Goal: Task Accomplishment & Management: Manage account settings

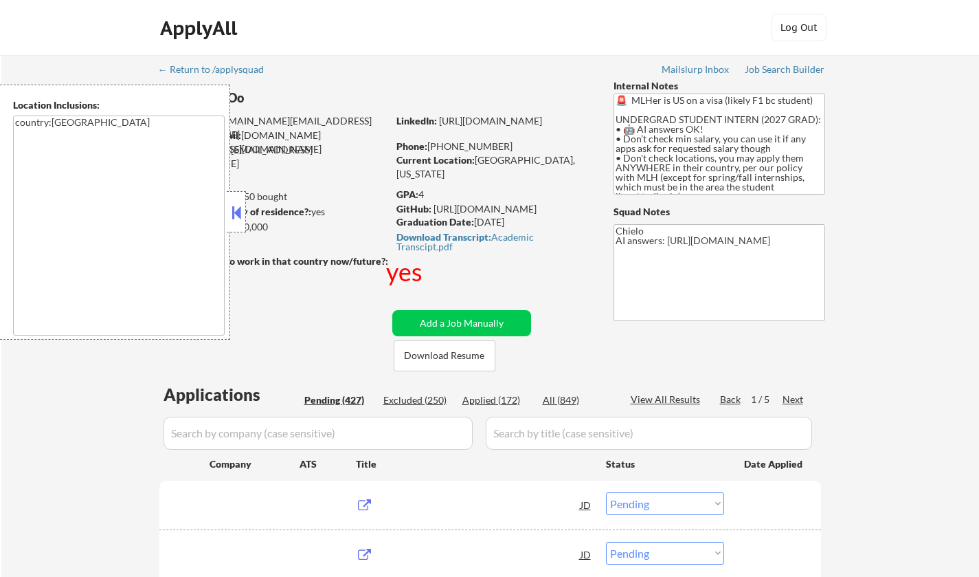
select select ""pending""
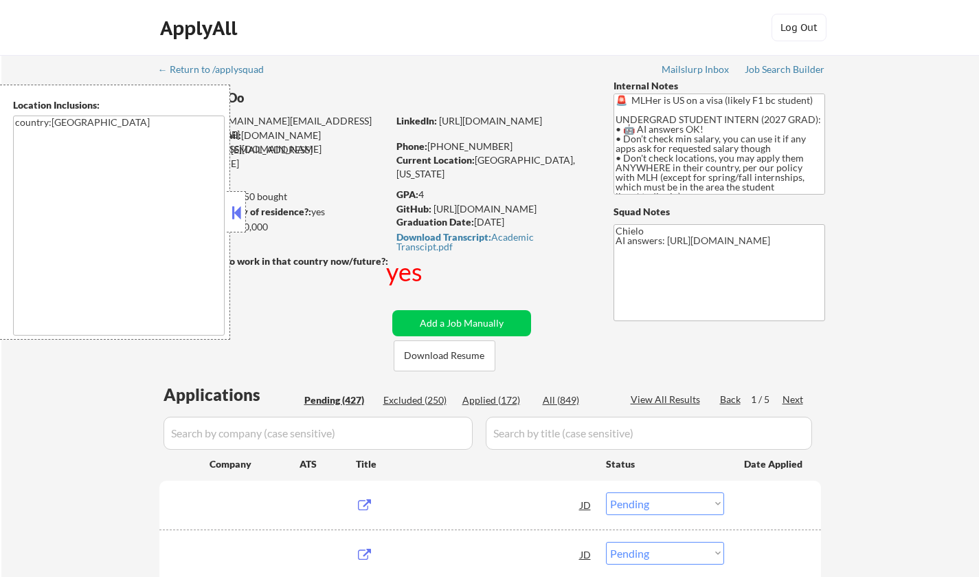
select select ""pending""
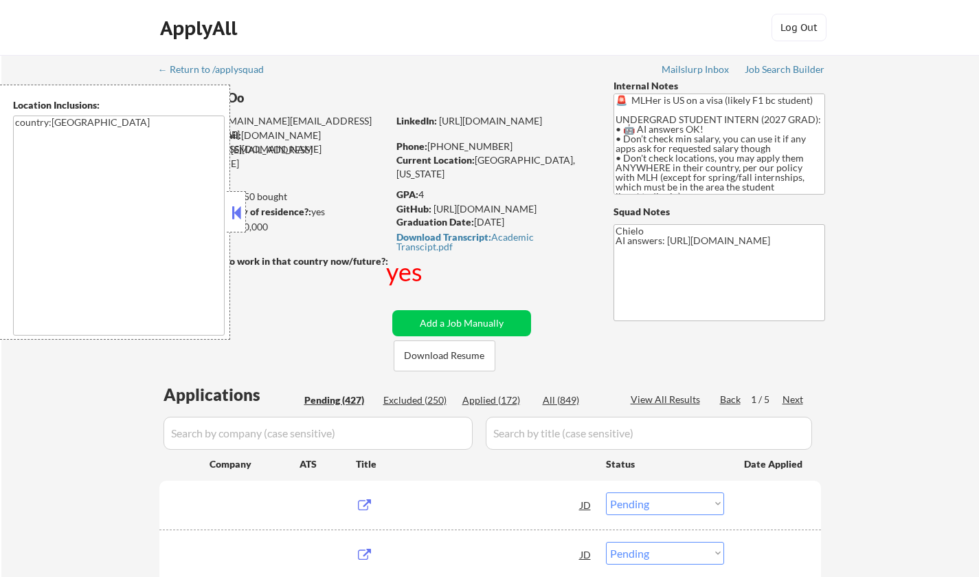
select select ""pending""
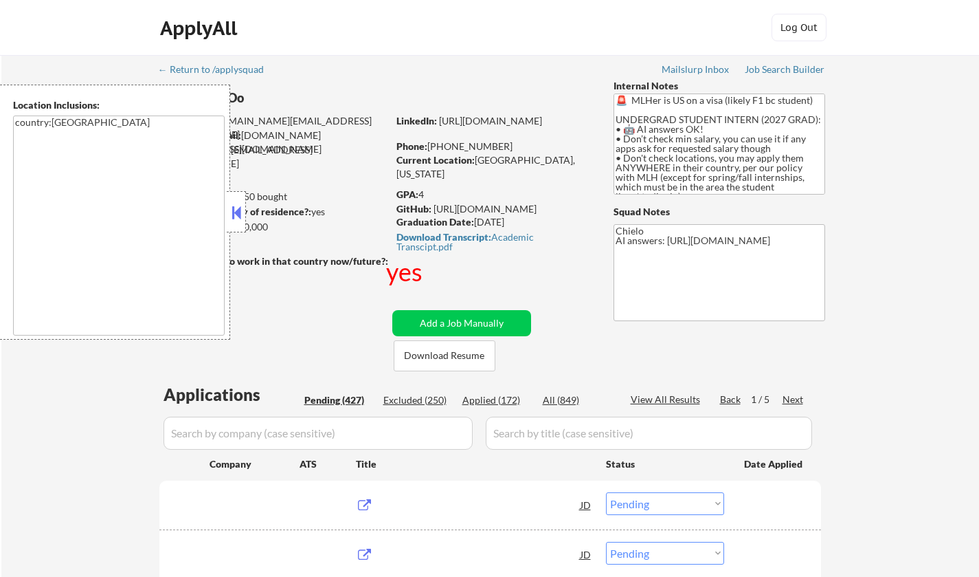
select select ""pending""
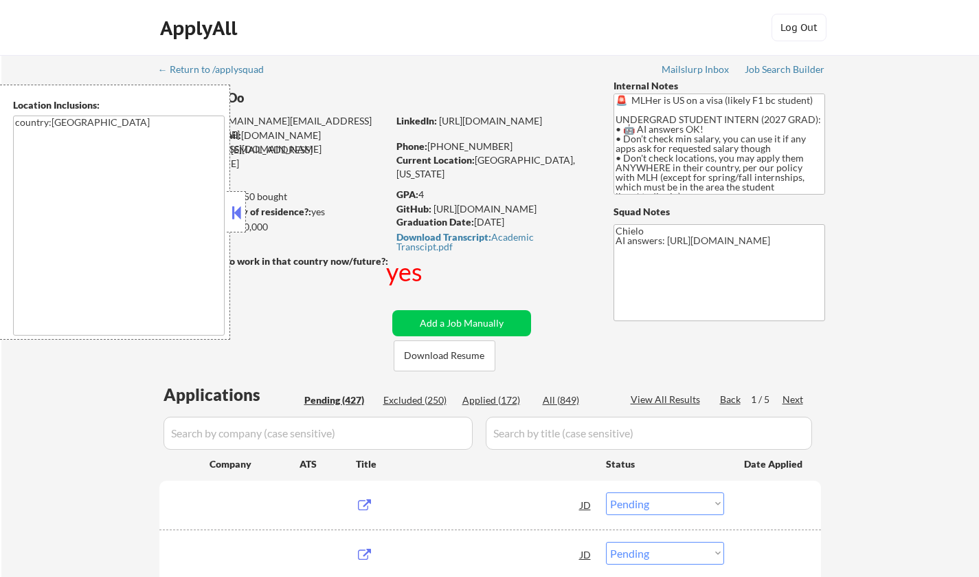
select select ""pending""
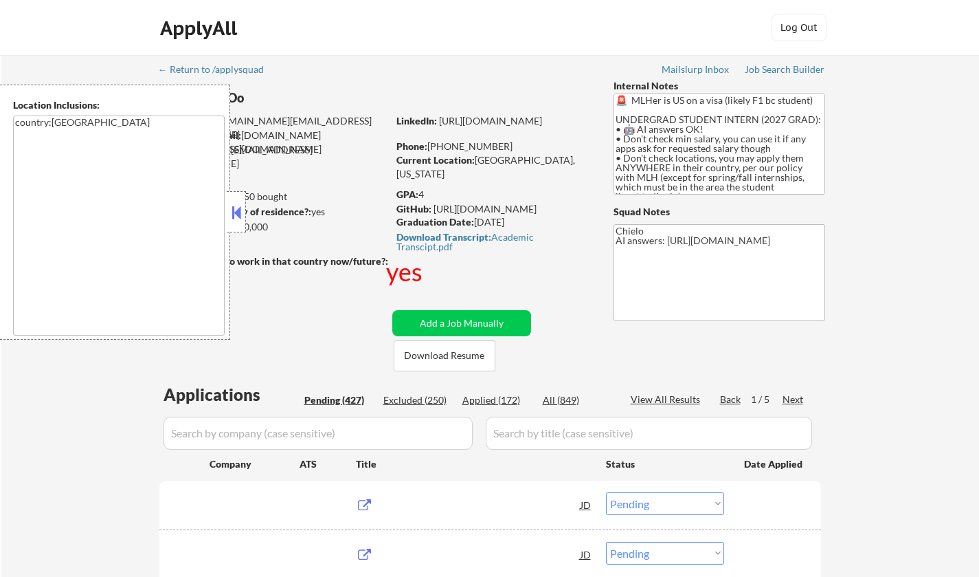
select select ""pending""
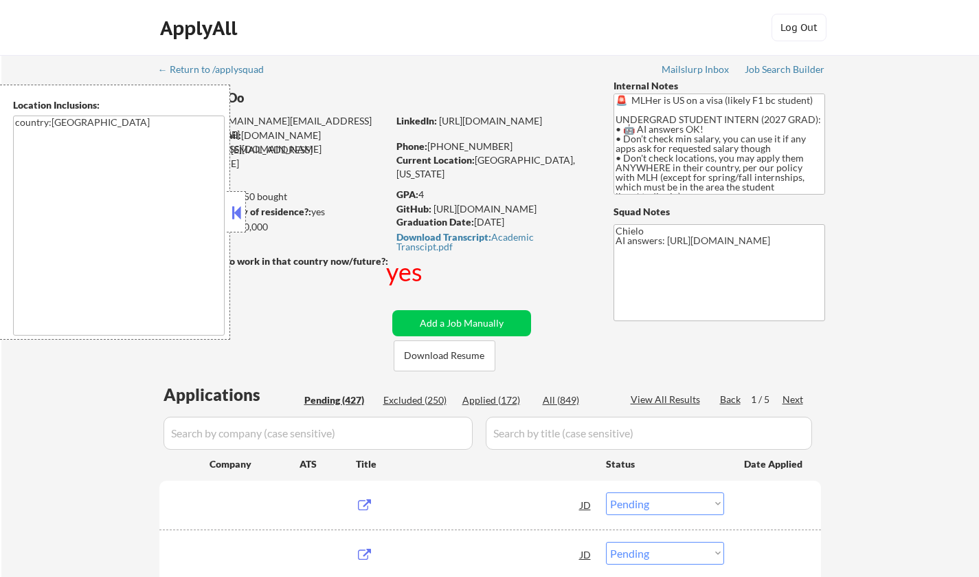
select select ""pending""
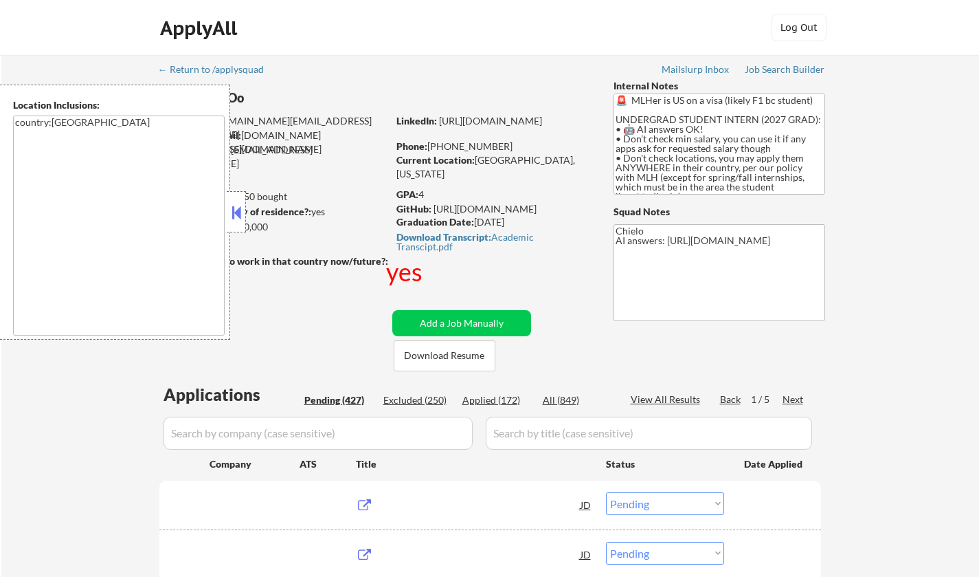
select select ""pending""
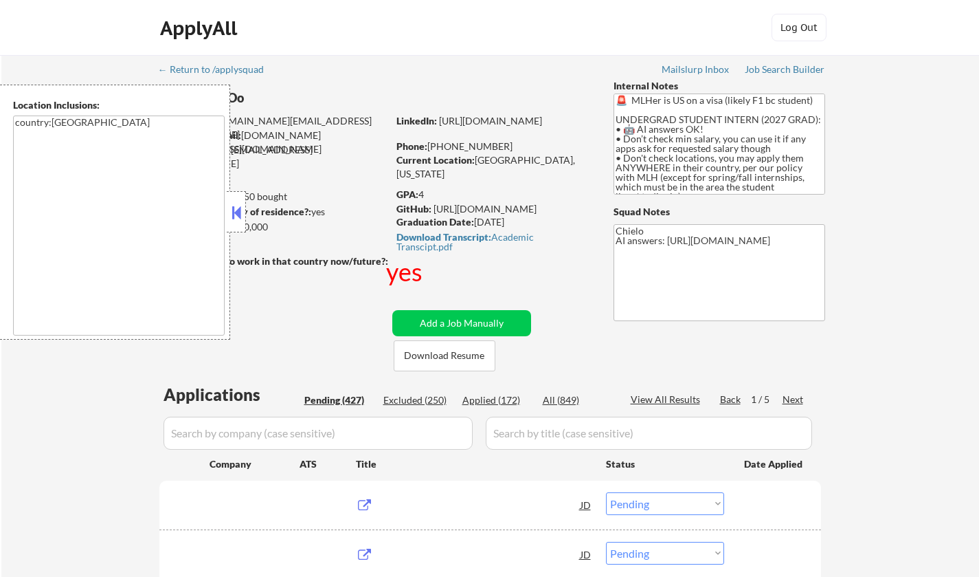
select select ""pending""
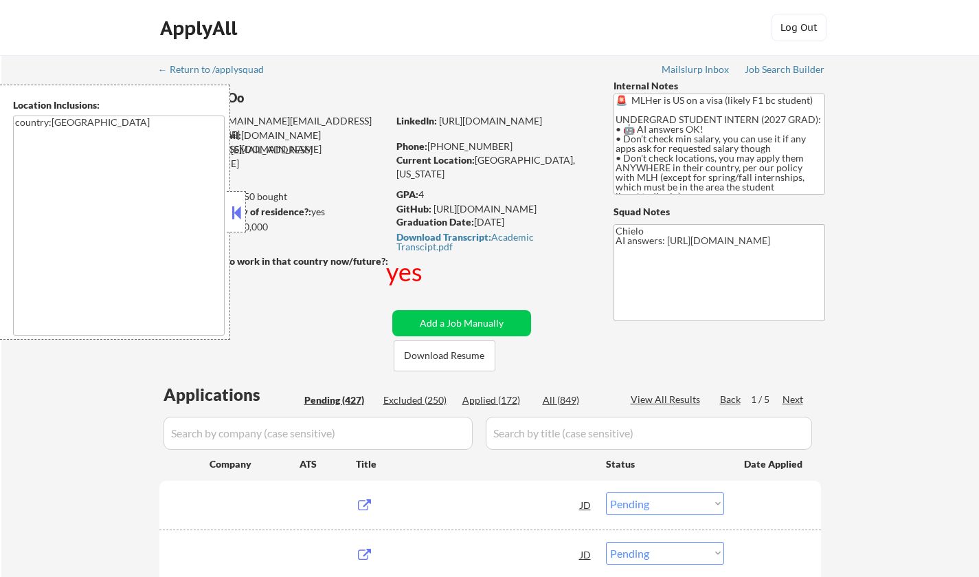
select select ""pending""
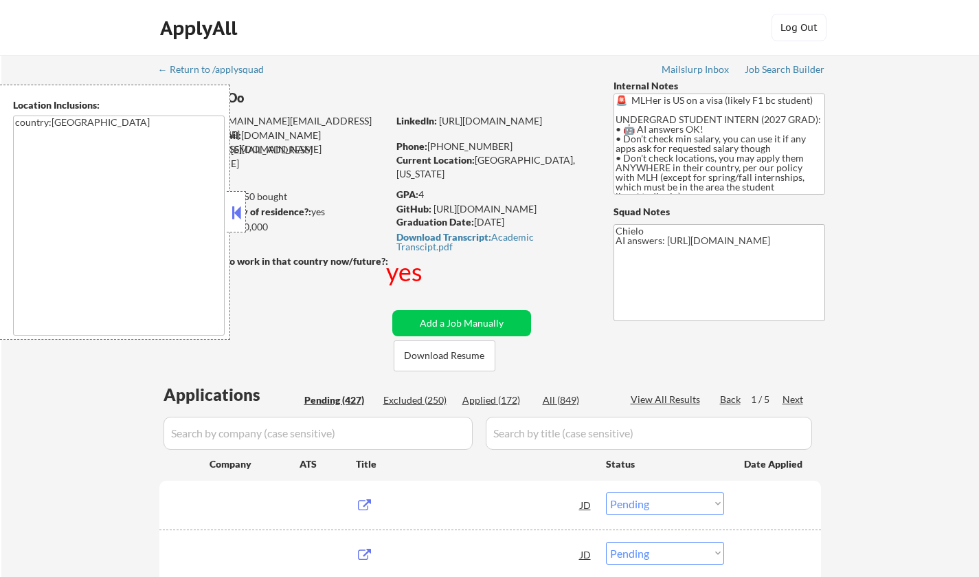
select select ""pending""
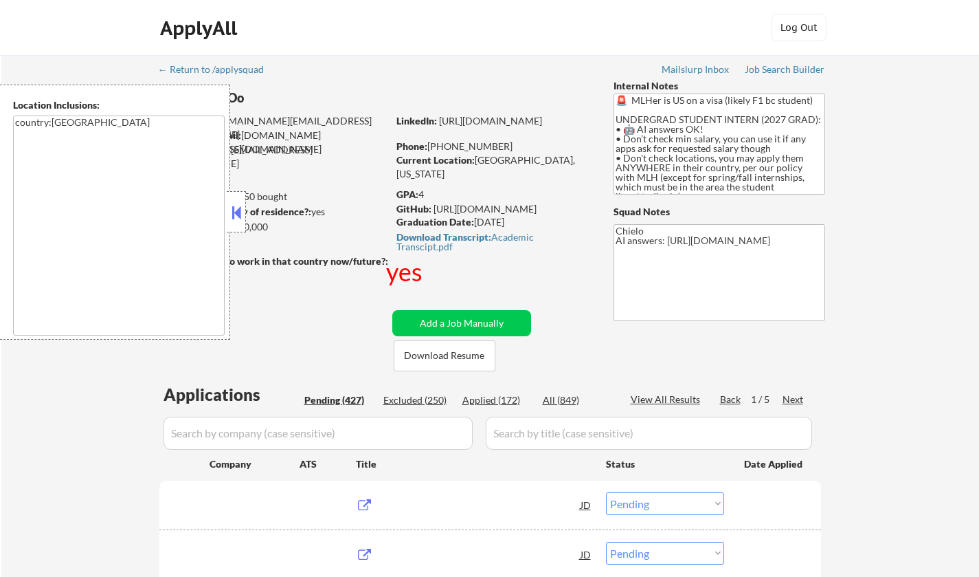
select select ""pending""
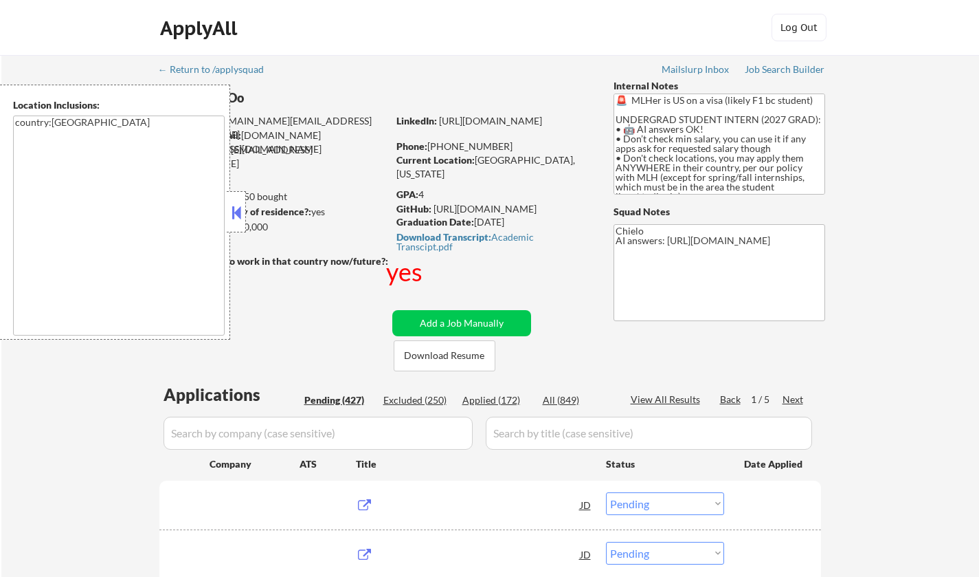
select select ""pending""
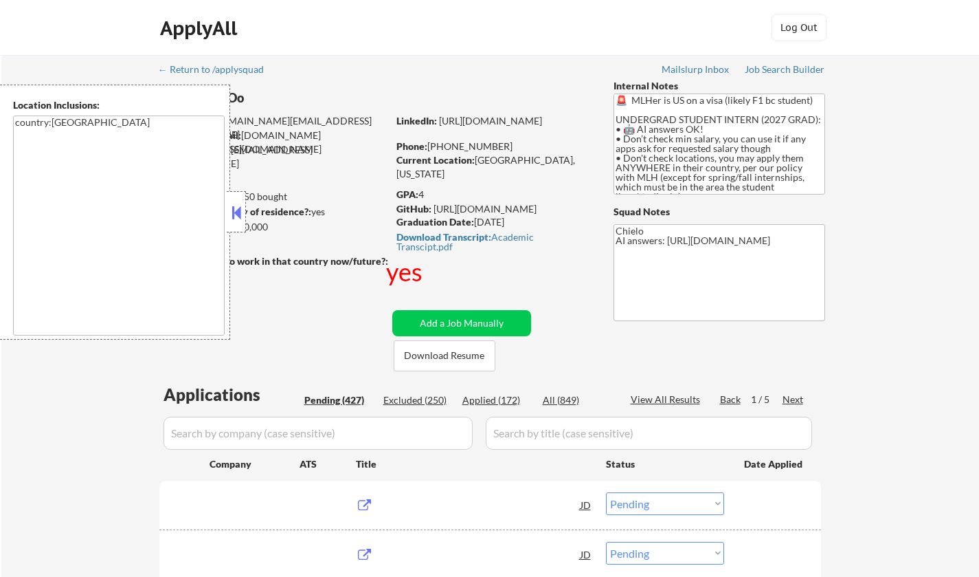
select select ""pending""
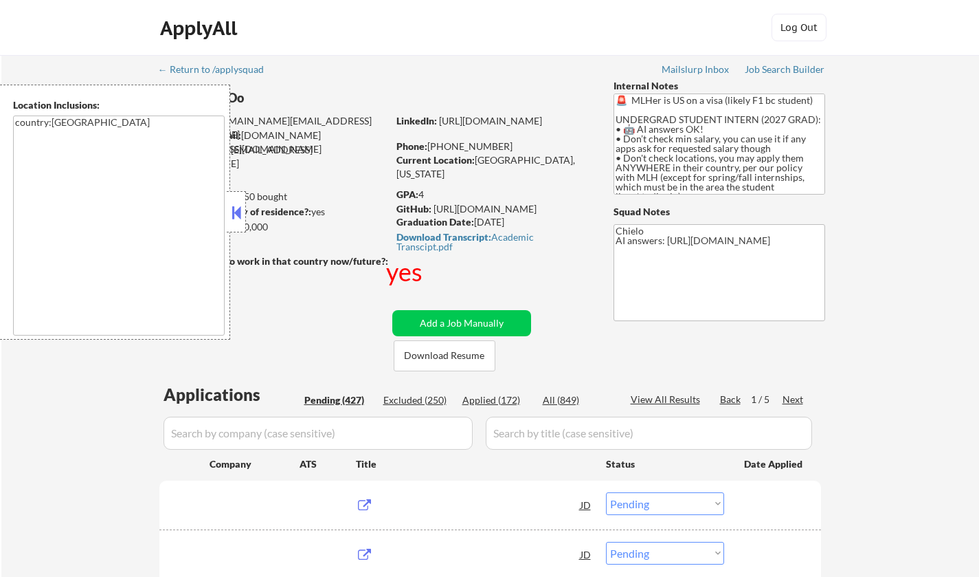
select select ""pending""
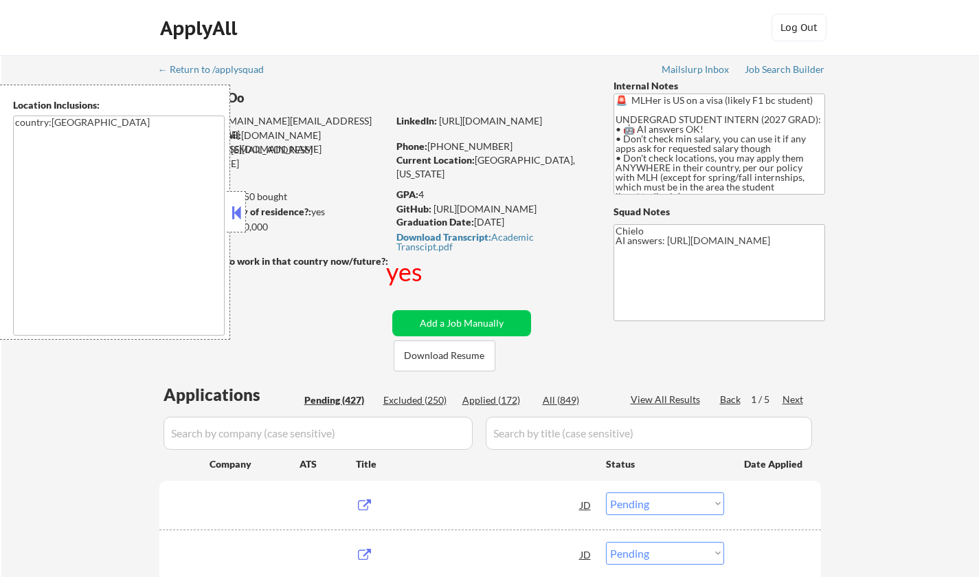
select select ""pending""
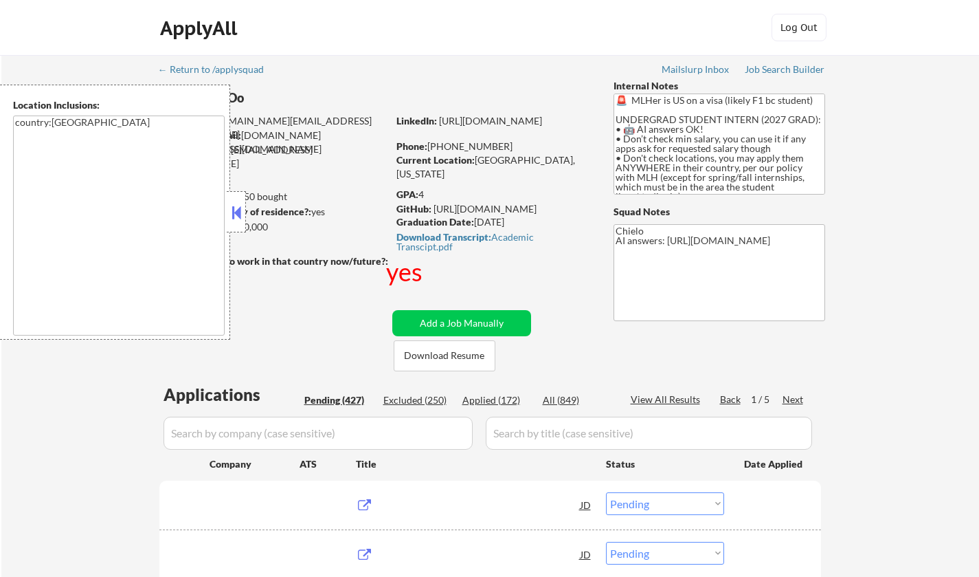
select select ""pending""
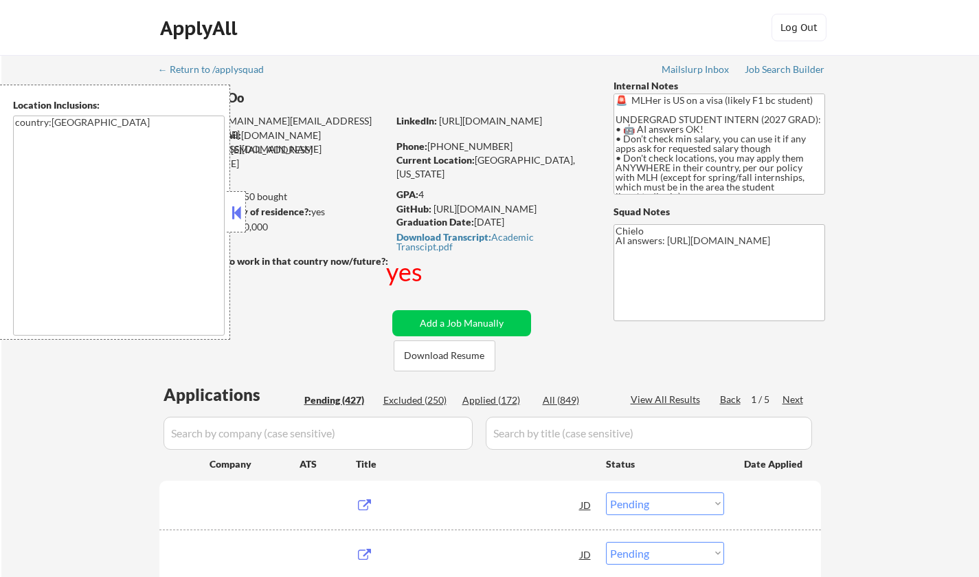
select select ""pending""
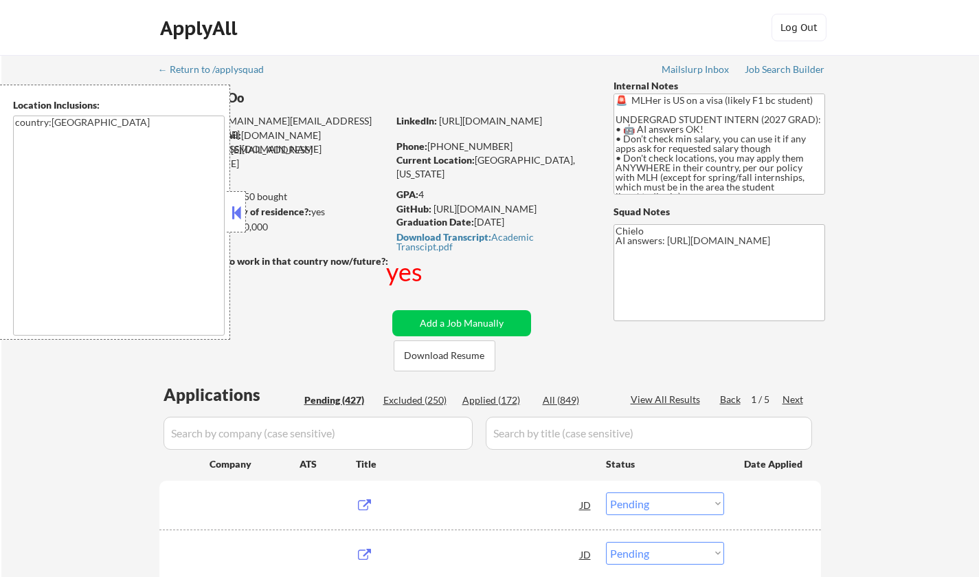
select select ""pending""
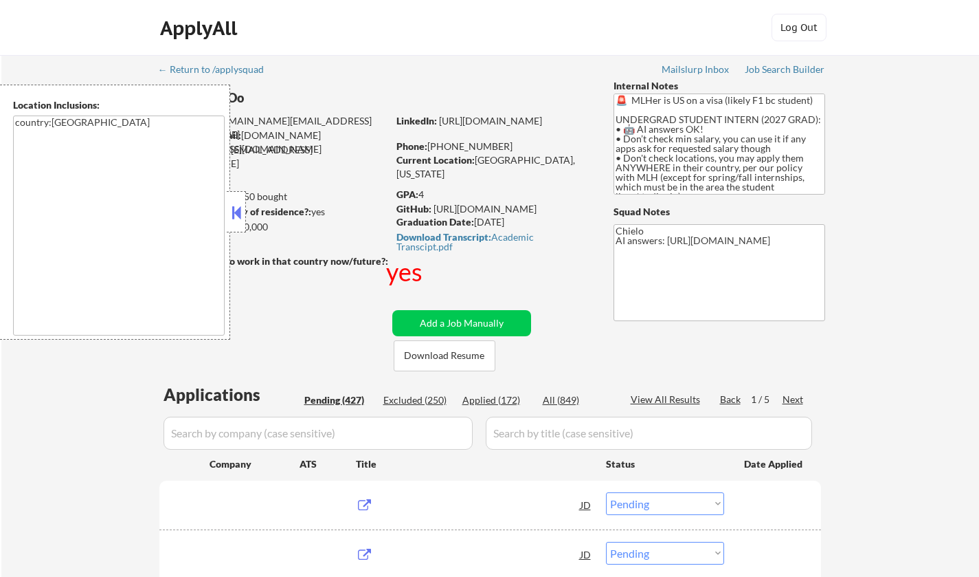
select select ""pending""
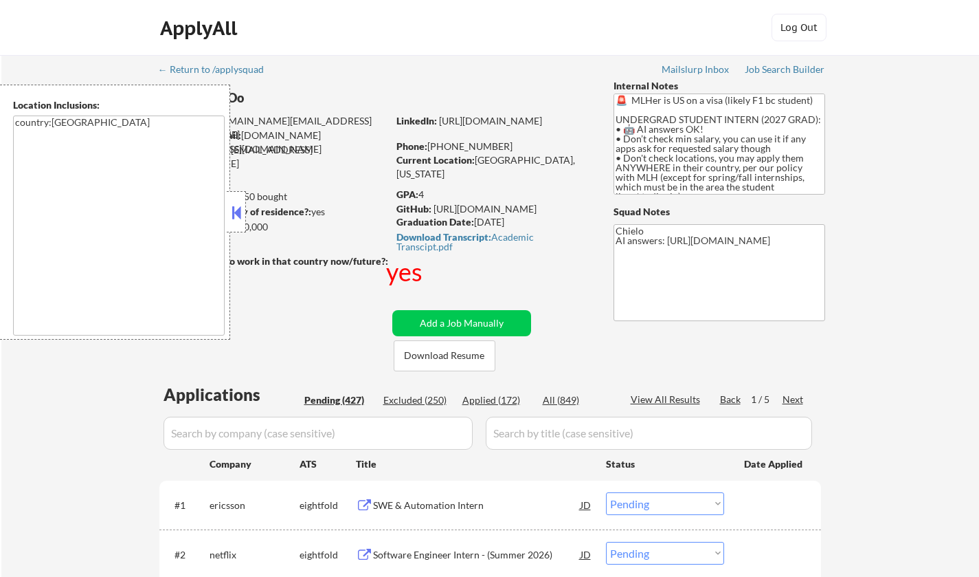
click at [243, 213] on button at bounding box center [236, 212] width 15 height 21
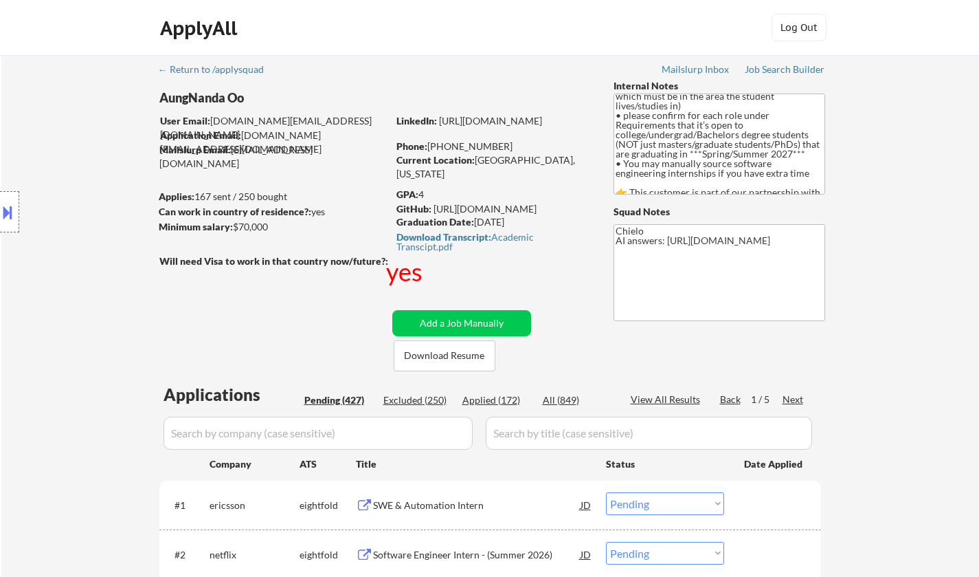
scroll to position [482, 0]
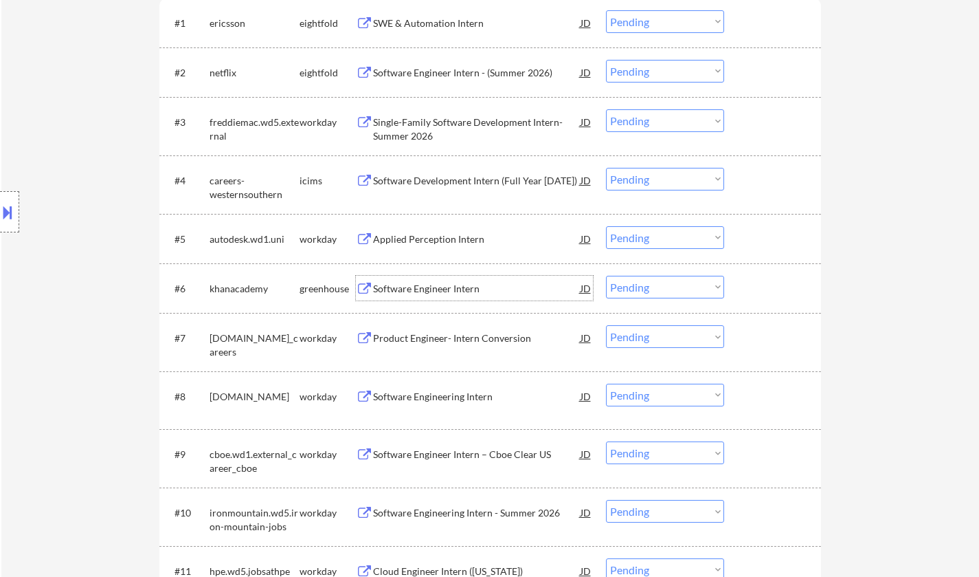
click at [450, 289] on div "Software Engineer Intern" at bounding box center [477, 289] width 208 height 14
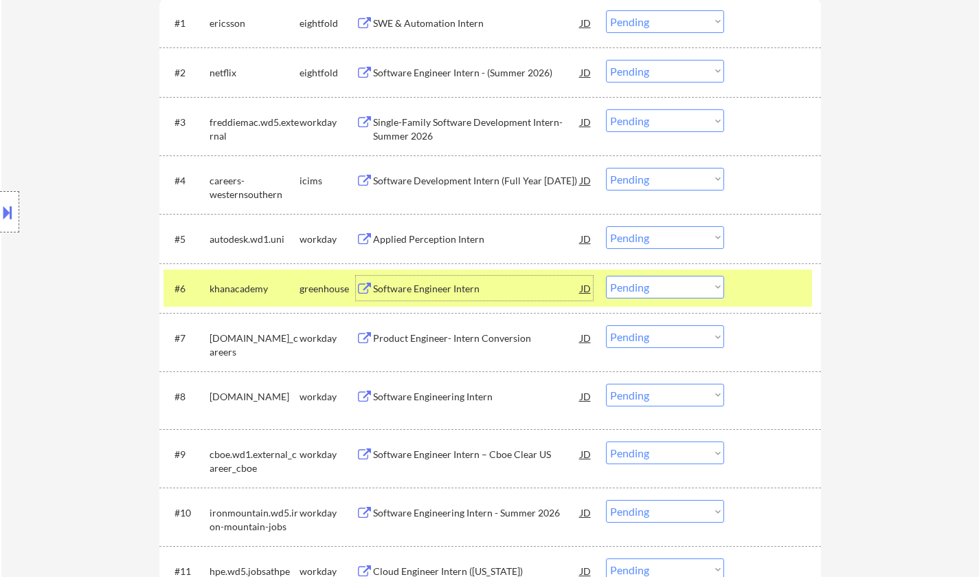
click at [691, 295] on select "Choose an option... Pending Applied Excluded (Questions) Excluded (Expired) Exc…" at bounding box center [665, 287] width 118 height 23
click at [606, 276] on select "Choose an option... Pending Applied Excluded (Questions) Excluded (Expired) Exc…" at bounding box center [665, 287] width 118 height 23
select select ""pending""
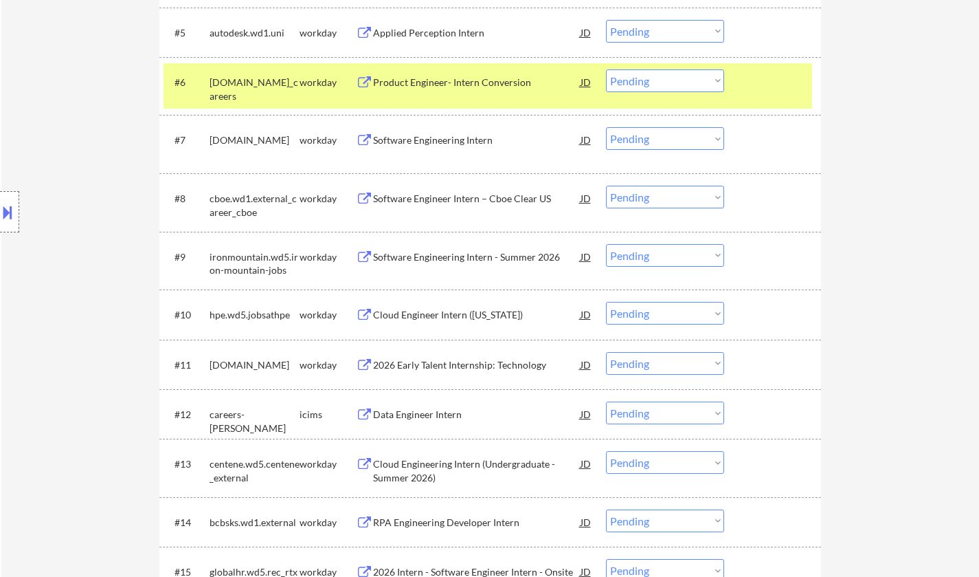
scroll to position [2650, 0]
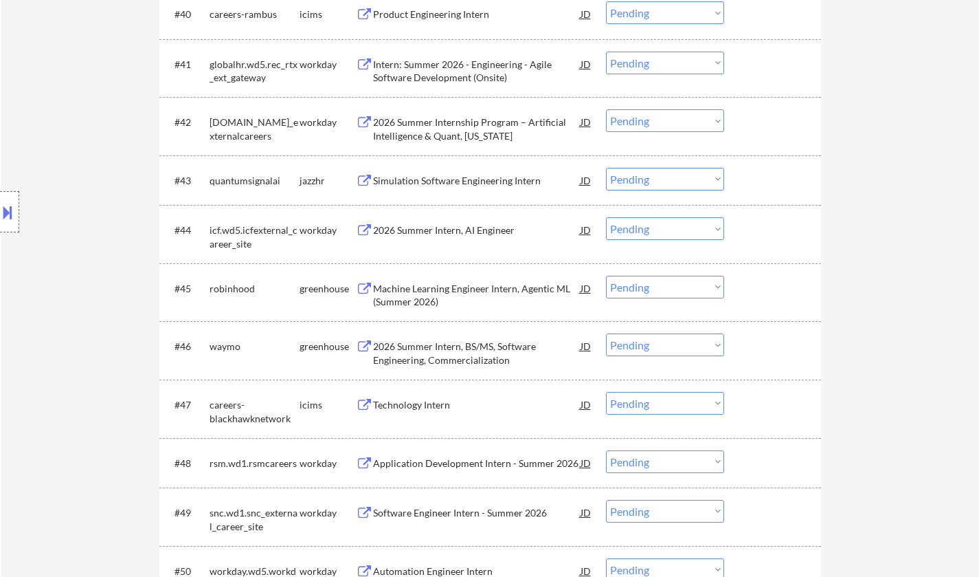
click at [444, 286] on div "Machine Learning Engineer Intern, Agentic ML (Summer 2026)" at bounding box center [477, 295] width 208 height 27
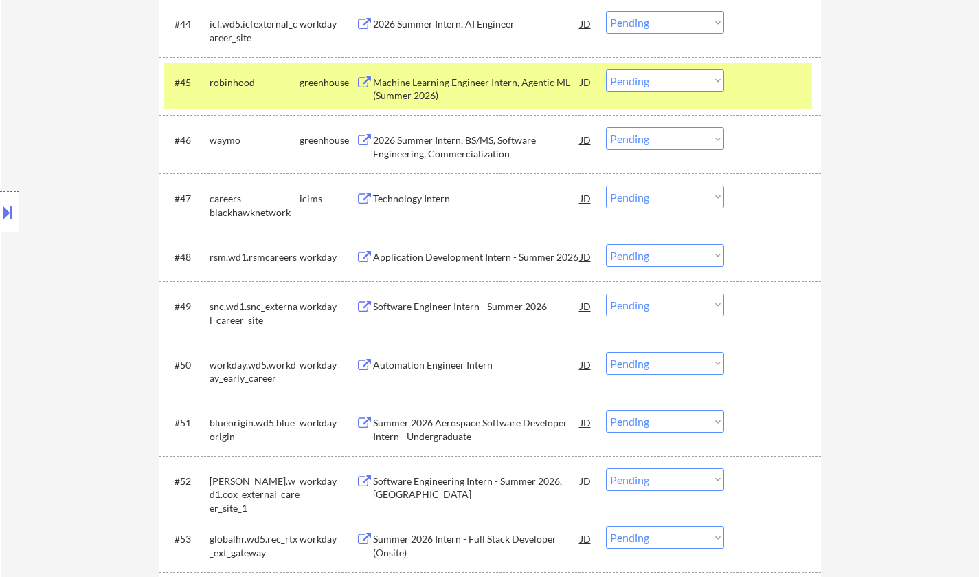
scroll to position [3223, 0]
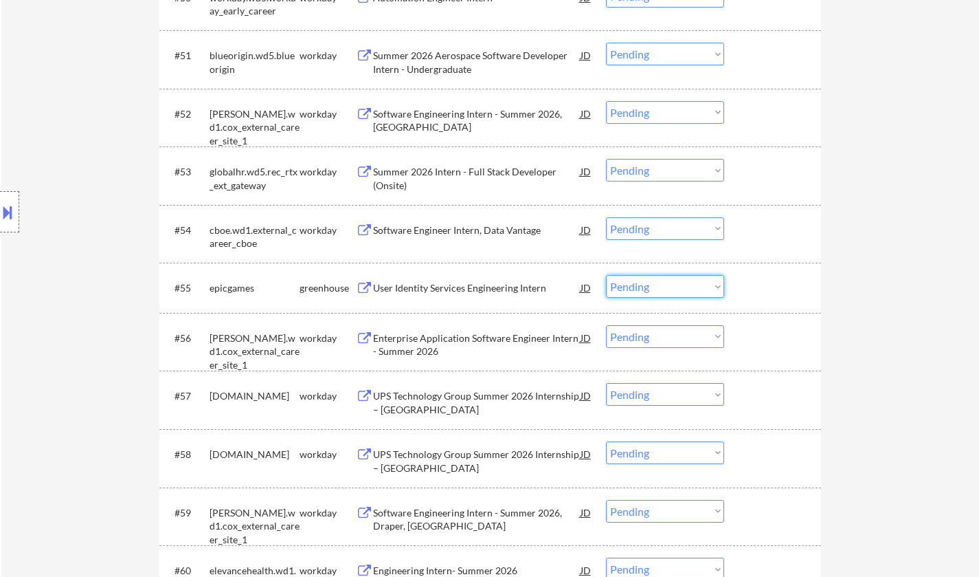
click at [695, 289] on select "Choose an option... Pending Applied Excluded (Questions) Excluded (Expired) Exc…" at bounding box center [665, 286] width 118 height 23
click at [606, 275] on select "Choose an option... Pending Applied Excluded (Questions) Excluded (Expired) Exc…" at bounding box center [665, 286] width 118 height 23
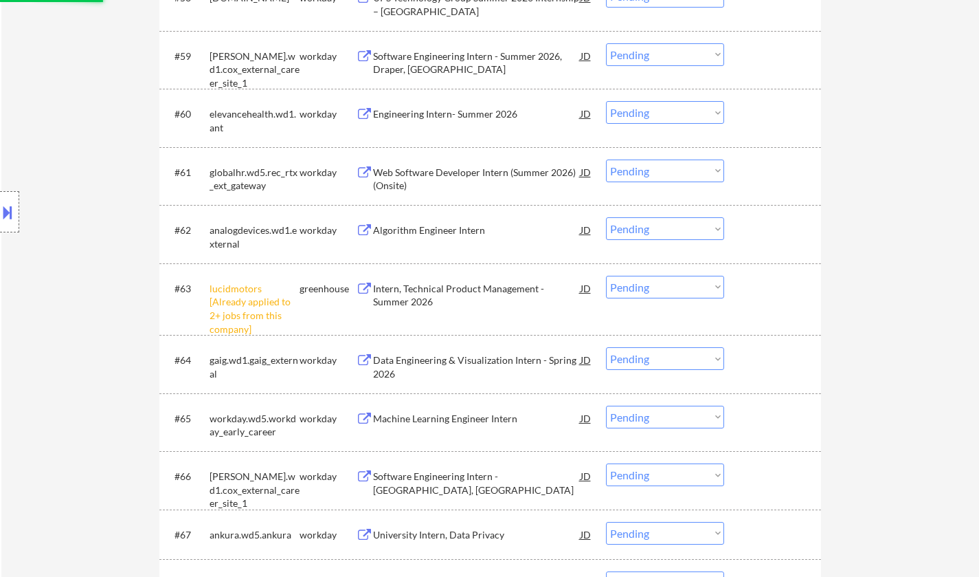
select select ""pending""
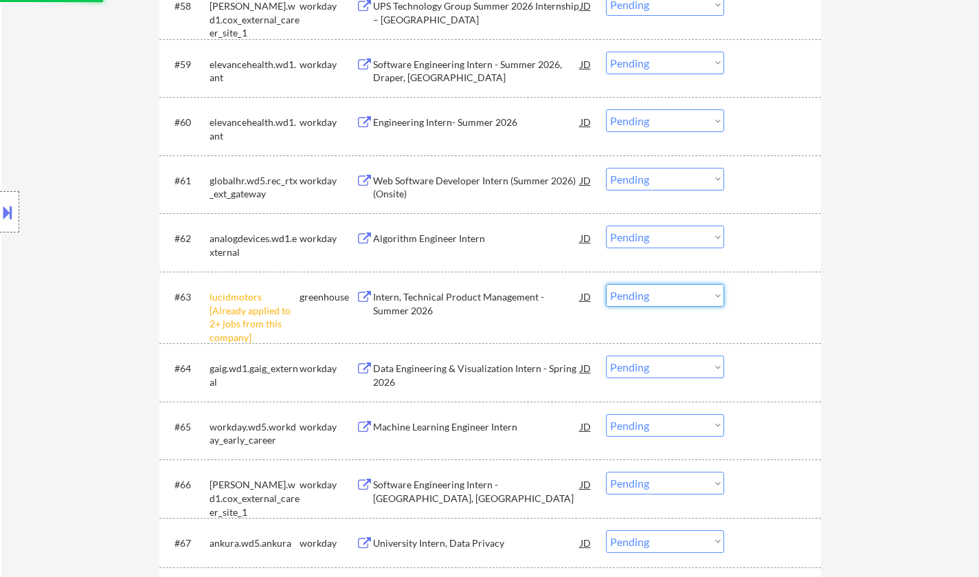
click at [708, 289] on select "Choose an option... Pending Applied Excluded (Questions) Excluded (Expired) Exc…" at bounding box center [665, 295] width 118 height 23
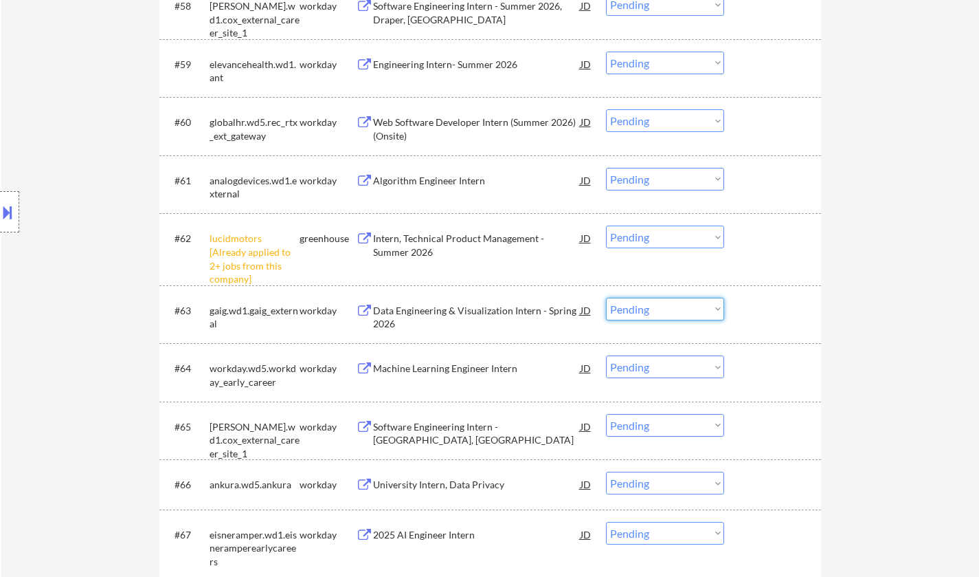
drag, startPoint x: 680, startPoint y: 238, endPoint x: 680, endPoint y: 245, distance: 6.9
click at [680, 238] on select "Choose an option... Pending Applied Excluded (Questions) Excluded (Expired) Exc…" at bounding box center [665, 236] width 118 height 23
click at [606, 225] on select "Choose an option... Pending Applied Excluded (Questions) Excluded (Expired) Exc…" at bounding box center [665, 236] width 118 height 23
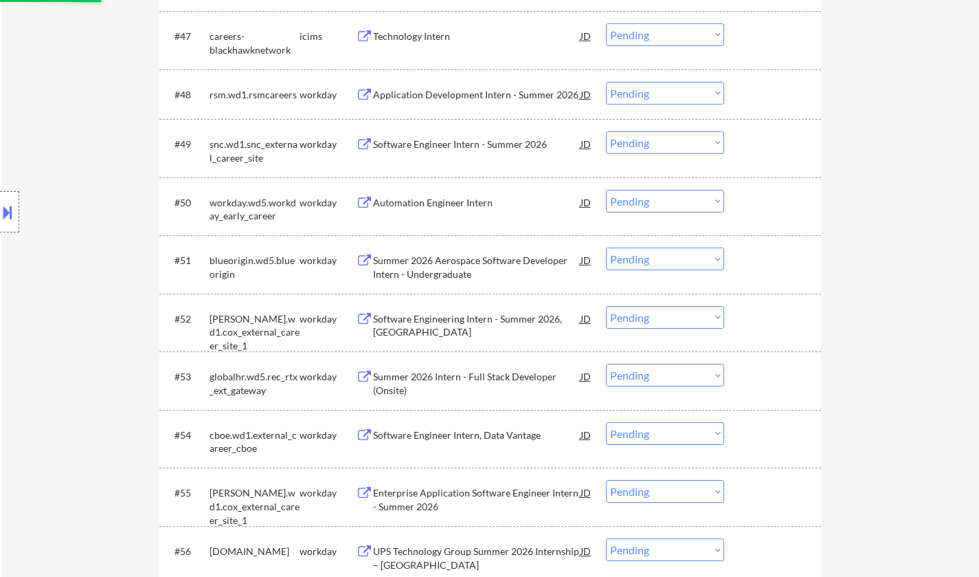
select select ""pending""
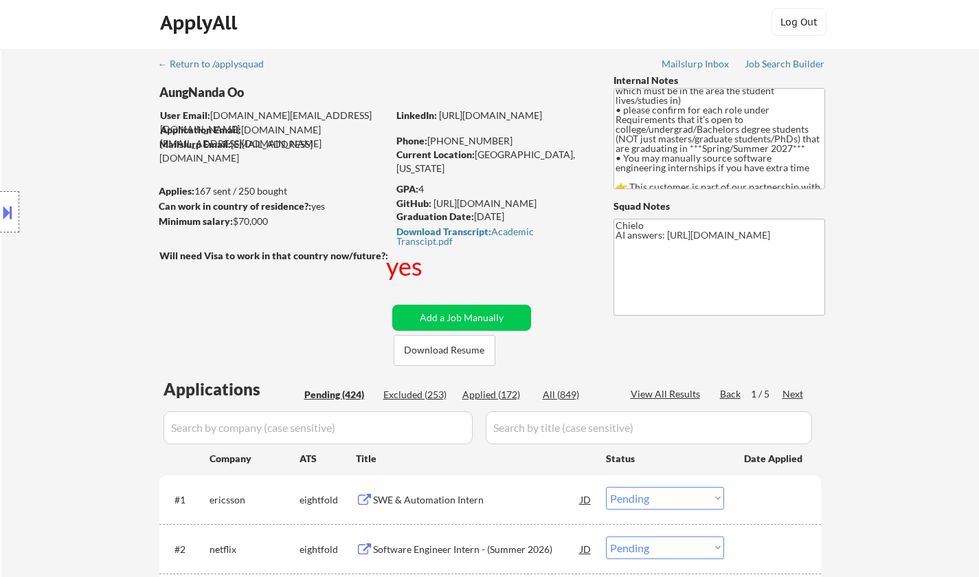
scroll to position [0, 0]
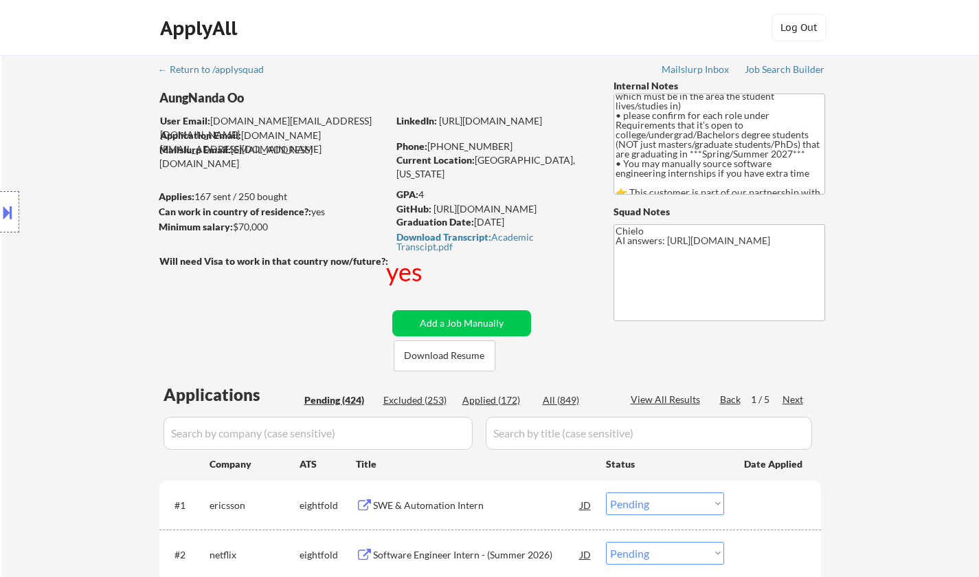
click at [788, 397] on div "Next" at bounding box center [794, 399] width 22 height 14
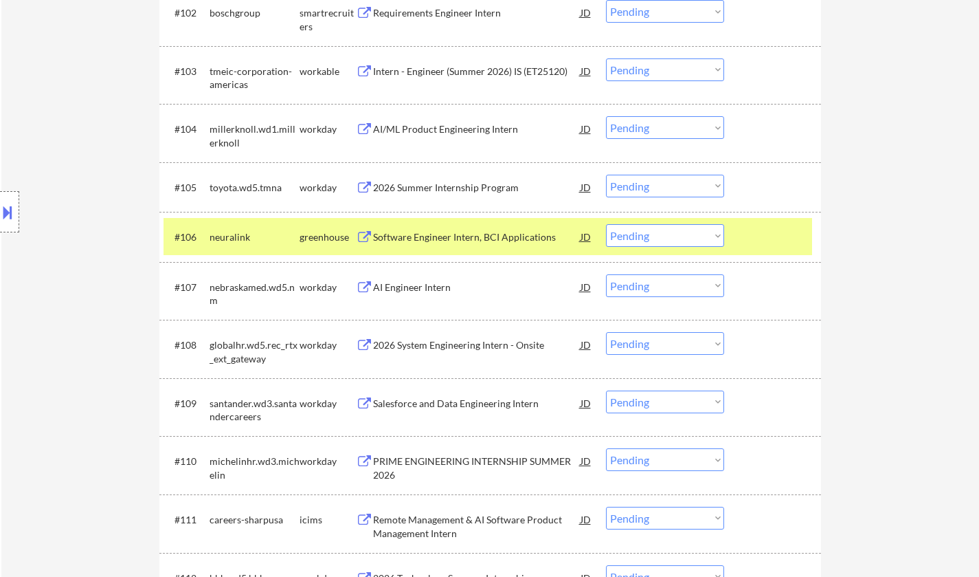
scroll to position [1337, 0]
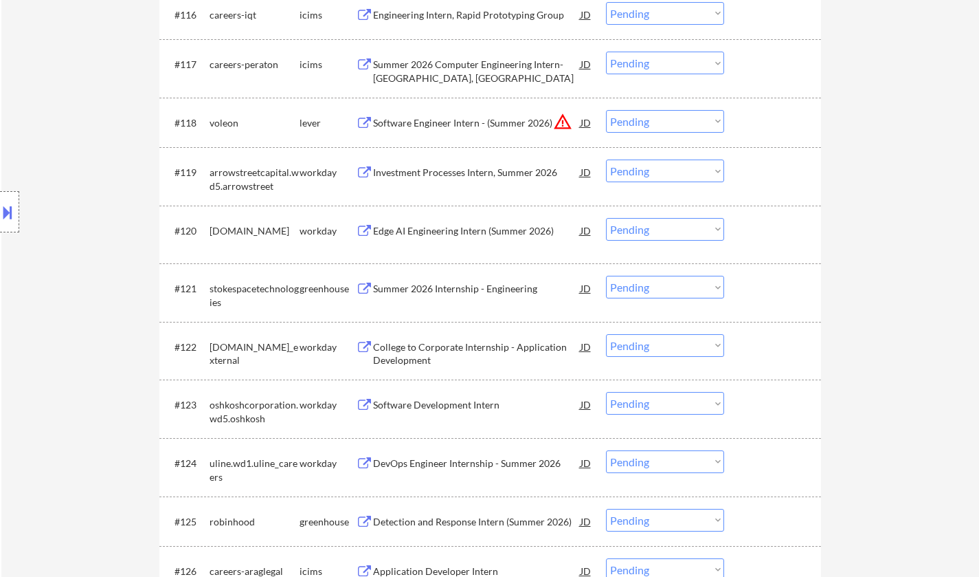
click at [445, 293] on div "Summer 2026 Internship - Engineering" at bounding box center [477, 289] width 208 height 14
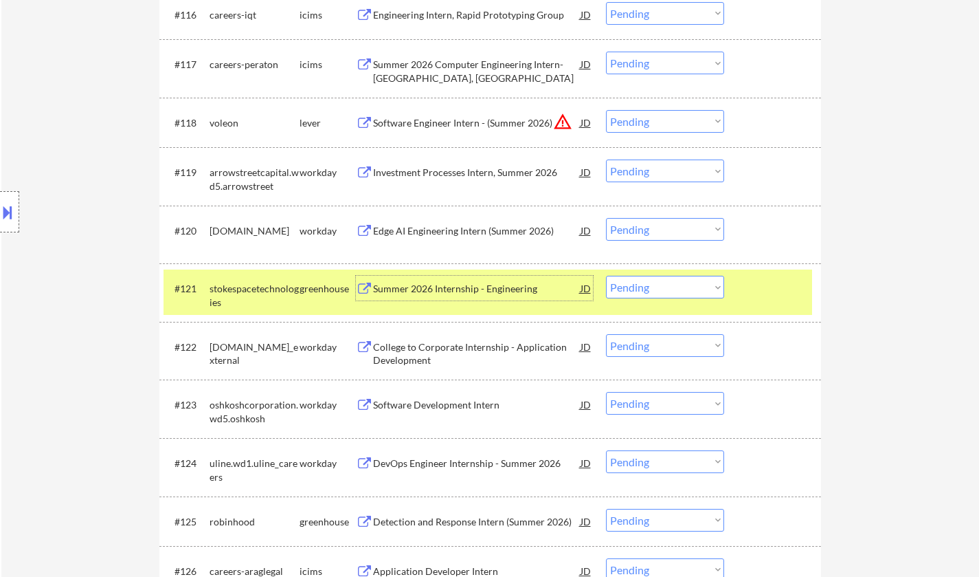
click at [708, 285] on select "Choose an option... Pending Applied Excluded (Questions) Excluded (Expired) Exc…" at bounding box center [665, 287] width 118 height 23
click at [606, 276] on select "Choose an option... Pending Applied Excluded (Questions) Excluded (Expired) Exc…" at bounding box center [665, 287] width 118 height 23
select select ""pending""
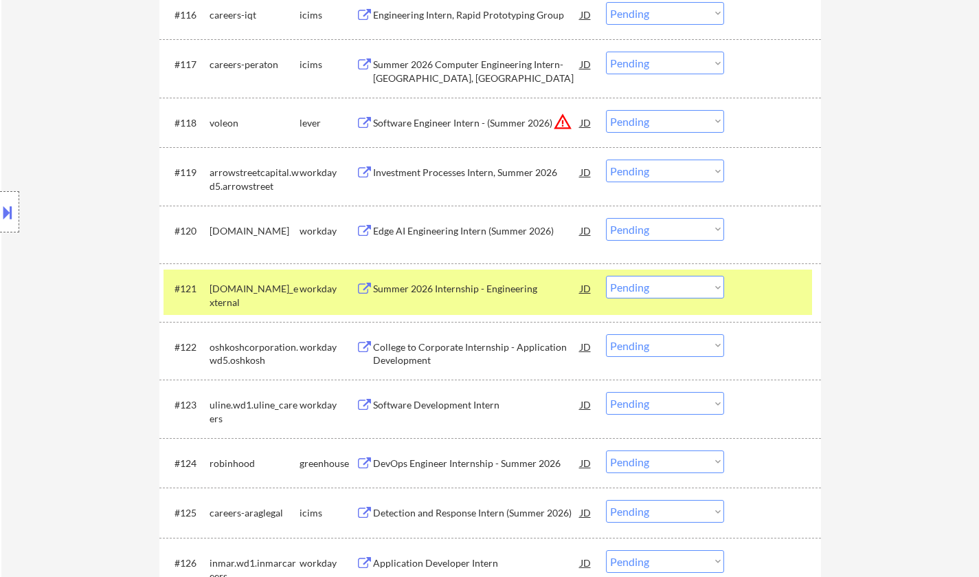
scroll to position [1843, 0]
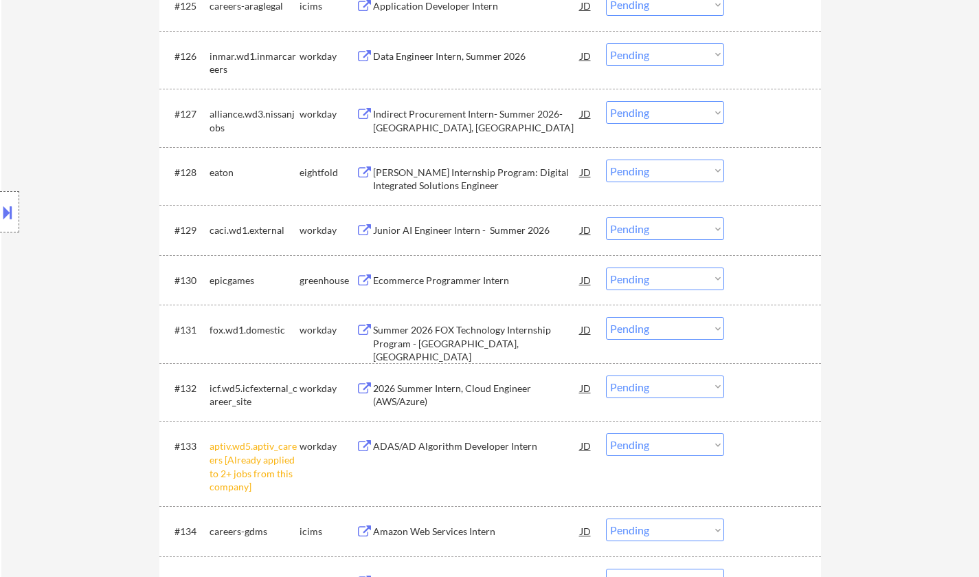
drag, startPoint x: 687, startPoint y: 276, endPoint x: 689, endPoint y: 284, distance: 8.5
click at [687, 276] on select "Choose an option... Pending Applied Excluded (Questions) Excluded (Expired) Exc…" at bounding box center [665, 278] width 118 height 23
click at [606, 267] on select "Choose an option... Pending Applied Excluded (Questions) Excluded (Expired) Exc…" at bounding box center [665, 278] width 118 height 23
select select ""pending""
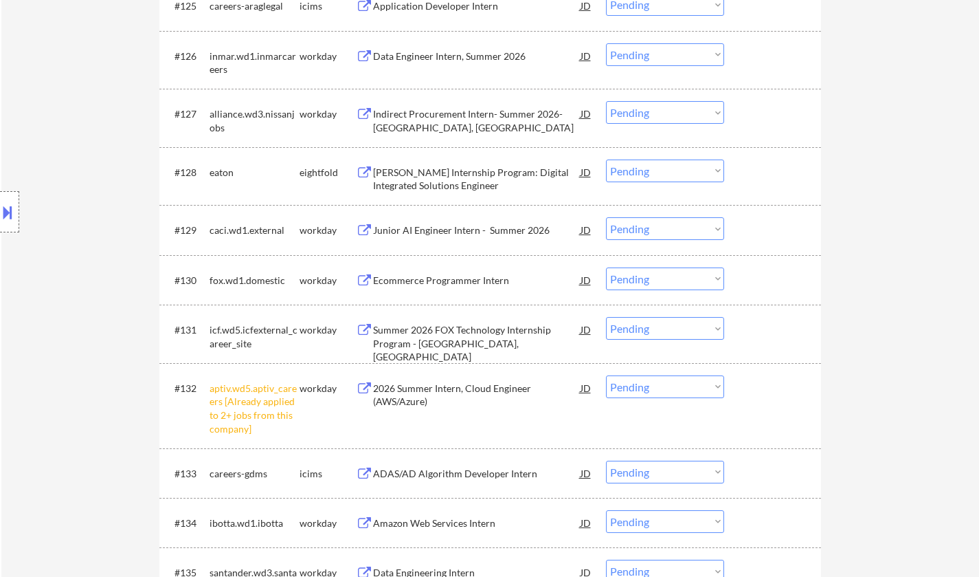
scroll to position [1981, 0]
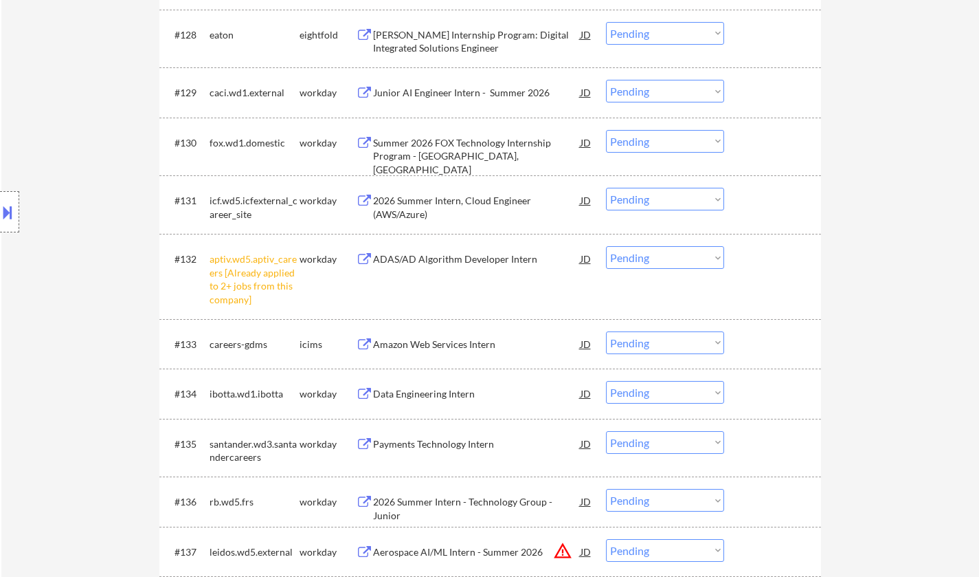
click at [663, 258] on select "Choose an option... Pending Applied Excluded (Questions) Excluded (Expired) Exc…" at bounding box center [665, 257] width 118 height 23
click at [645, 256] on select "Choose an option... Pending Applied Excluded (Questions) Excluded (Expired) Exc…" at bounding box center [665, 257] width 118 height 23
select select ""excluded__other_""
click at [606, 246] on select "Choose an option... Pending Applied Excluded (Questions) Excluded (Expired) Exc…" at bounding box center [665, 257] width 118 height 23
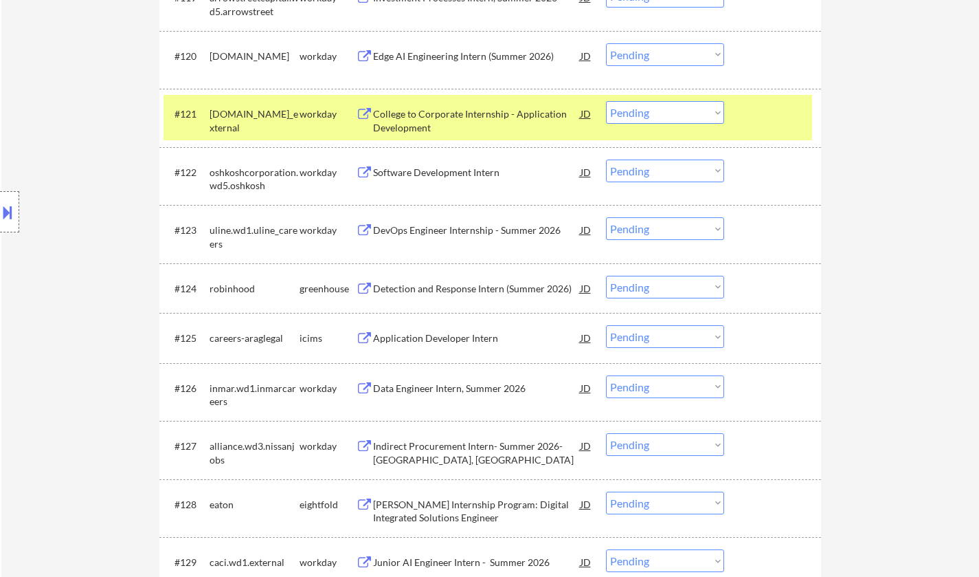
scroll to position [2727, 0]
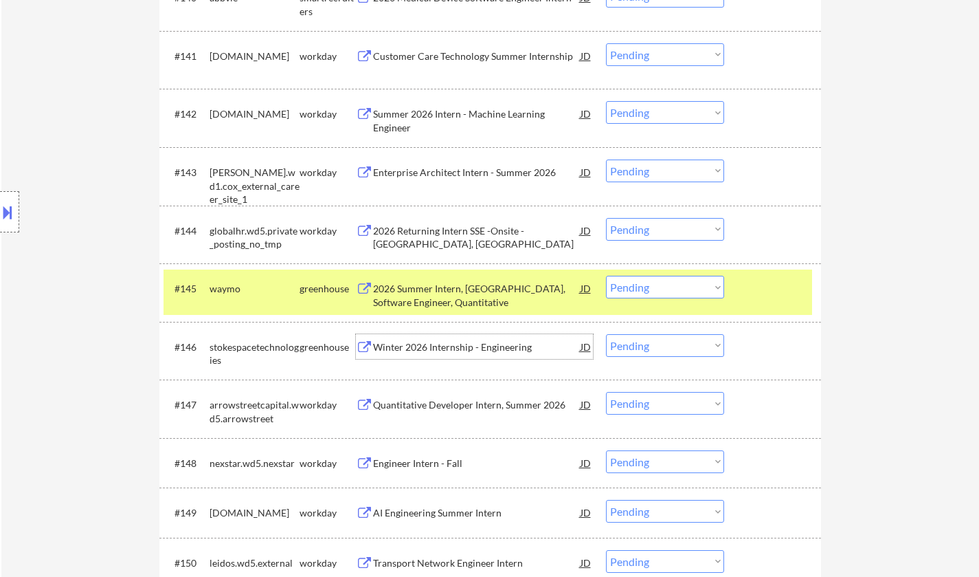
click at [447, 356] on div "Winter 2026 Internship - Engineering" at bounding box center [477, 346] width 208 height 25
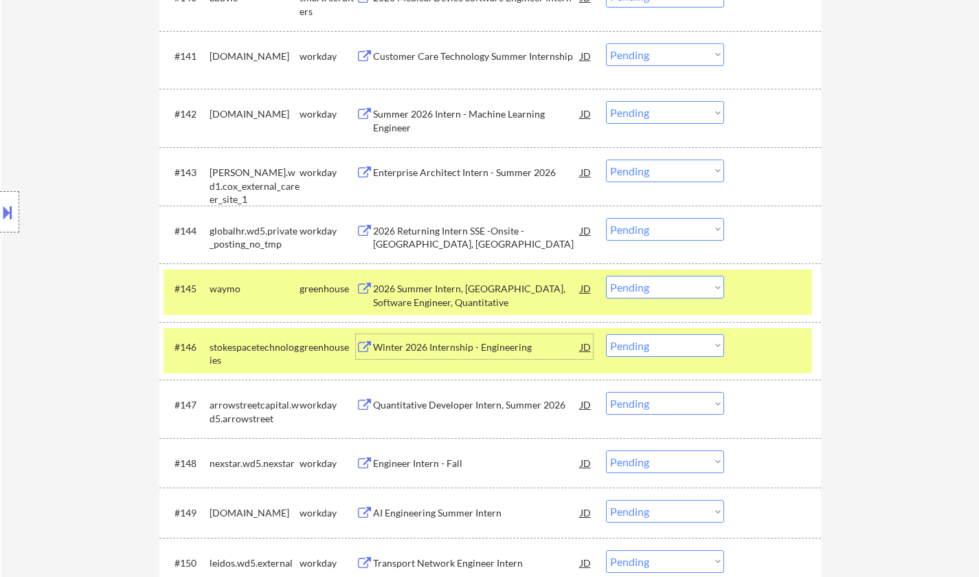
drag, startPoint x: 674, startPoint y: 345, endPoint x: 680, endPoint y: 354, distance: 10.5
click at [674, 346] on select "Choose an option... Pending Applied Excluded (Questions) Excluded (Expired) Exc…" at bounding box center [665, 345] width 118 height 23
select select ""excluded__other_""
click at [606, 334] on select "Choose an option... Pending Applied Excluded (Questions) Excluded (Expired) Exc…" at bounding box center [665, 345] width 118 height 23
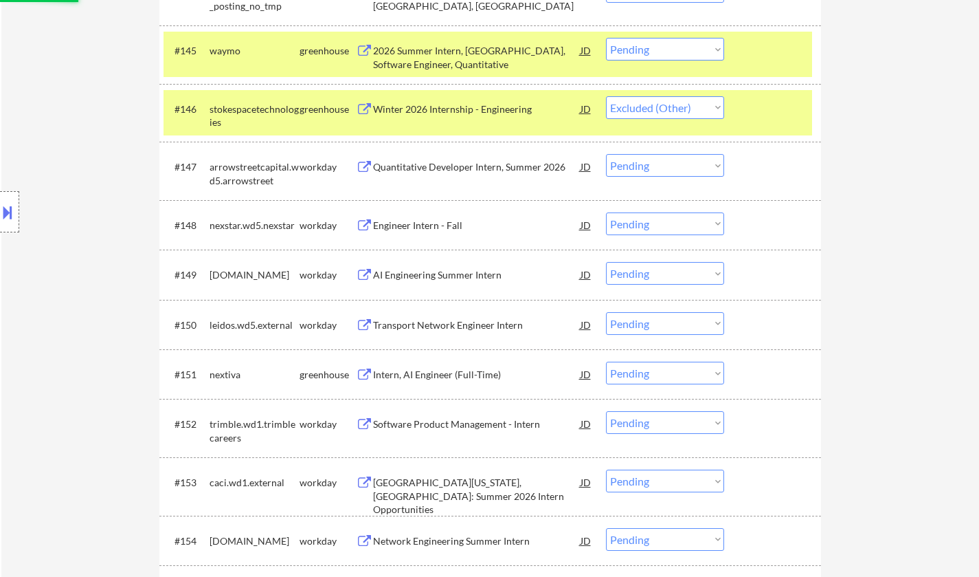
scroll to position [3002, 0]
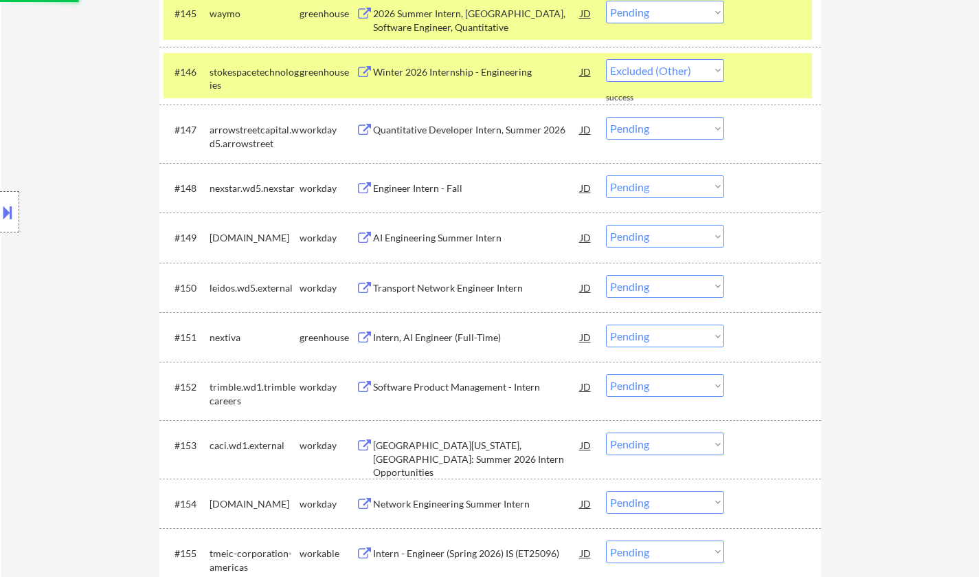
select select ""pending""
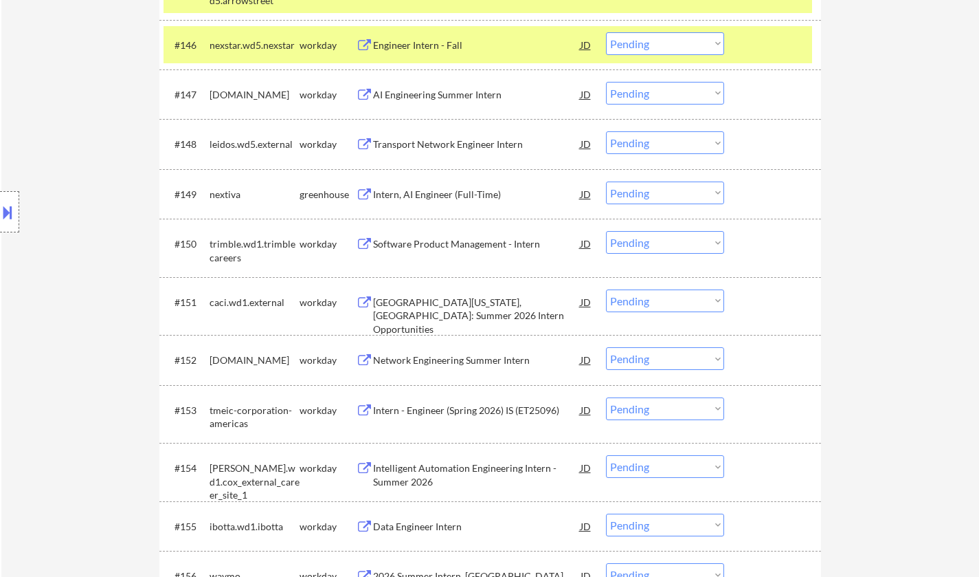
click at [443, 192] on div "Intern, AI Engineer (Full-Time)" at bounding box center [477, 195] width 208 height 14
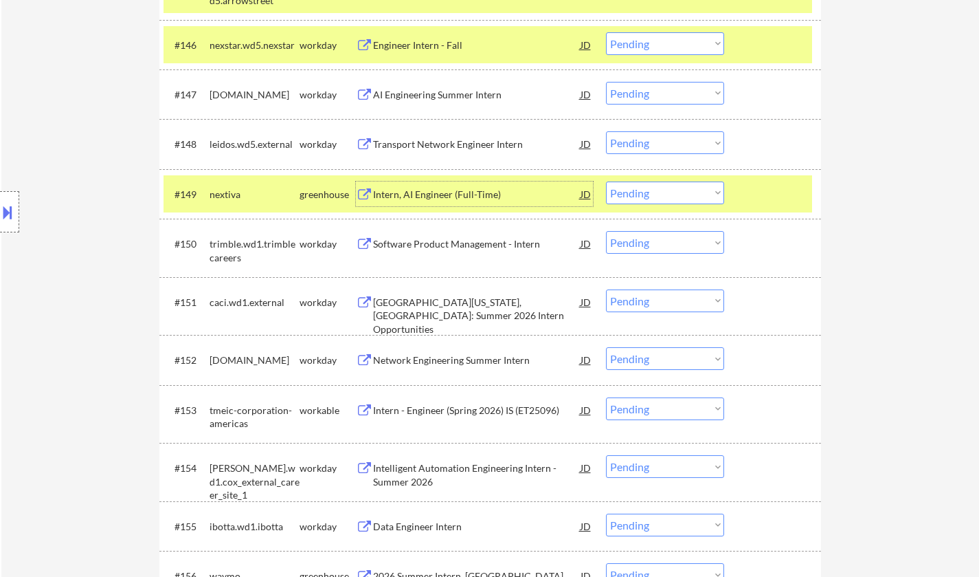
click at [681, 189] on select "Choose an option... Pending Applied Excluded (Questions) Excluded (Expired) Exc…" at bounding box center [665, 192] width 118 height 23
click at [606, 181] on select "Choose an option... Pending Applied Excluded (Questions) Excluded (Expired) Exc…" at bounding box center [665, 192] width 118 height 23
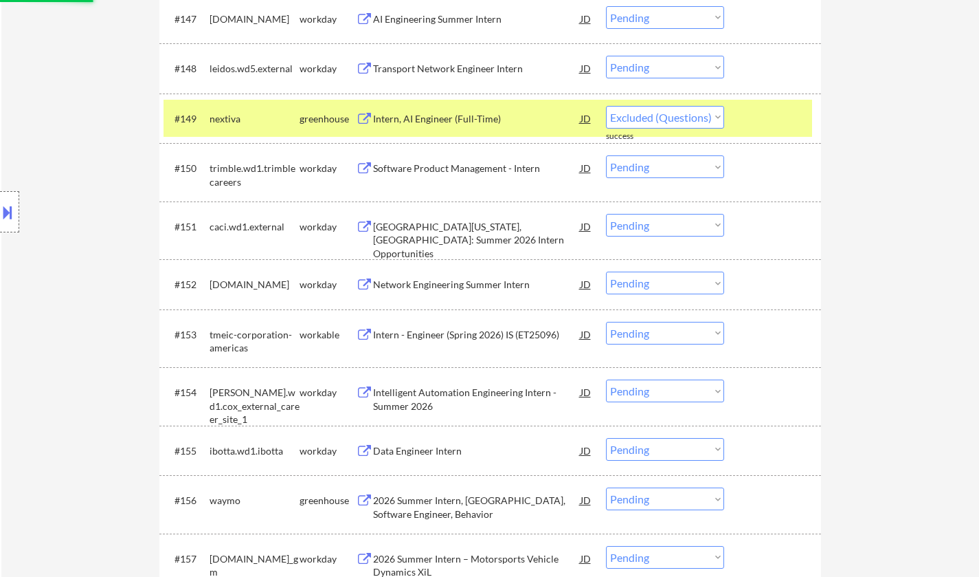
scroll to position [3139, 0]
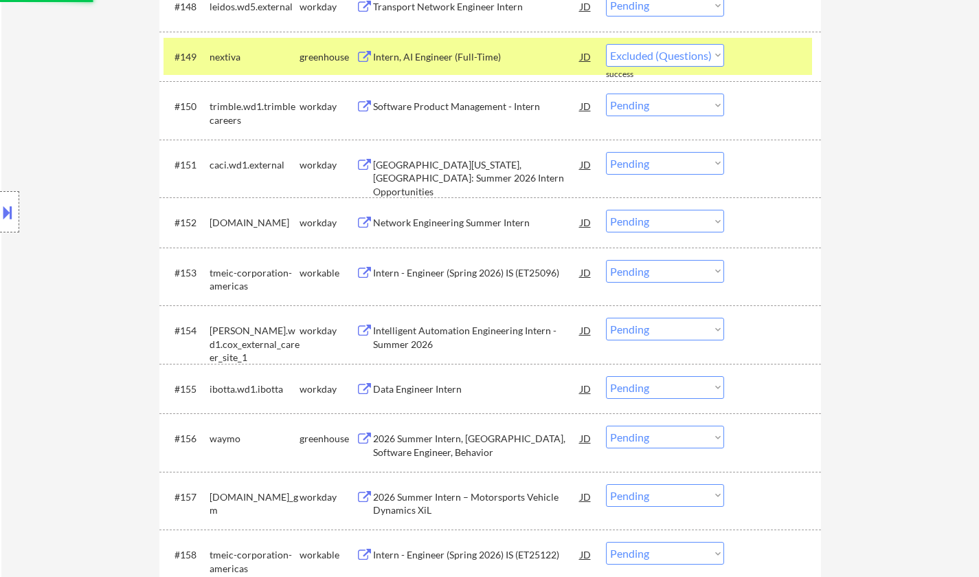
select select ""pending""
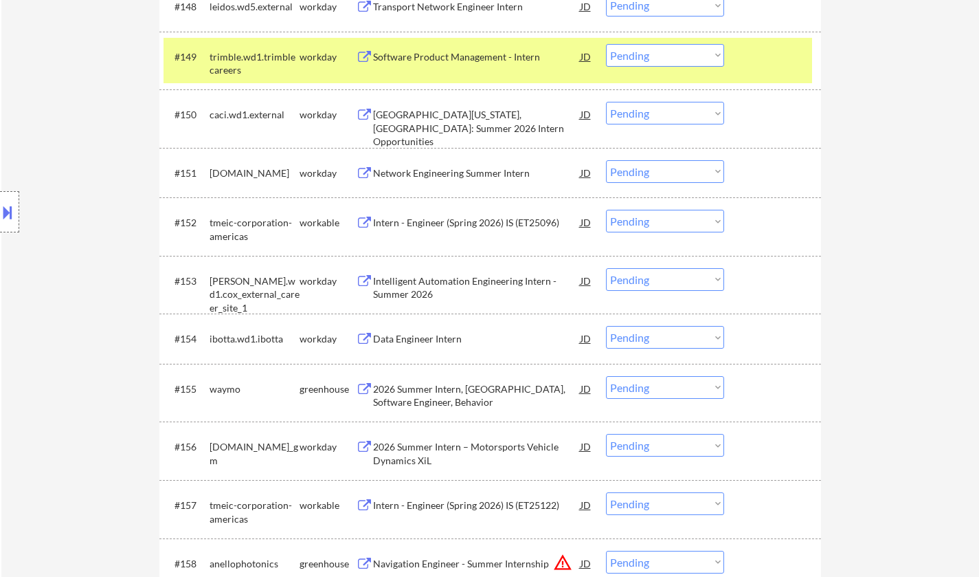
click at [462, 227] on div "Intern - Engineer (Spring 2026) IS (ET25096)" at bounding box center [477, 223] width 208 height 14
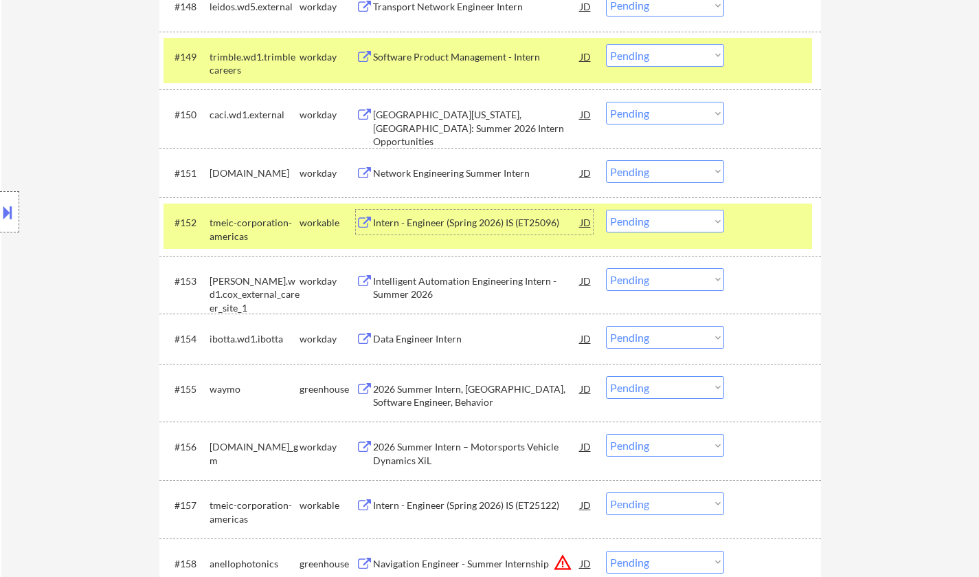
click at [663, 225] on select "Choose an option... Pending Applied Excluded (Questions) Excluded (Expired) Exc…" at bounding box center [665, 221] width 118 height 23
click at [606, 210] on select "Choose an option... Pending Applied Excluded (Questions) Excluded (Expired) Exc…" at bounding box center [665, 221] width 118 height 23
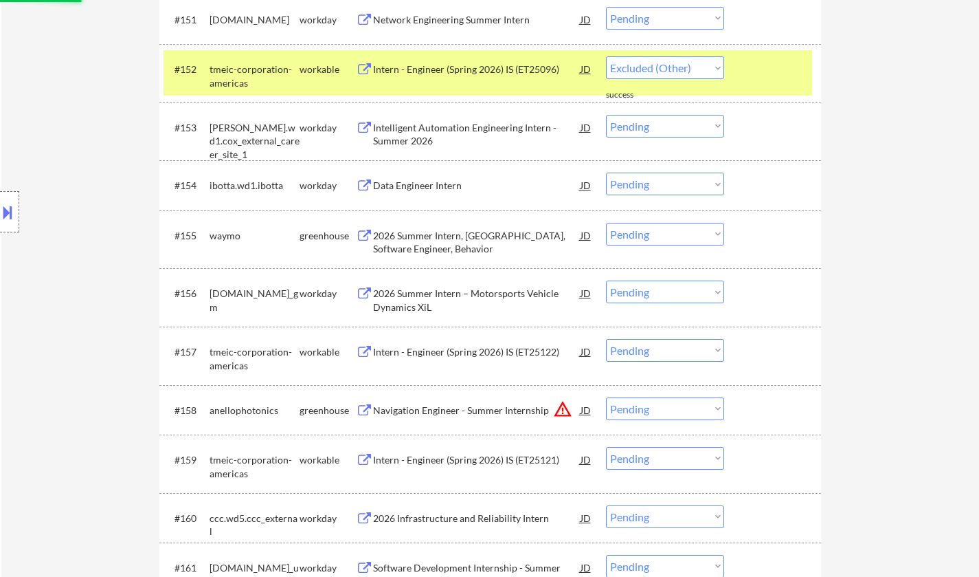
scroll to position [3414, 0]
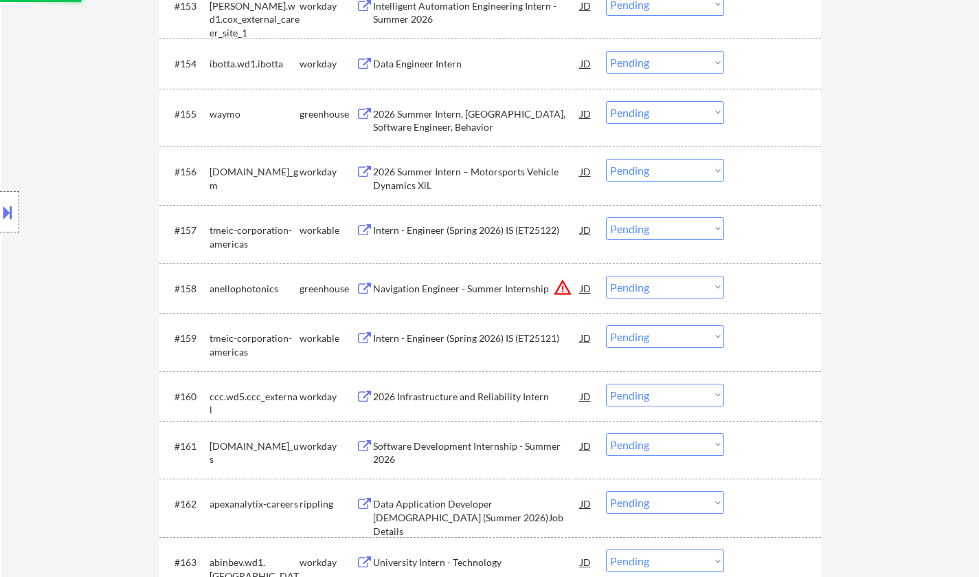
select select ""pending""
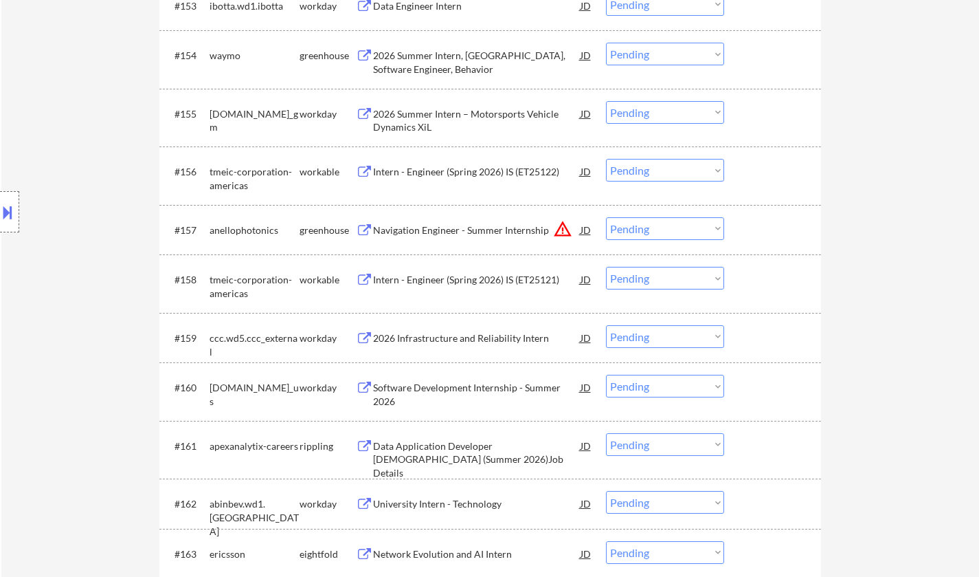
click at [500, 452] on div "Data Application Developer Intern (Summer 2026)Job Details" at bounding box center [477, 459] width 208 height 41
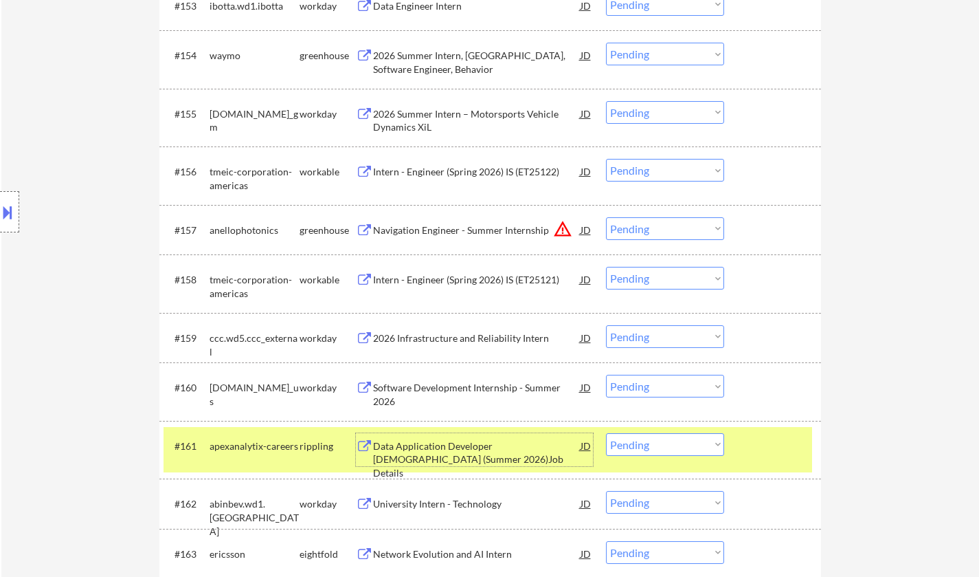
click at [682, 445] on select "Choose an option... Pending Applied Excluded (Questions) Excluded (Expired) Exc…" at bounding box center [665, 444] width 118 height 23
click at [606, 433] on select "Choose an option... Pending Applied Excluded (Questions) Excluded (Expired) Exc…" at bounding box center [665, 444] width 118 height 23
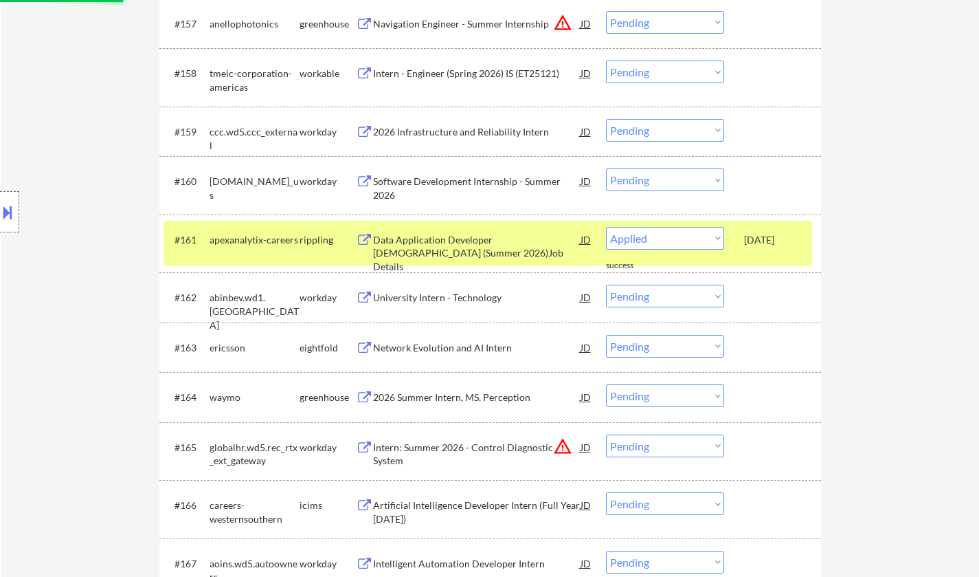
select select ""pending""
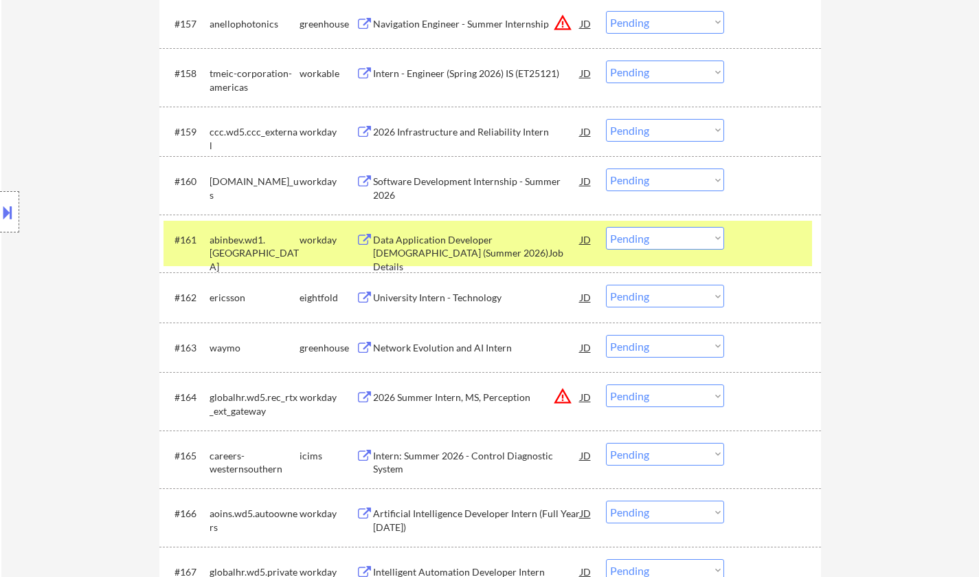
scroll to position [3895, 0]
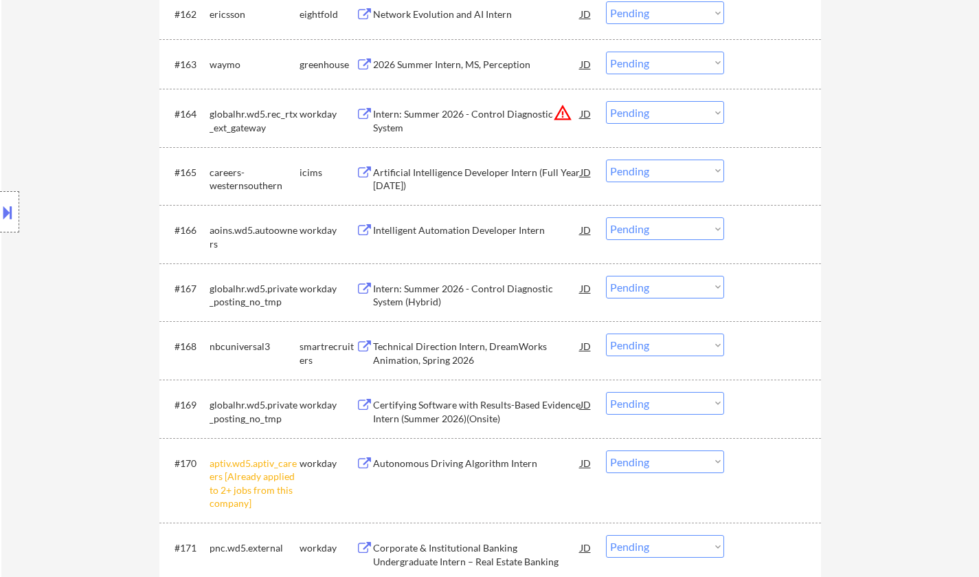
click at [441, 348] on div "Technical Direction Intern, DreamWorks Animation, Spring 2026" at bounding box center [477, 352] width 208 height 27
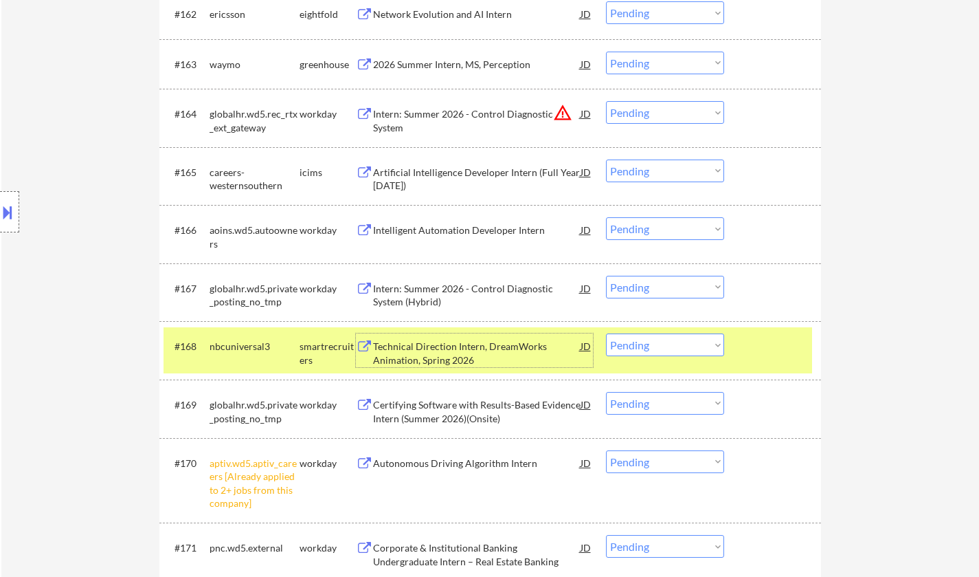
click at [684, 353] on select "Choose an option... Pending Applied Excluded (Questions) Excluded (Expired) Exc…" at bounding box center [665, 344] width 118 height 23
click at [606, 333] on select "Choose an option... Pending Applied Excluded (Questions) Excluded (Expired) Exc…" at bounding box center [665, 344] width 118 height 23
select select ""pending""
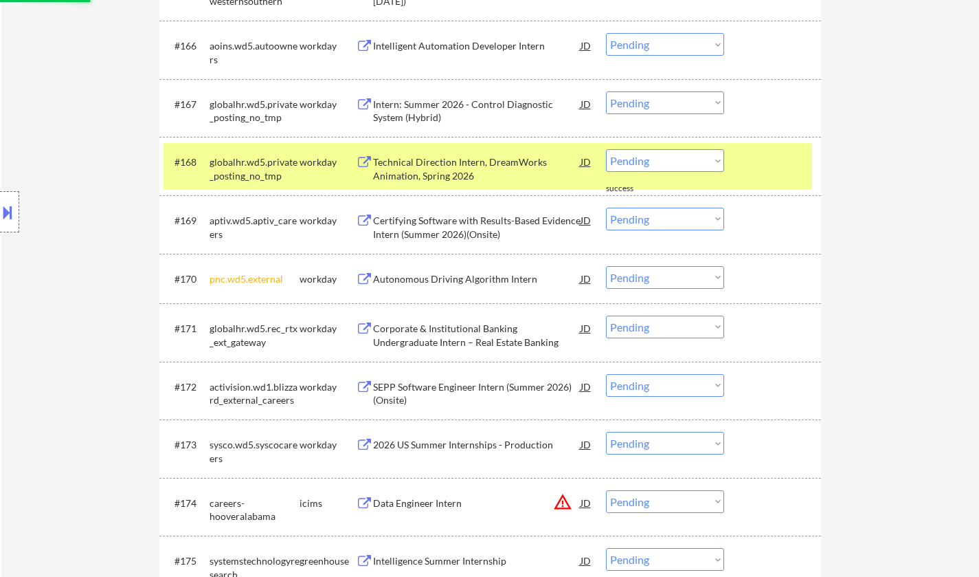
scroll to position [4101, 0]
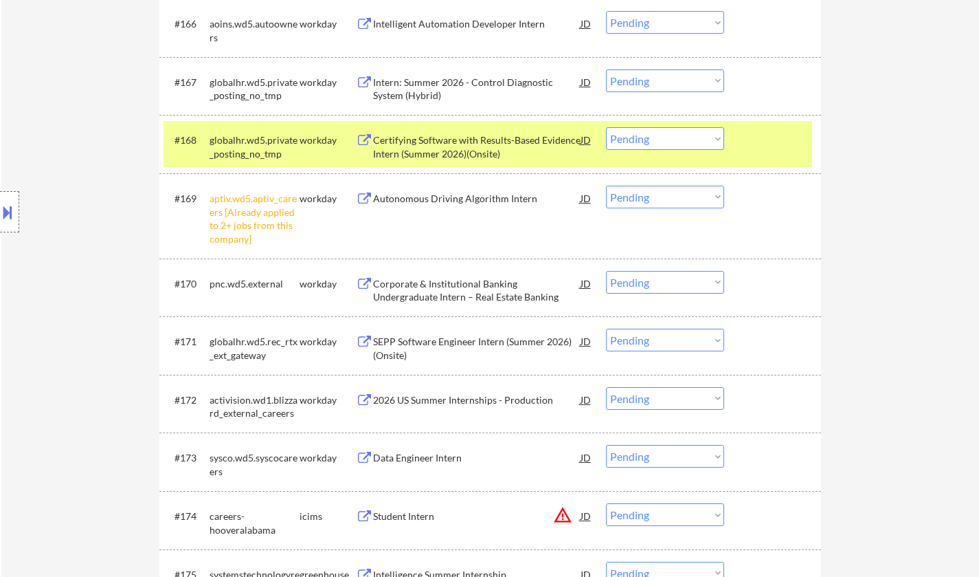
click at [631, 203] on select "Choose an option... Pending Applied Excluded (Questions) Excluded (Expired) Exc…" at bounding box center [665, 197] width 118 height 23
click at [606, 186] on select "Choose an option... Pending Applied Excluded (Questions) Excluded (Expired) Exc…" at bounding box center [665, 197] width 118 height 23
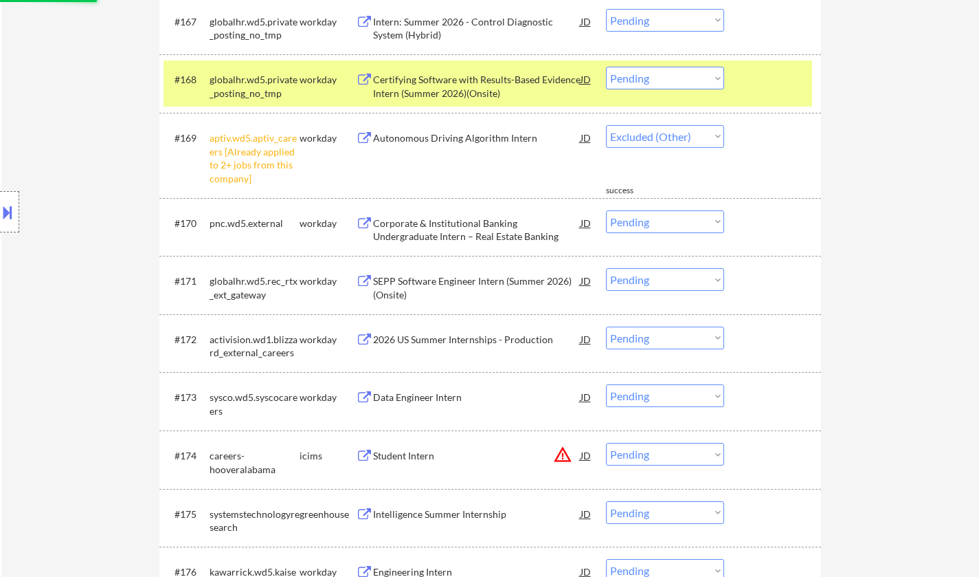
select select ""pending""
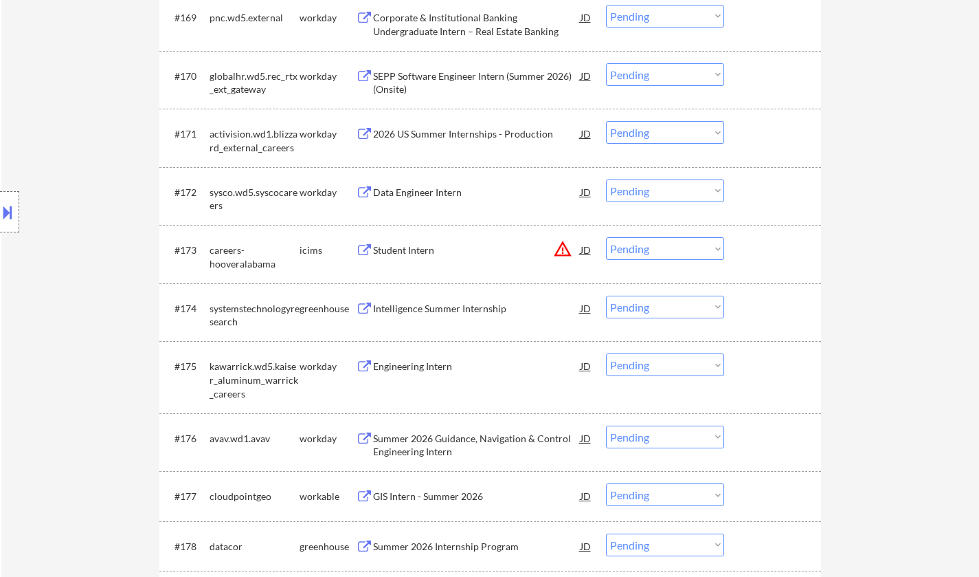
scroll to position [4308, 0]
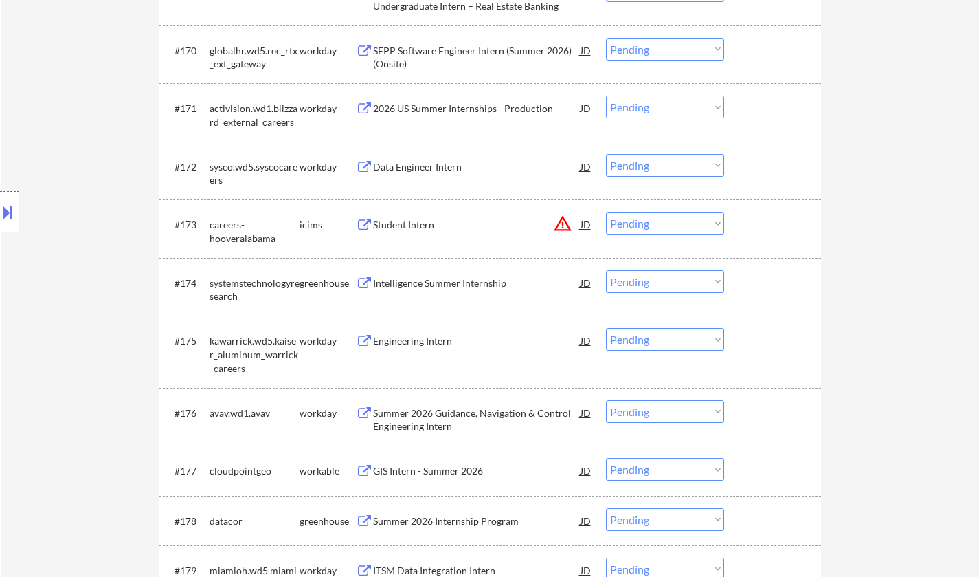
click at [442, 286] on div "Intelligence Summer Internship" at bounding box center [477, 283] width 208 height 14
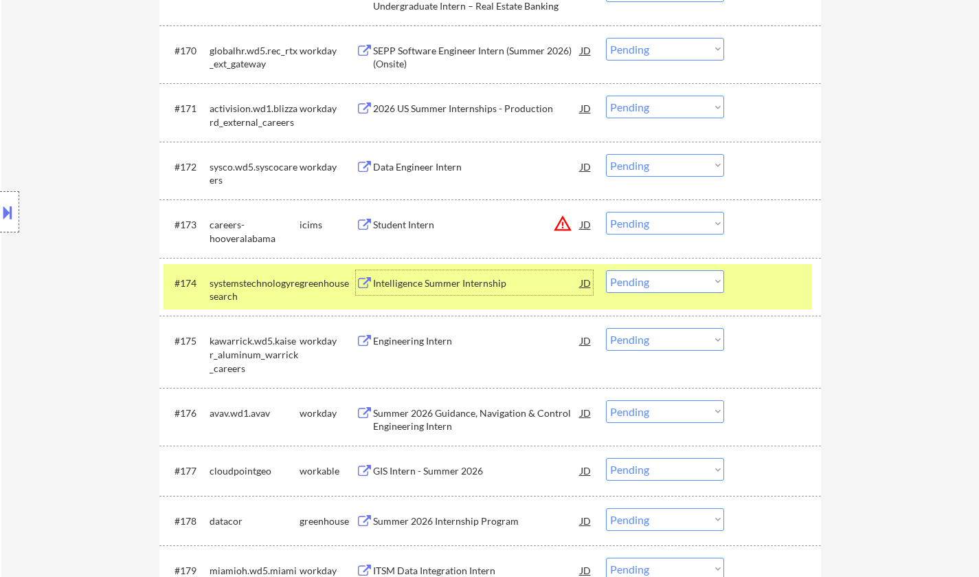
drag, startPoint x: 638, startPoint y: 284, endPoint x: 643, endPoint y: 292, distance: 9.9
click at [639, 283] on select "Choose an option... Pending Applied Excluded (Questions) Excluded (Expired) Exc…" at bounding box center [665, 281] width 118 height 23
click at [606, 270] on select "Choose an option... Pending Applied Excluded (Questions) Excluded (Expired) Exc…" at bounding box center [665, 281] width 118 height 23
select select ""pending""
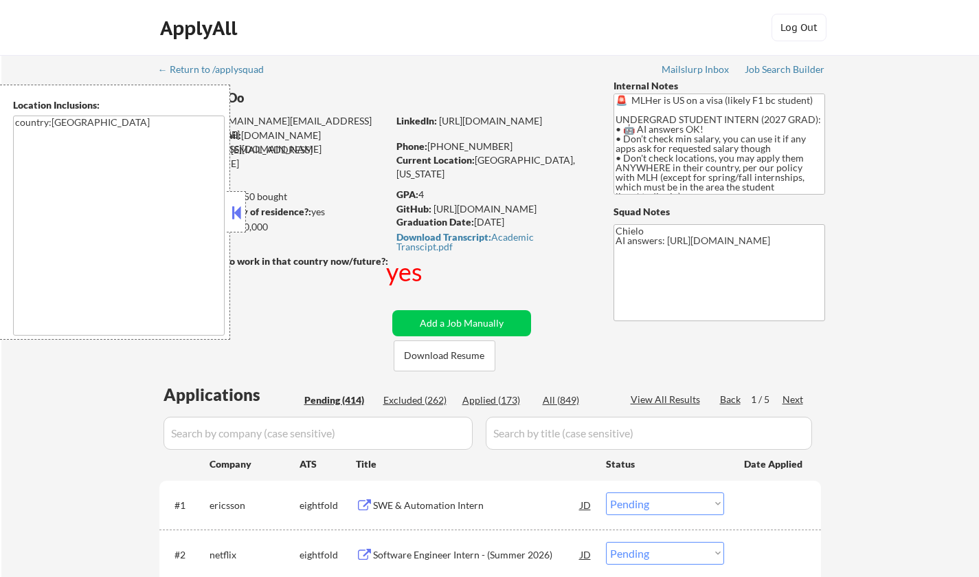
select select ""pending""
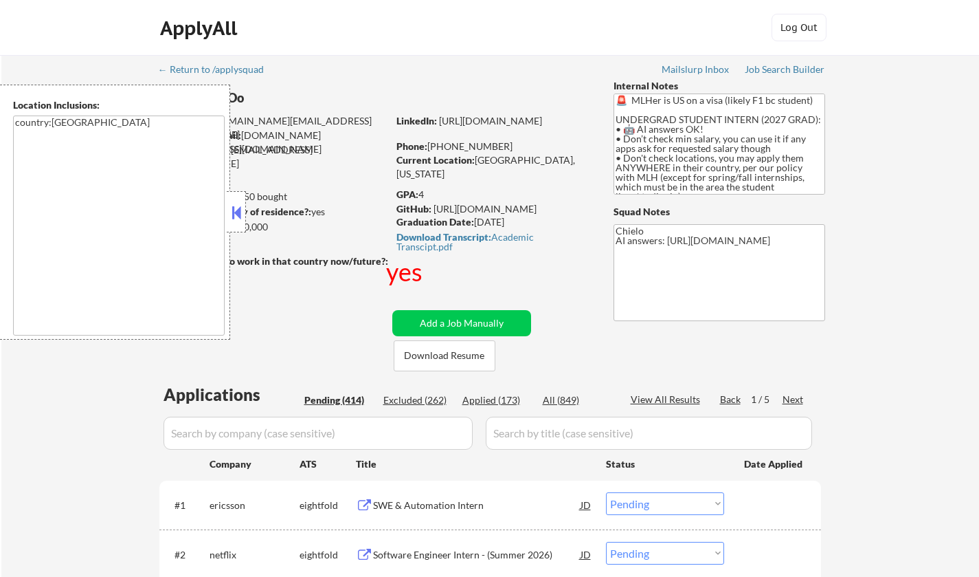
select select ""pending""
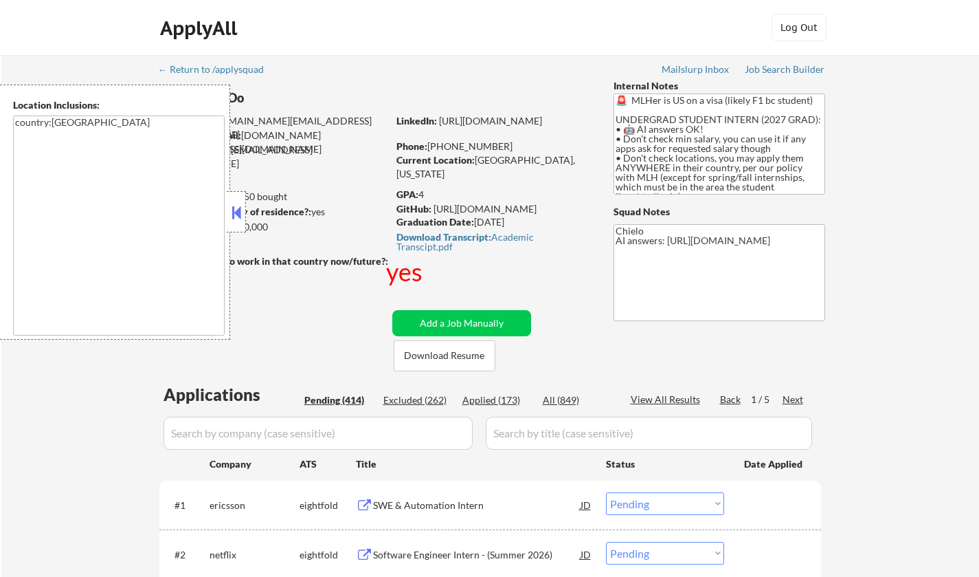
select select ""pending""
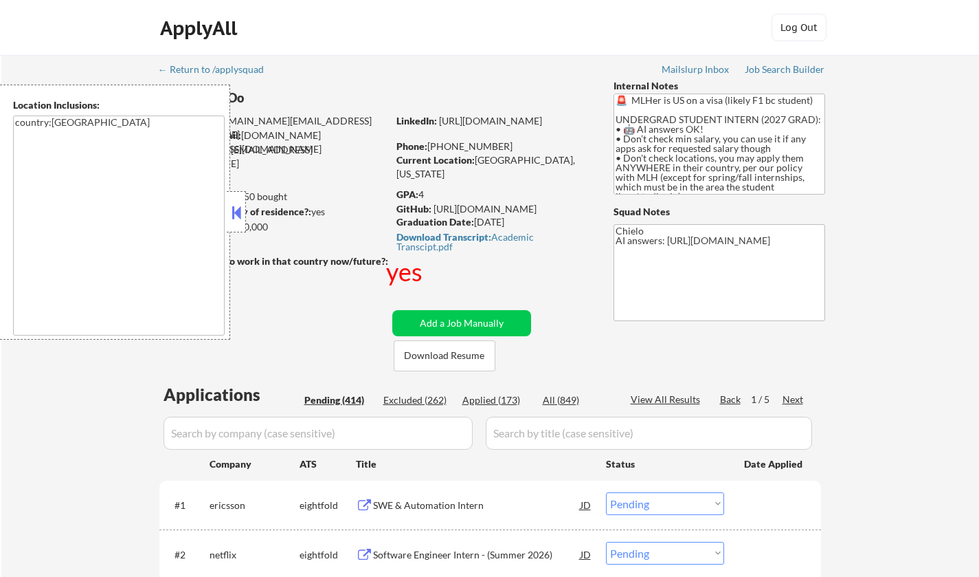
select select ""pending""
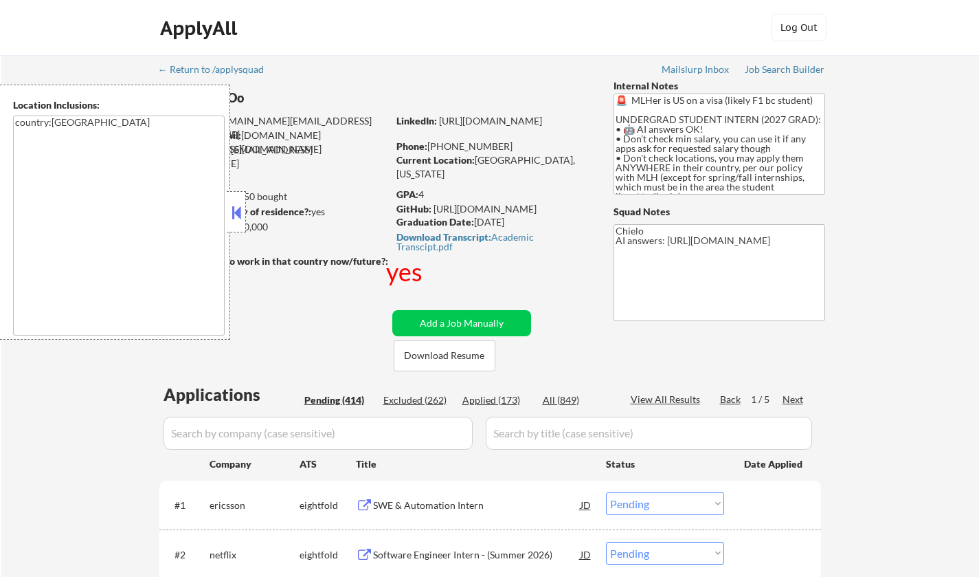
select select ""pending""
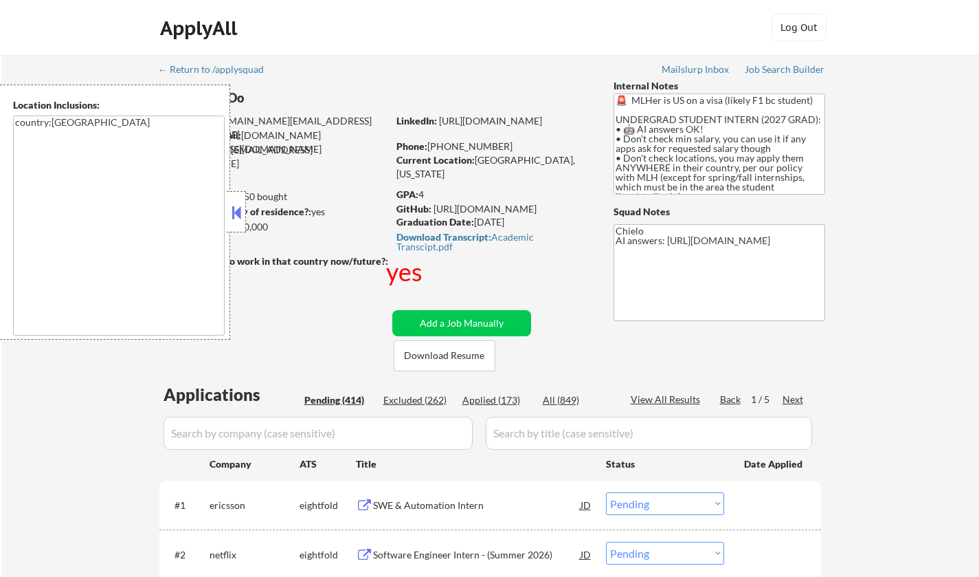
select select ""pending""
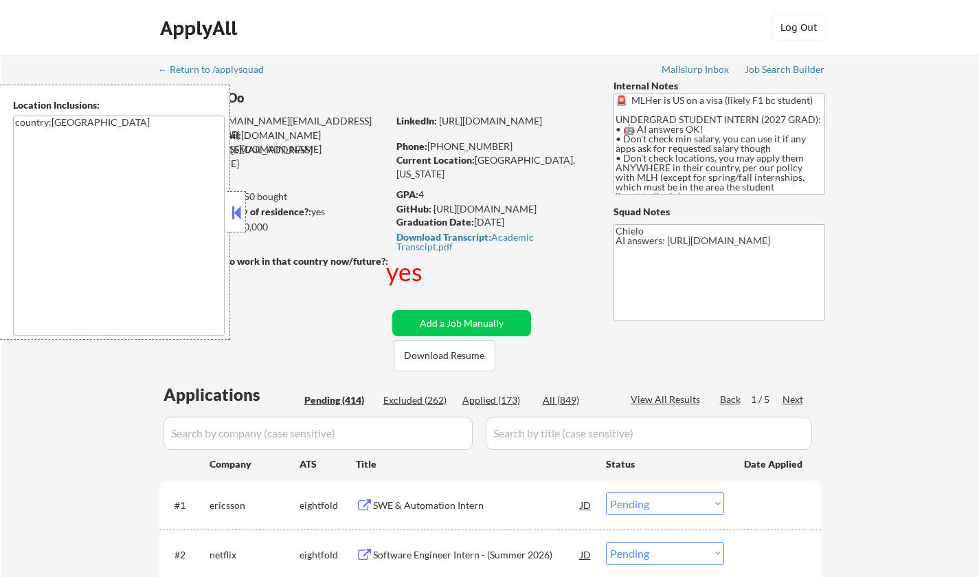
select select ""pending""
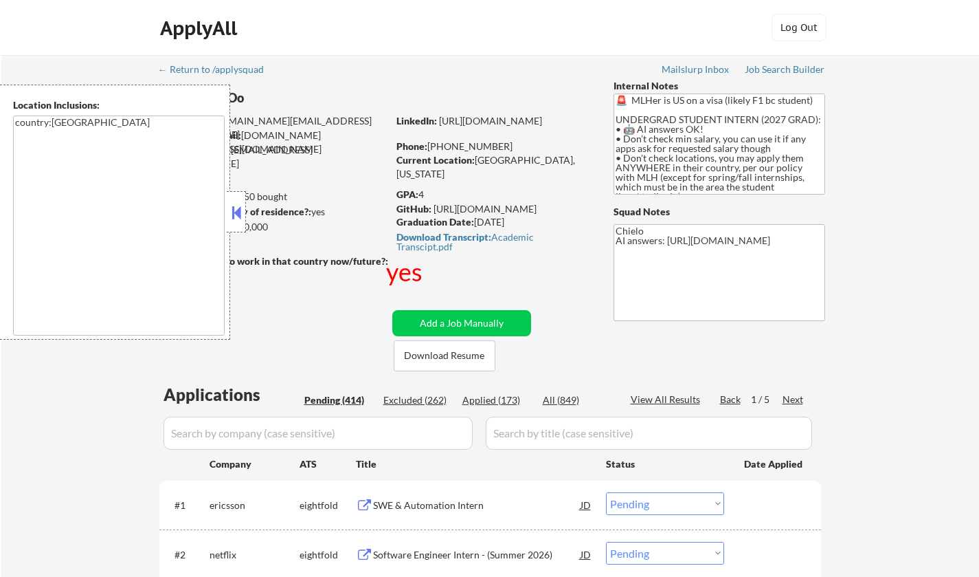
select select ""pending""
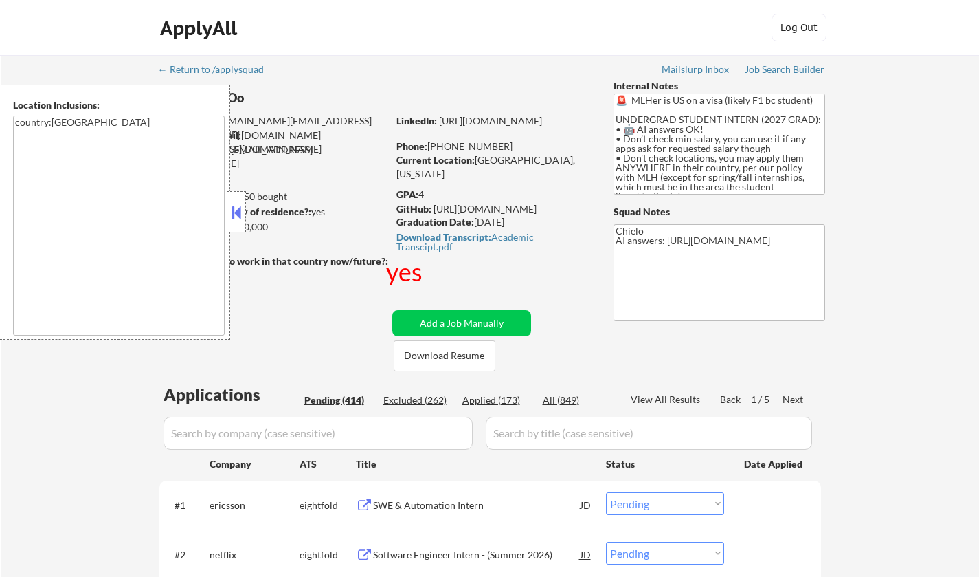
select select ""pending""
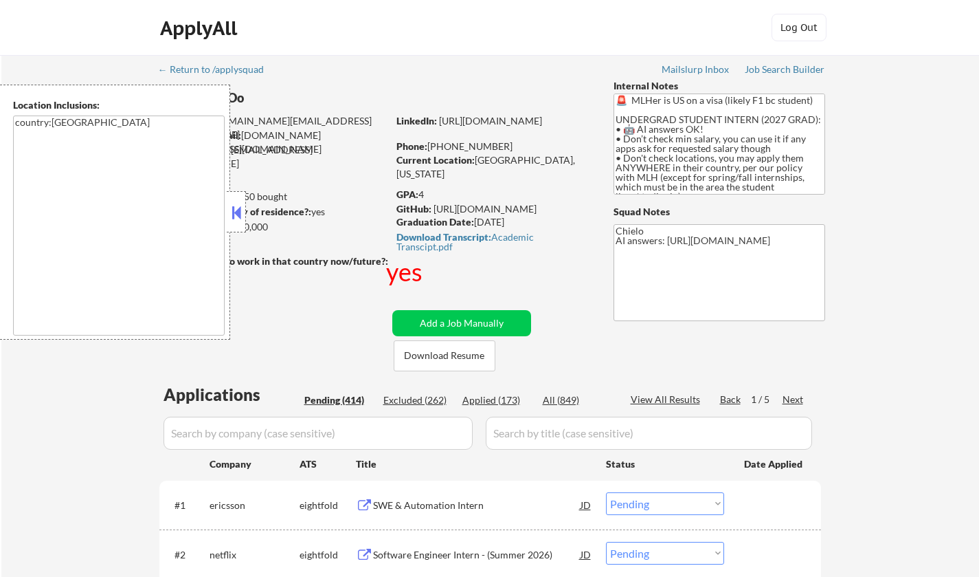
select select ""pending""
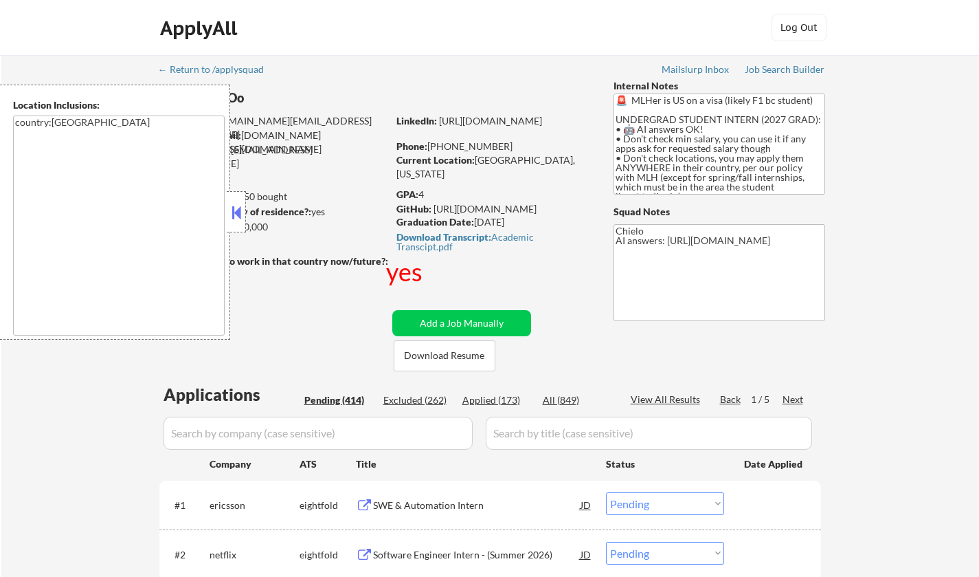
select select ""pending""
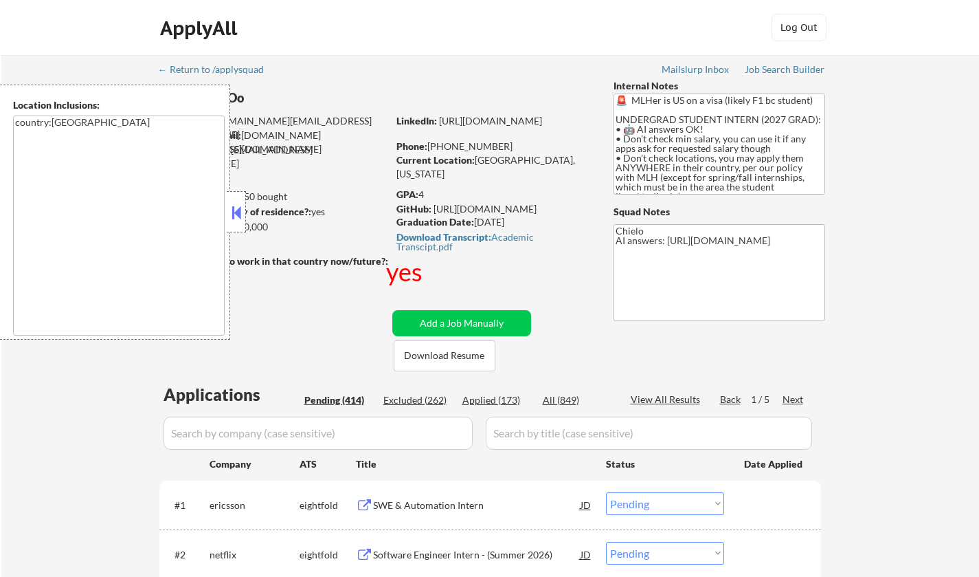
select select ""pending""
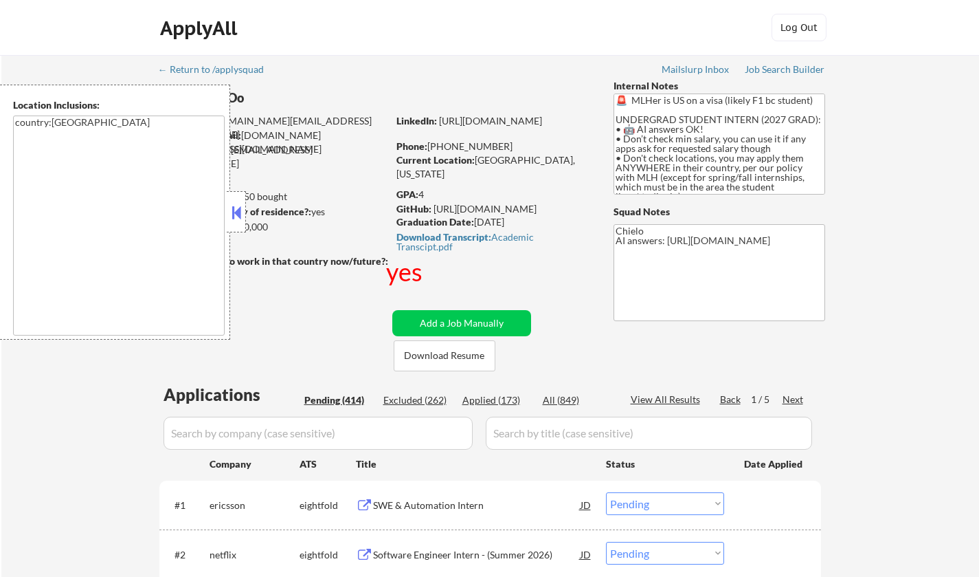
select select ""pending""
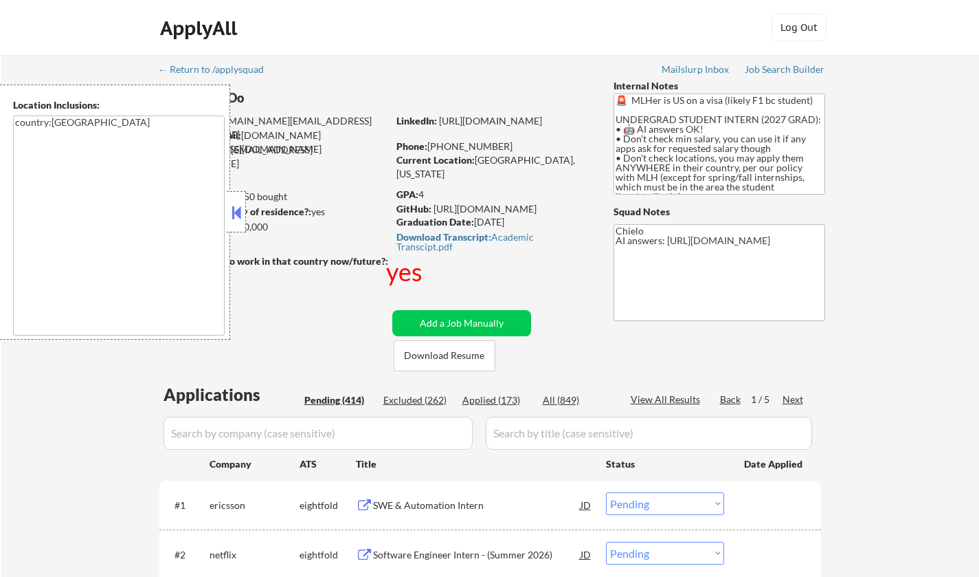
select select ""pending""
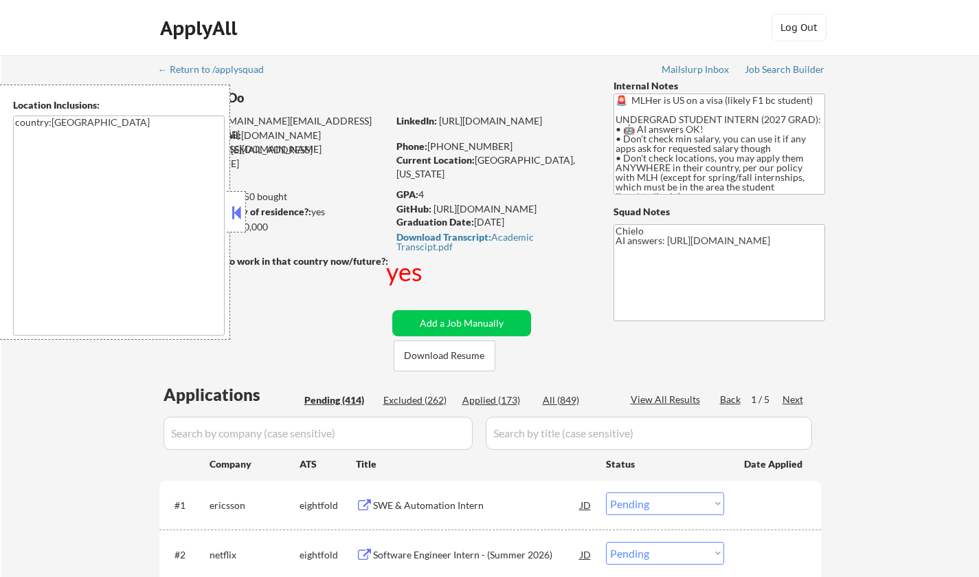
select select ""pending""
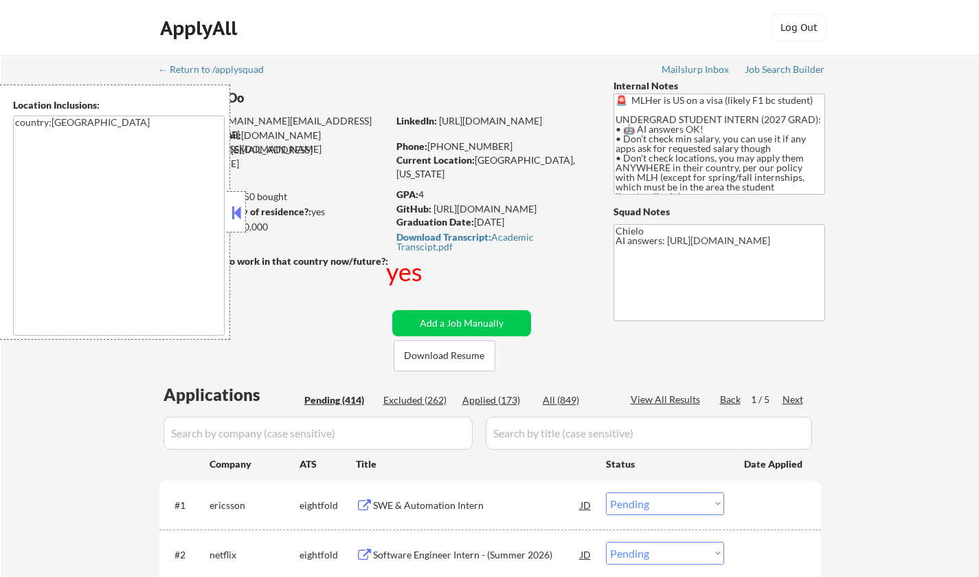
select select ""pending""
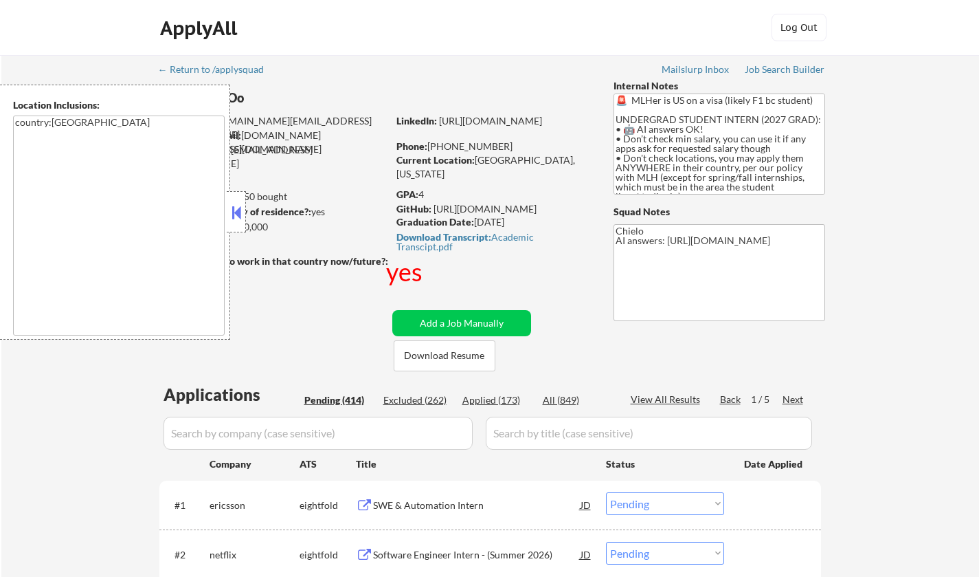
select select ""pending""
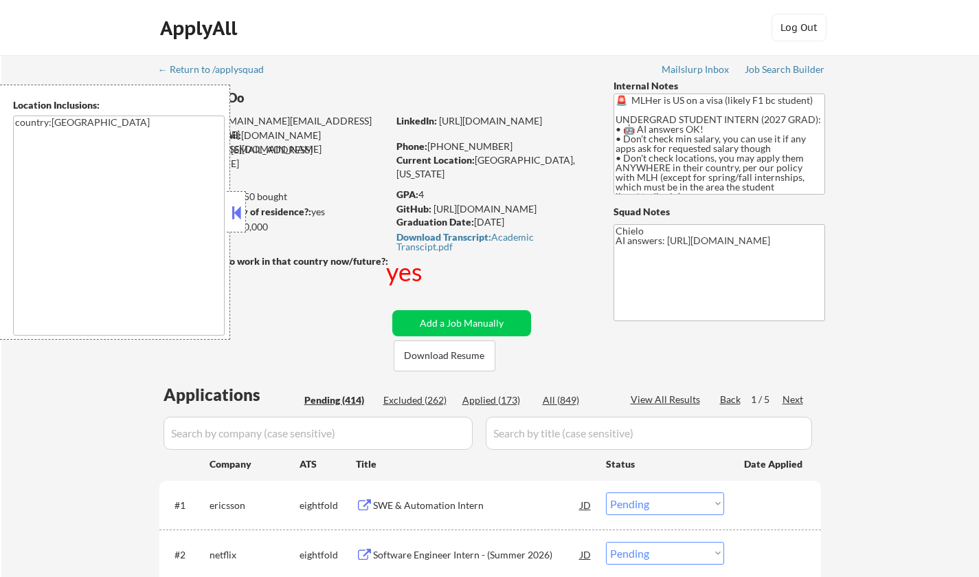
select select ""pending""
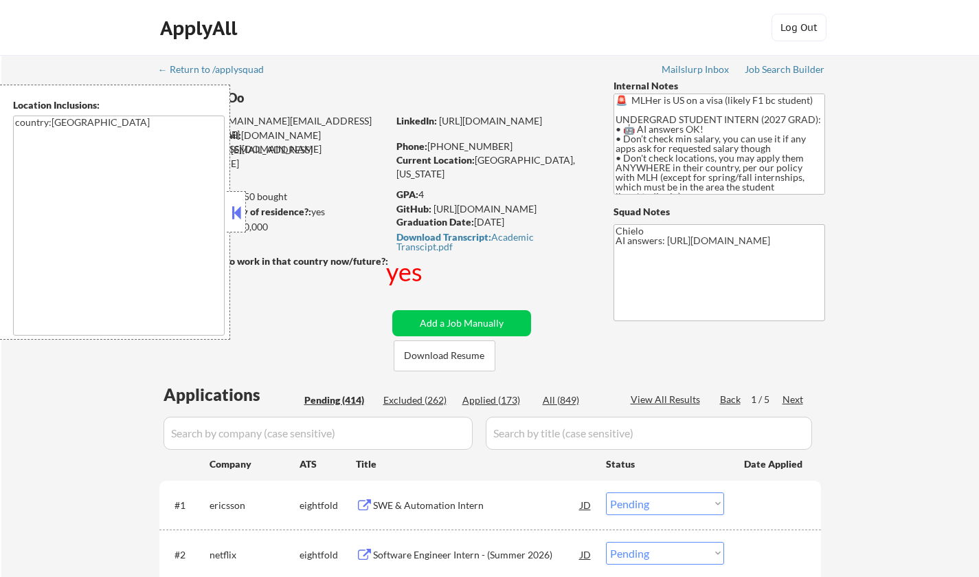
select select ""pending""
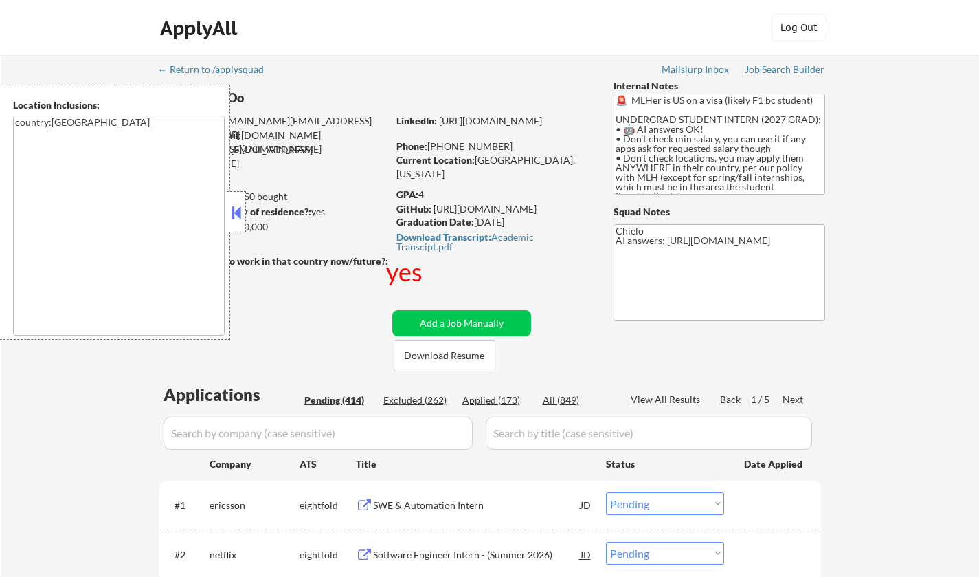
select select ""pending""
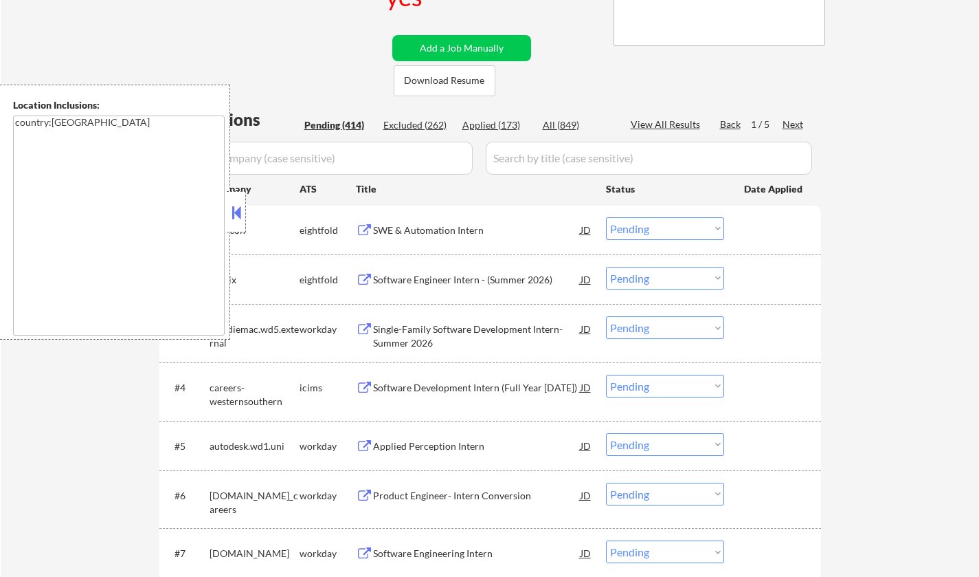
scroll to position [275, 0]
click at [238, 214] on button at bounding box center [236, 212] width 15 height 21
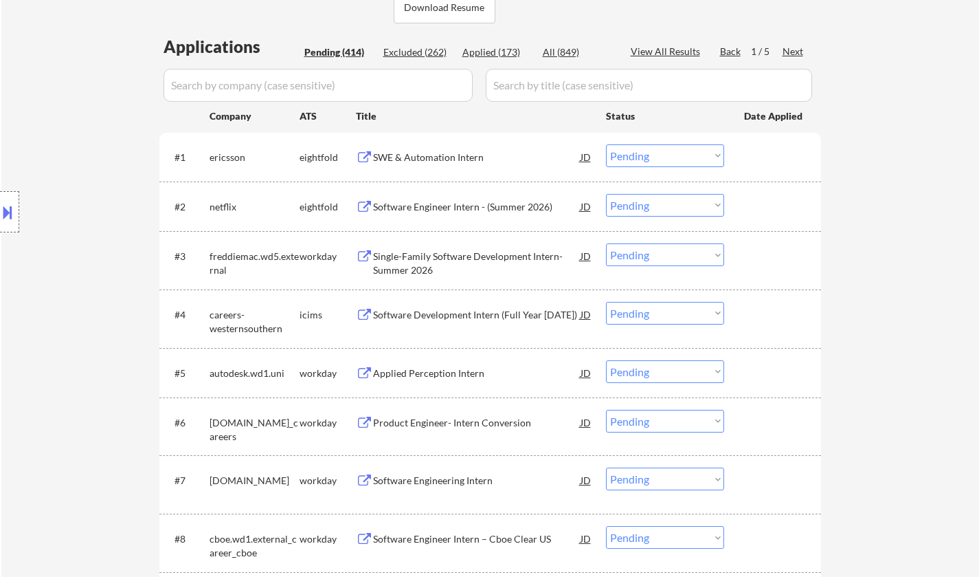
scroll to position [481, 0]
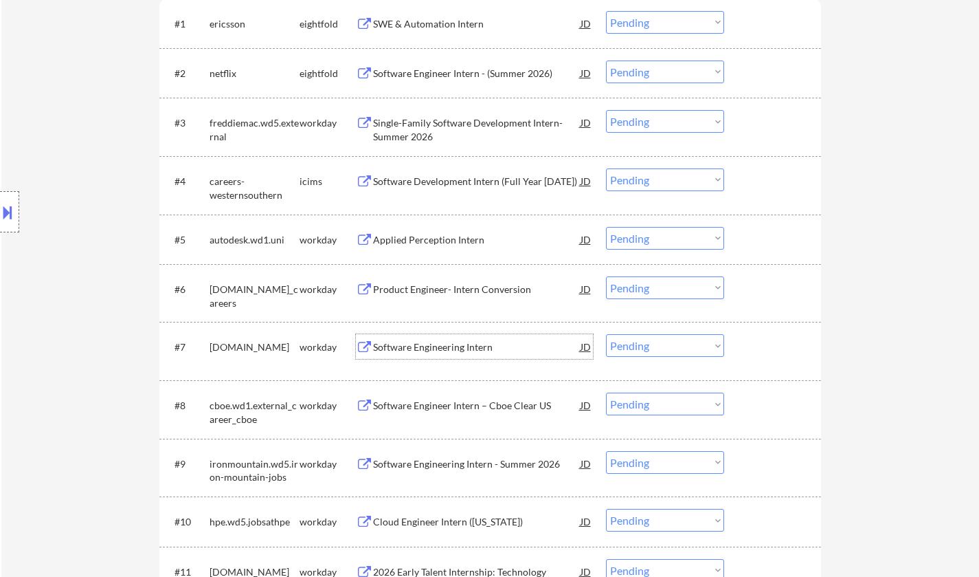
click at [434, 353] on div "Software Engineering Intern" at bounding box center [477, 347] width 208 height 14
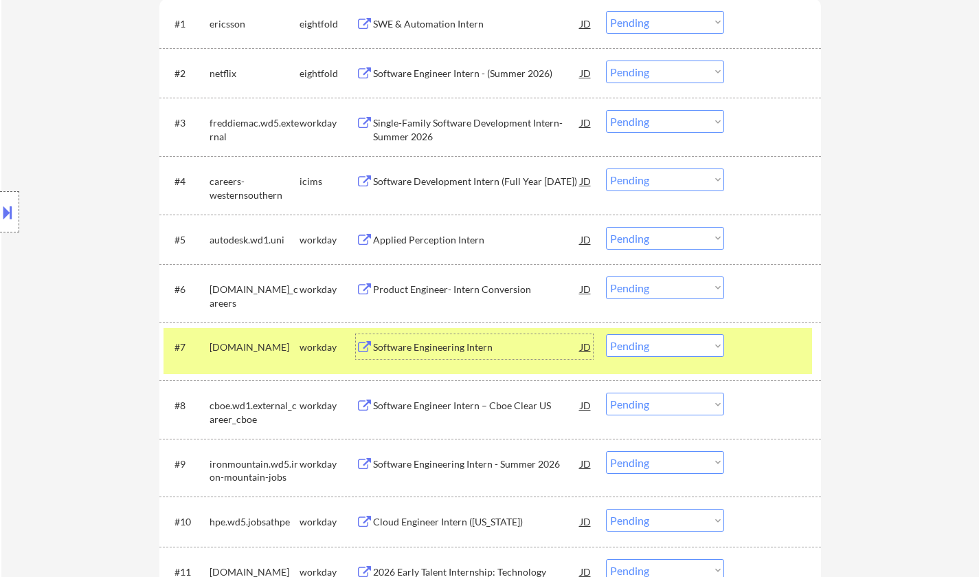
click at [663, 352] on select "Choose an option... Pending Applied Excluded (Questions) Excluded (Expired) Exc…" at bounding box center [665, 345] width 118 height 23
click at [606, 334] on select "Choose an option... Pending Applied Excluded (Questions) Excluded (Expired) Exc…" at bounding box center [665, 345] width 118 height 23
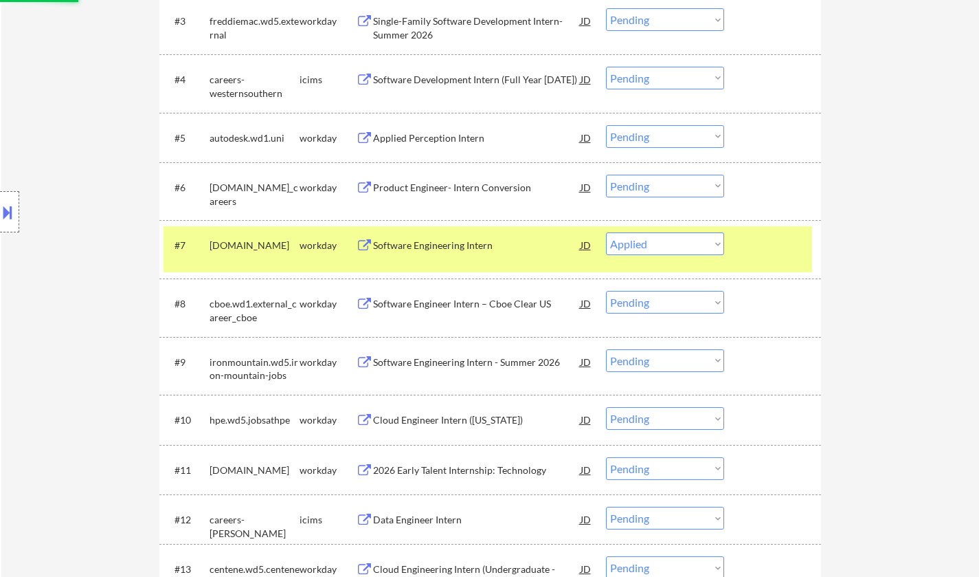
scroll to position [619, 0]
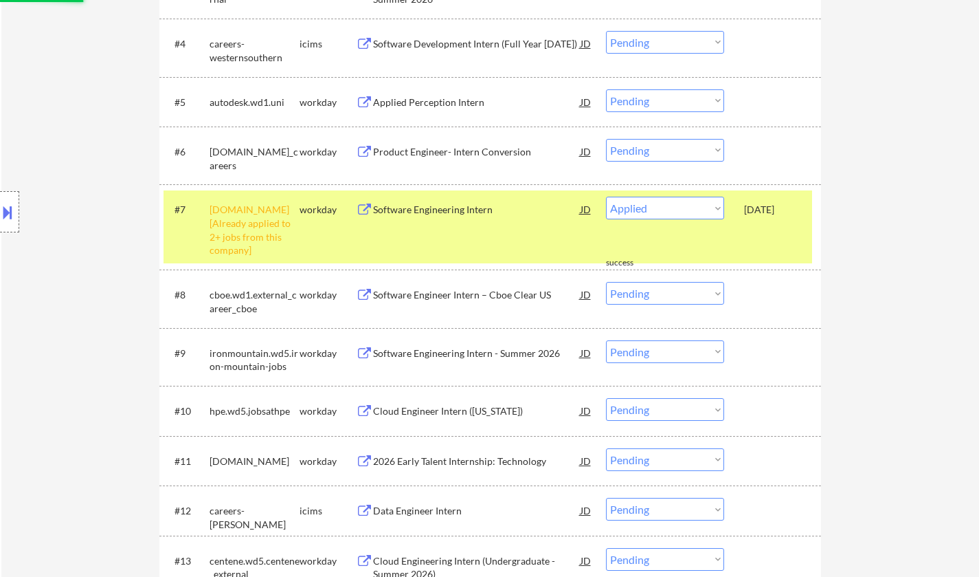
select select ""pending""
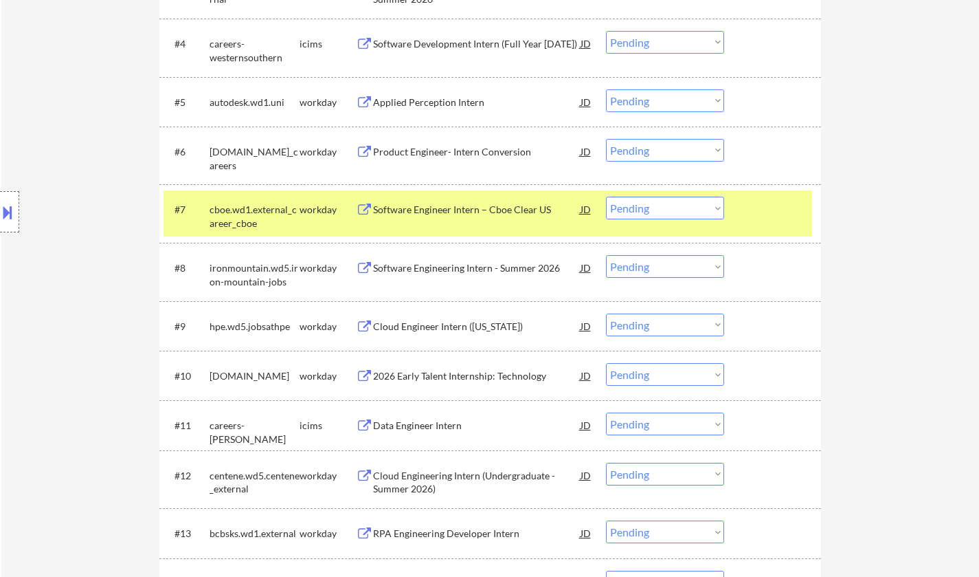
click at [449, 320] on div "Cloud Engineer Intern ([US_STATE])" at bounding box center [477, 327] width 208 height 14
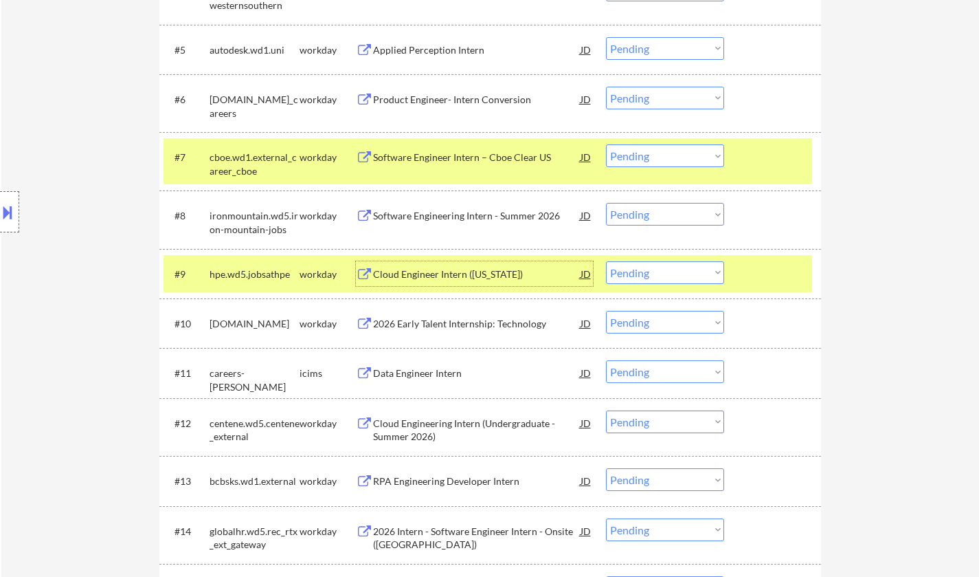
scroll to position [687, 0]
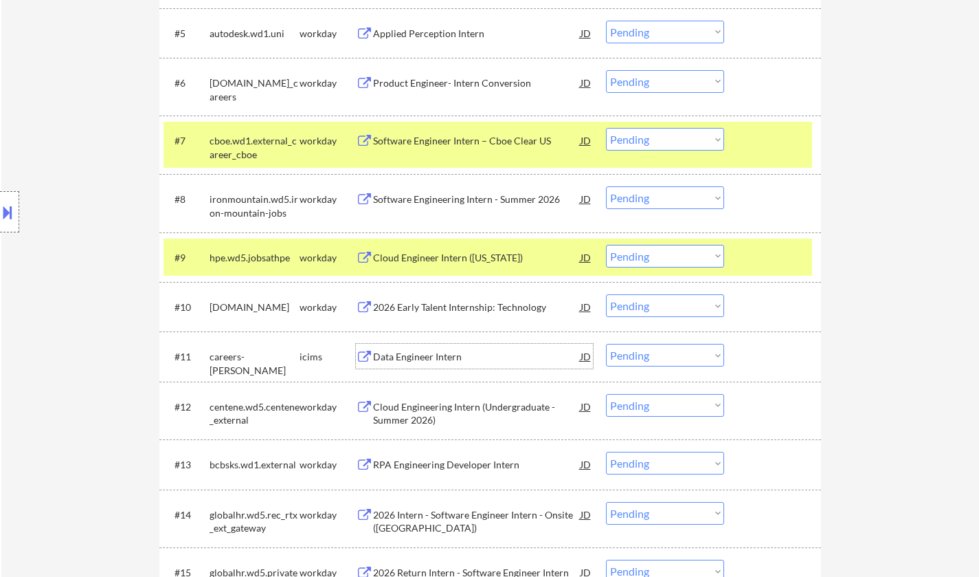
click at [425, 360] on div "Data Engineer Intern" at bounding box center [477, 357] width 208 height 14
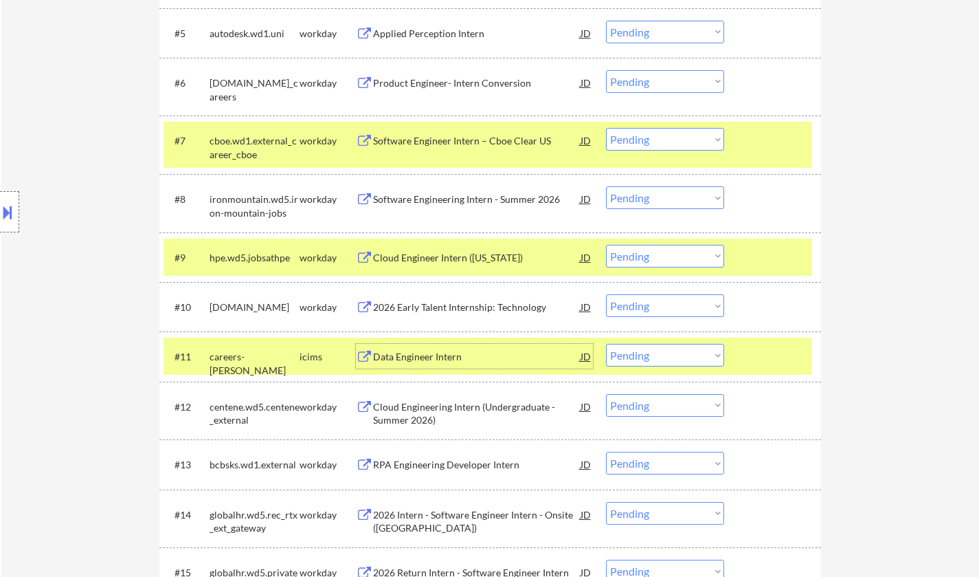
drag, startPoint x: 680, startPoint y: 357, endPoint x: 686, endPoint y: 365, distance: 9.9
click at [680, 357] on select "Choose an option... Pending Applied Excluded (Questions) Excluded (Expired) Exc…" at bounding box center [665, 355] width 118 height 23
click at [606, 344] on select "Choose an option... Pending Applied Excluded (Questions) Excluded (Expired) Exc…" at bounding box center [665, 355] width 118 height 23
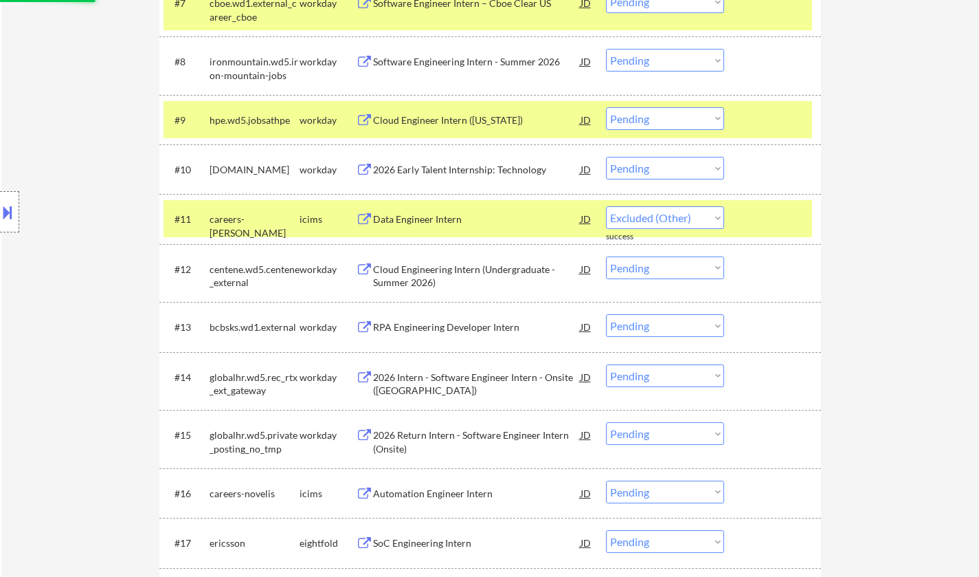
select select ""pending""
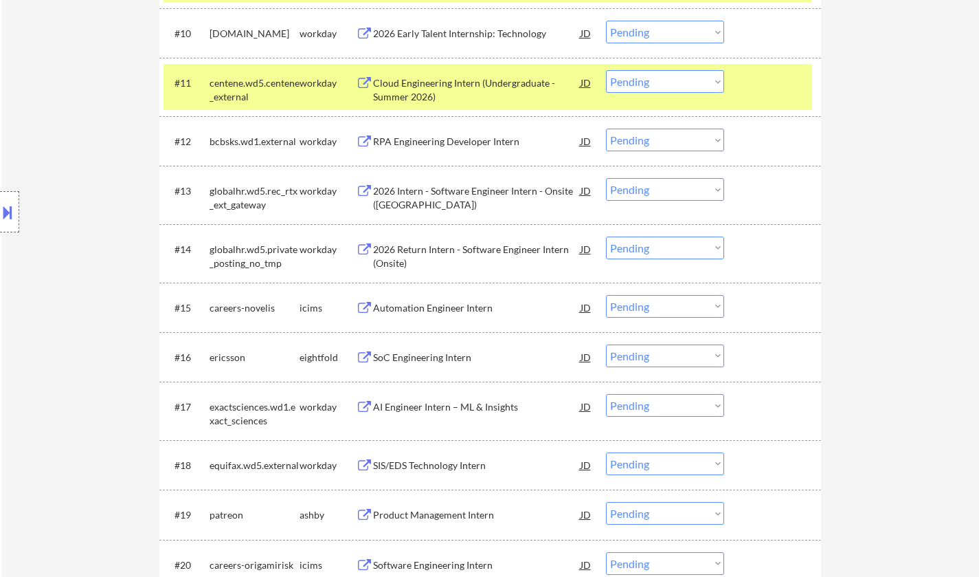
scroll to position [962, 0]
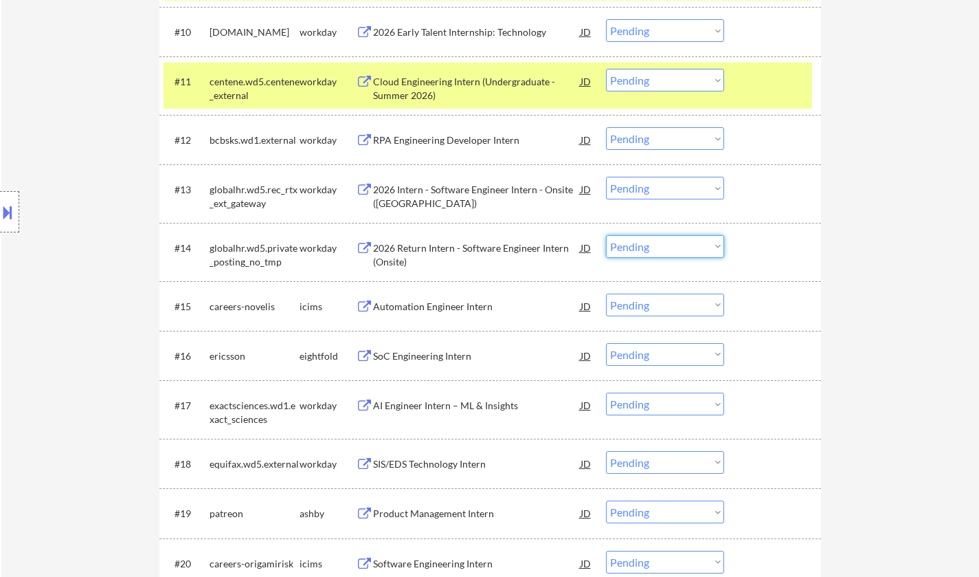
click at [677, 252] on select "Choose an option... Pending Applied Excluded (Questions) Excluded (Expired) Exc…" at bounding box center [665, 246] width 118 height 23
click at [606, 235] on select "Choose an option... Pending Applied Excluded (Questions) Excluded (Expired) Exc…" at bounding box center [665, 246] width 118 height 23
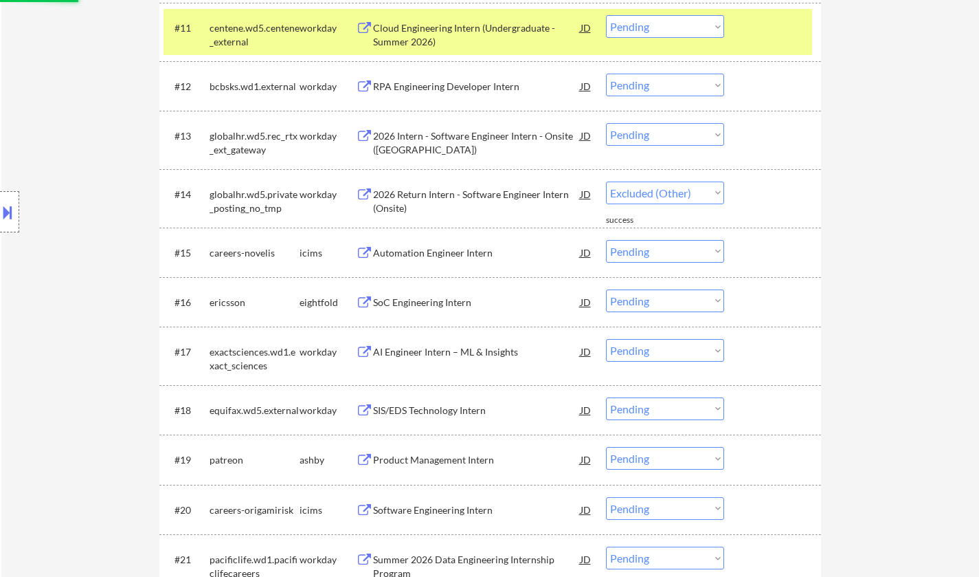
scroll to position [1031, 0]
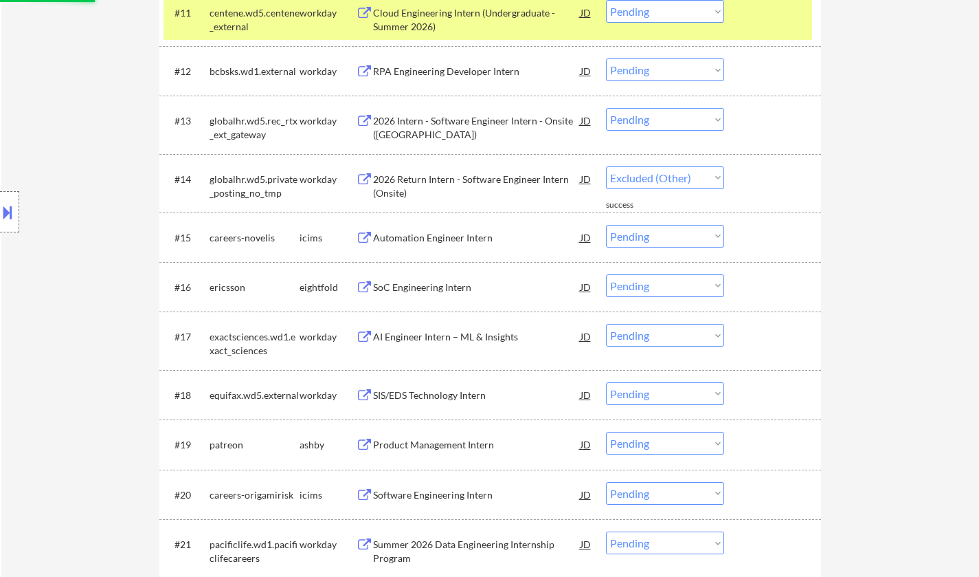
select select ""pending""
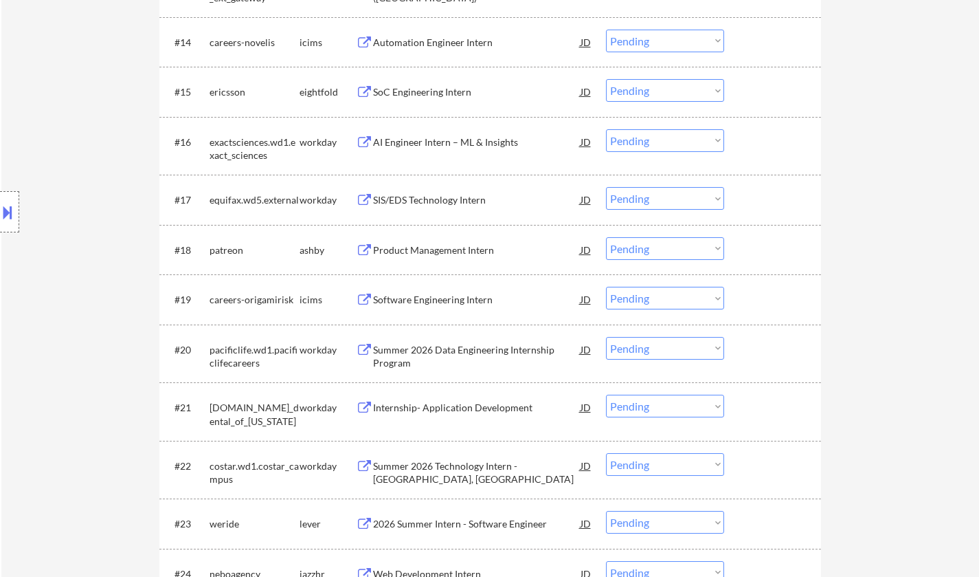
scroll to position [1237, 0]
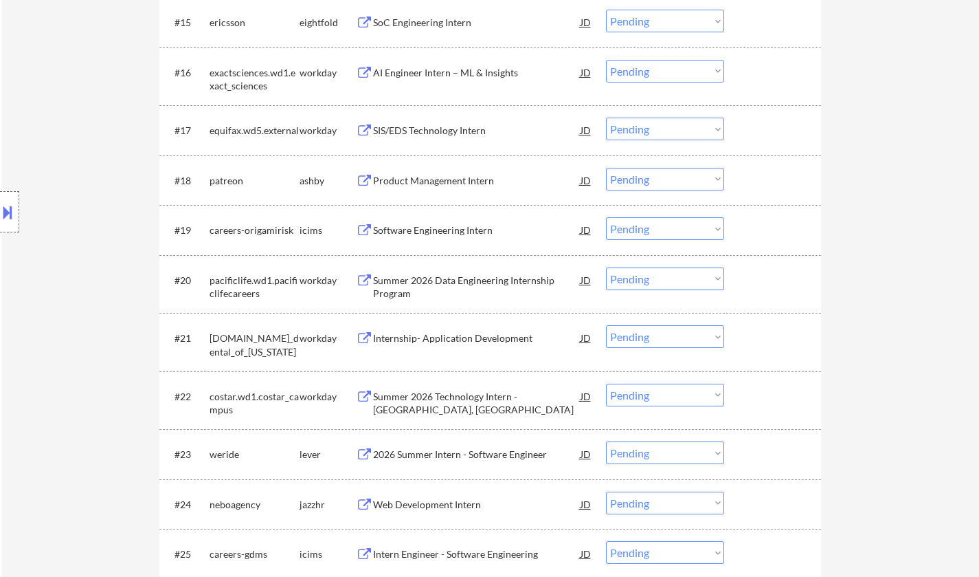
click at [469, 287] on div "Summer 2026 Data Engineering Internship Program" at bounding box center [477, 287] width 208 height 27
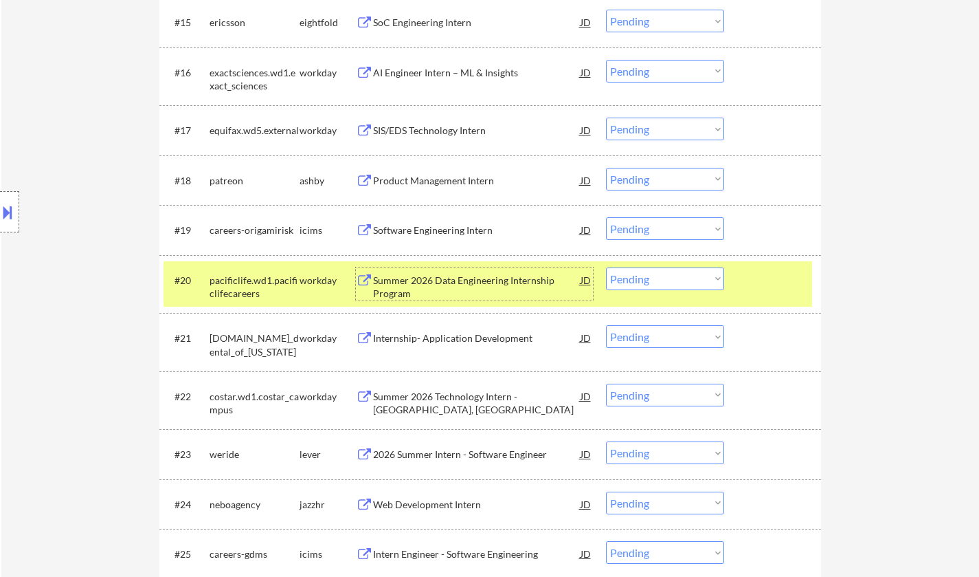
click at [684, 283] on select "Choose an option... Pending Applied Excluded (Questions) Excluded (Expired) Exc…" at bounding box center [665, 278] width 118 height 23
click at [606, 267] on select "Choose an option... Pending Applied Excluded (Questions) Excluded (Expired) Exc…" at bounding box center [665, 278] width 118 height 23
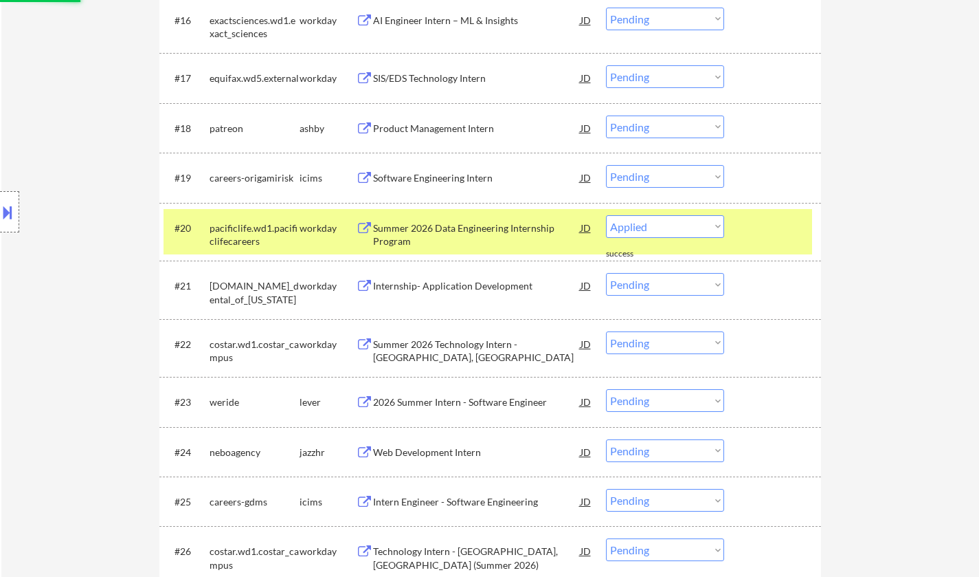
scroll to position [1306, 0]
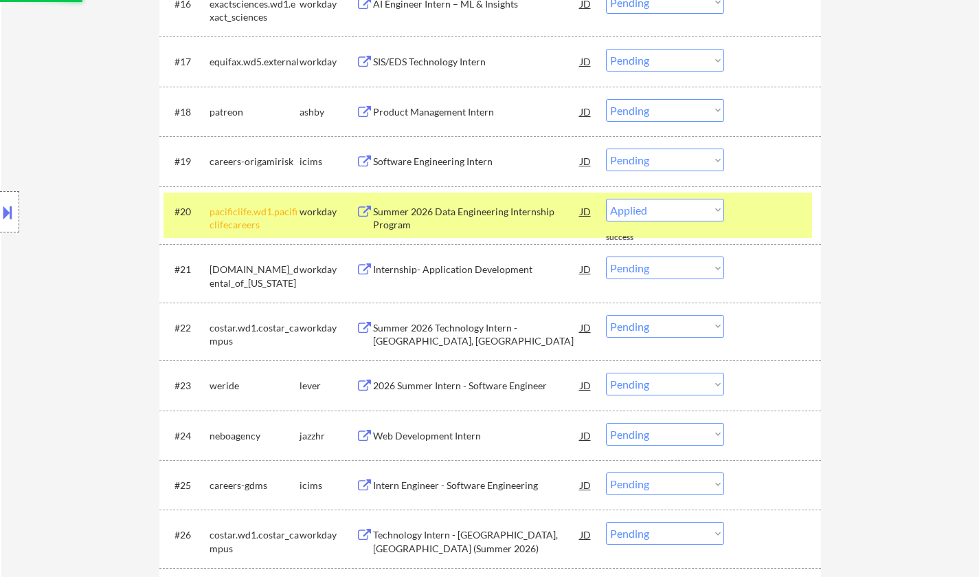
select select ""pending""
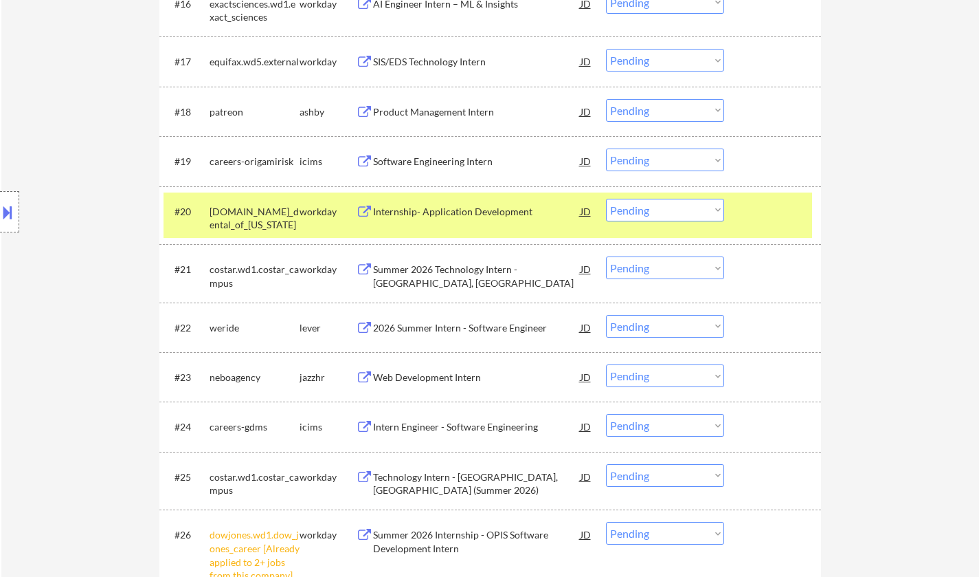
click at [420, 324] on div "2026 Summer Intern - Software Engineer" at bounding box center [477, 328] width 208 height 14
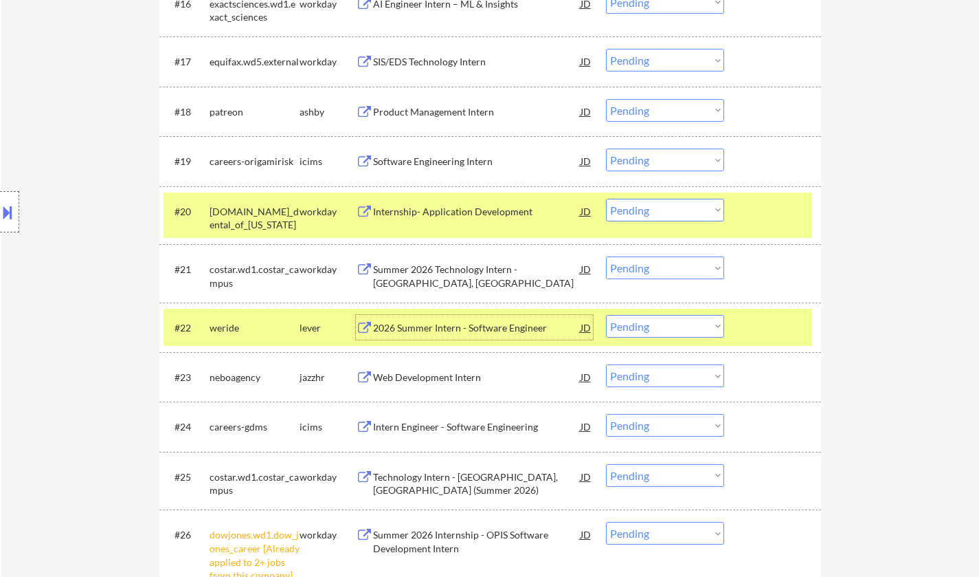
click at [436, 325] on div "2026 Summer Intern - Software Engineer" at bounding box center [477, 328] width 208 height 14
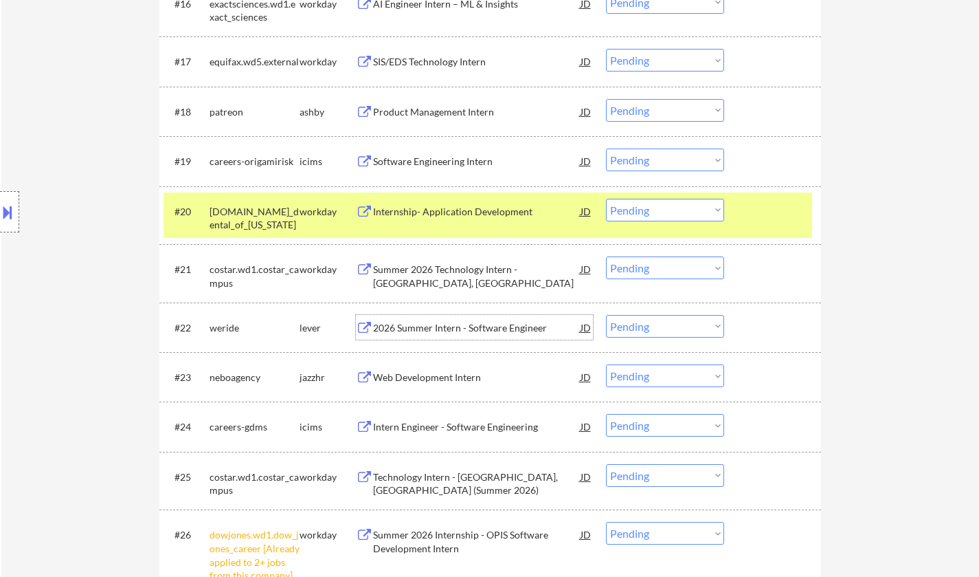
click at [671, 329] on select "Choose an option... Pending Applied Excluded (Questions) Excluded (Expired) Exc…" at bounding box center [665, 326] width 118 height 23
click at [606, 315] on select "Choose an option... Pending Applied Excluded (Questions) Excluded (Expired) Exc…" at bounding box center [665, 326] width 118 height 23
select select ""pending""
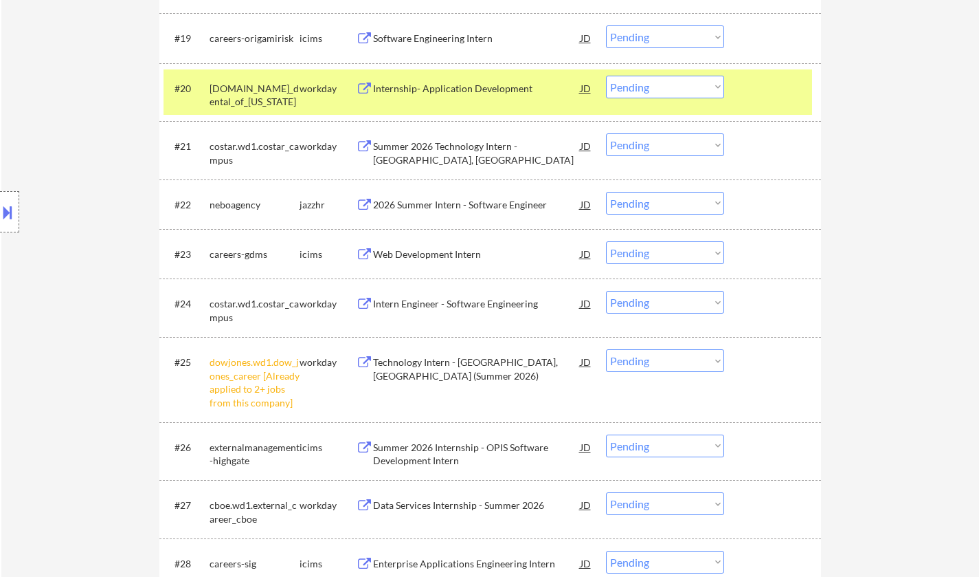
scroll to position [1443, 0]
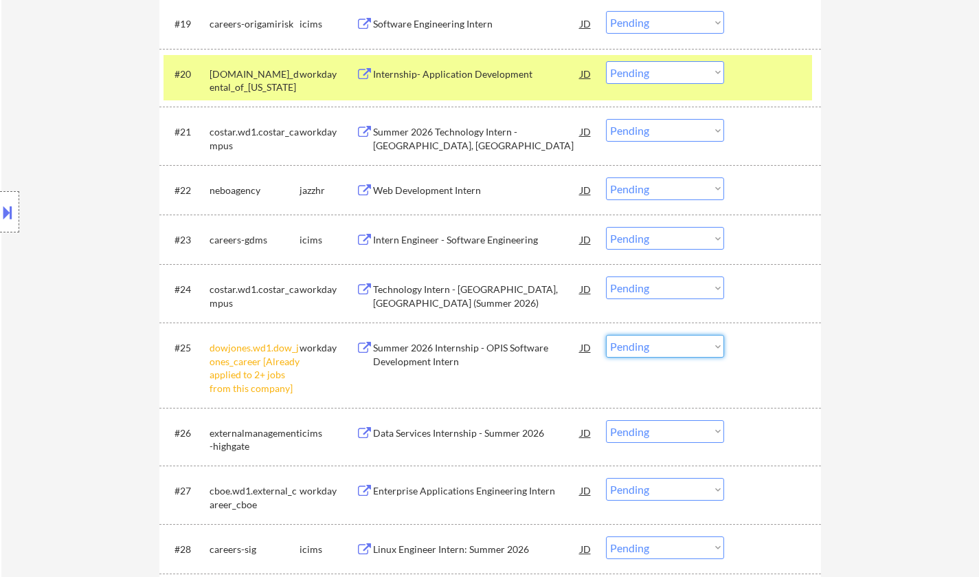
click at [655, 351] on select "Choose an option... Pending Applied Excluded (Questions) Excluded (Expired) Exc…" at bounding box center [665, 346] width 118 height 23
click at [606, 335] on select "Choose an option... Pending Applied Excluded (Questions) Excluded (Expired) Exc…" at bounding box center [665, 346] width 118 height 23
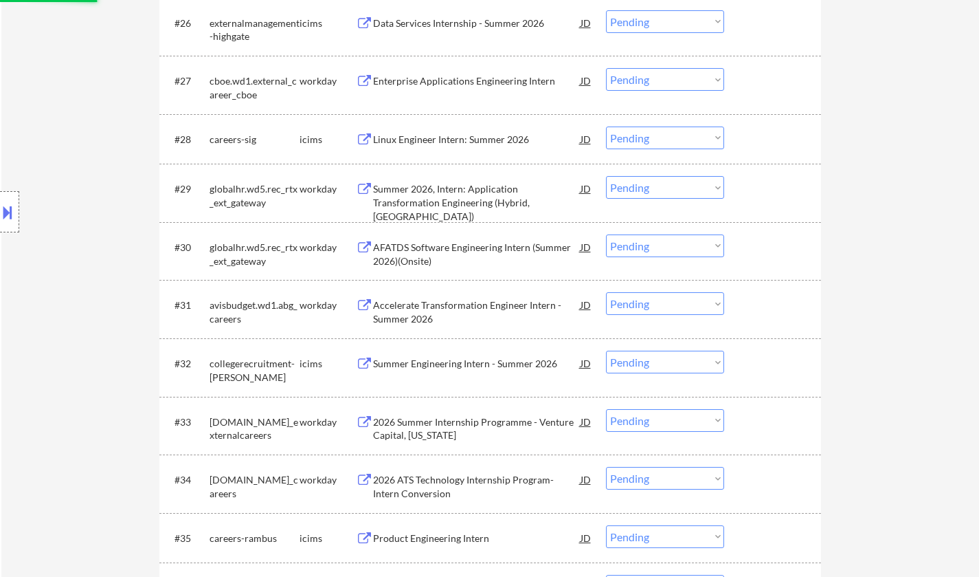
scroll to position [1856, 0]
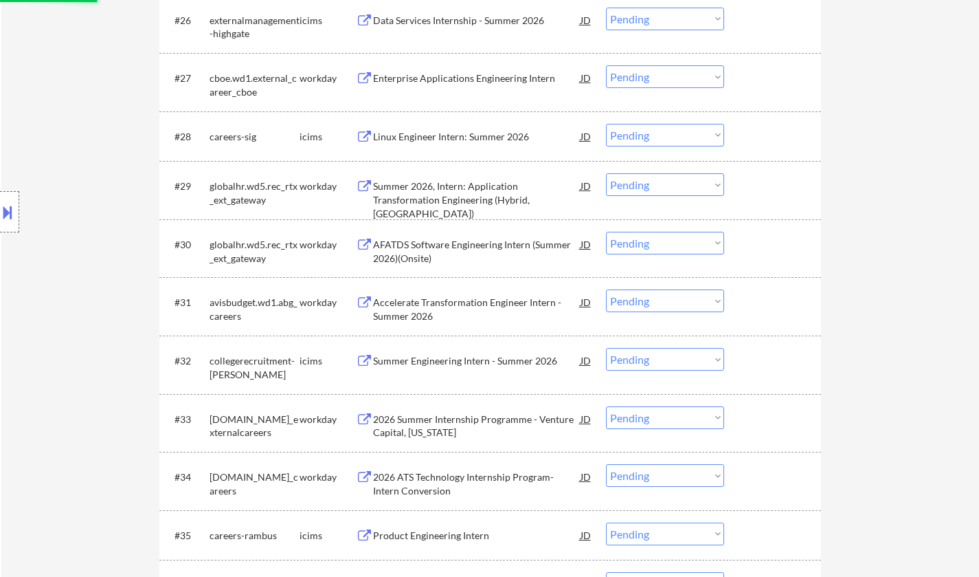
select select ""pending""
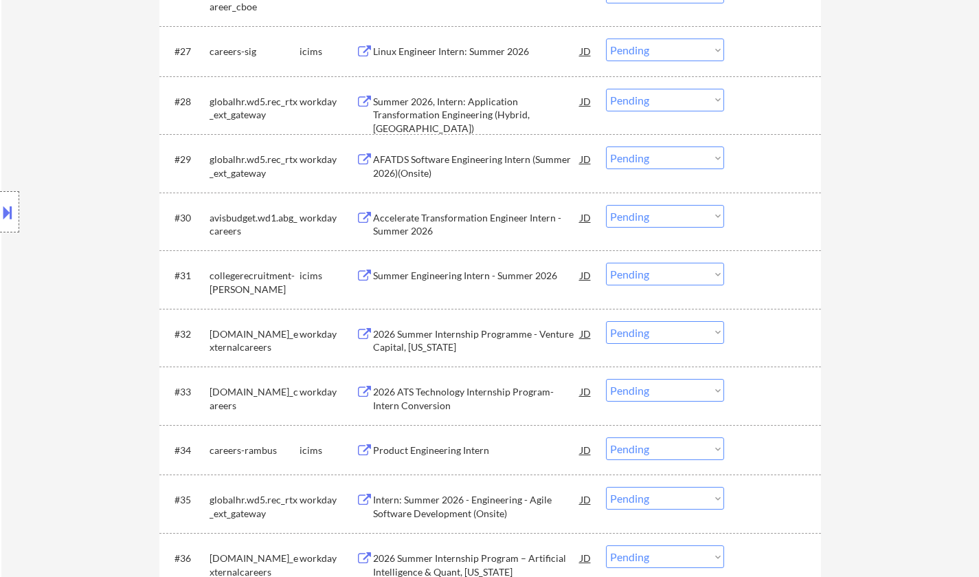
drag, startPoint x: 662, startPoint y: 99, endPoint x: 669, endPoint y: 109, distance: 12.2
click at [662, 99] on select "Choose an option... Pending Applied Excluded (Questions) Excluded (Expired) Exc…" at bounding box center [665, 100] width 118 height 23
click at [606, 89] on select "Choose an option... Pending Applied Excluded (Questions) Excluded (Expired) Exc…" at bounding box center [665, 100] width 118 height 23
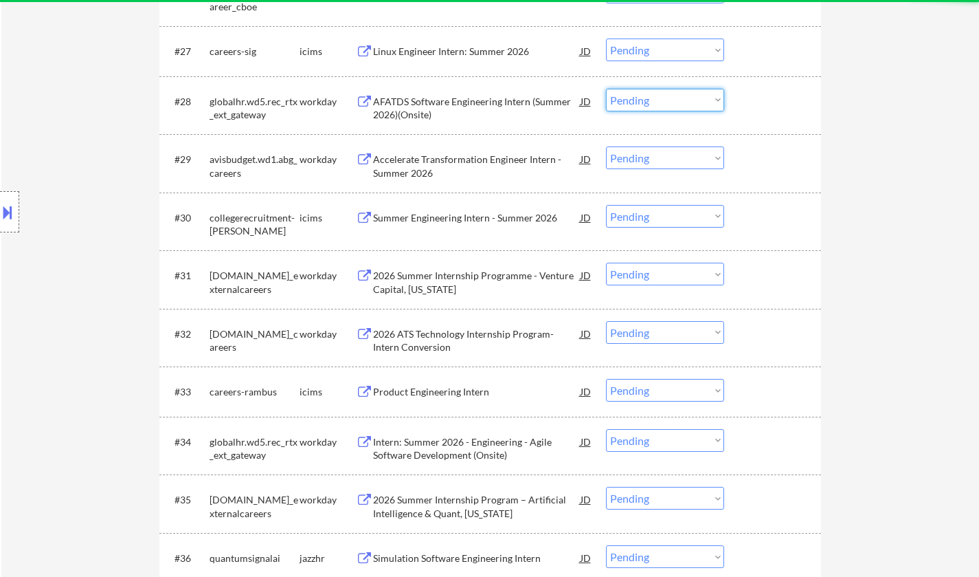
drag, startPoint x: 659, startPoint y: 97, endPoint x: 667, endPoint y: 109, distance: 14.9
click at [659, 97] on select "Choose an option... Pending Applied Excluded (Questions) Excluded (Expired) Exc…" at bounding box center [665, 100] width 118 height 23
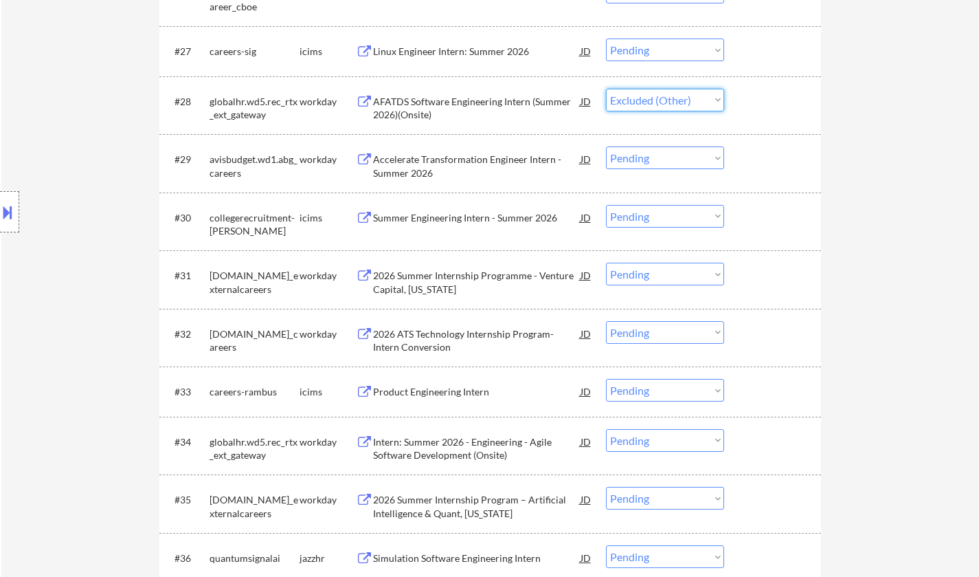
click at [606, 89] on select "Choose an option... Pending Applied Excluded (Questions) Excluded (Expired) Exc…" at bounding box center [665, 100] width 118 height 23
select select ""pending""
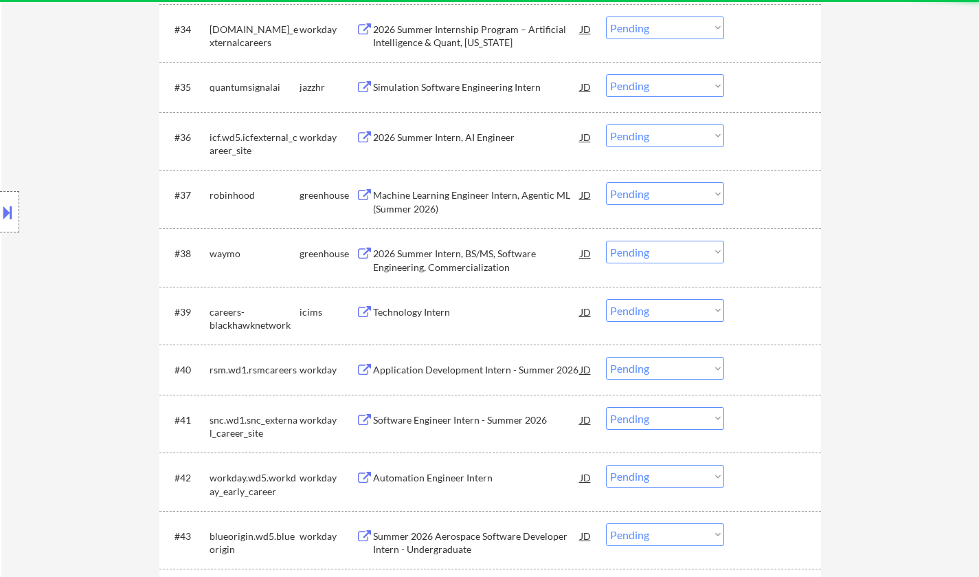
scroll to position [2680, 0]
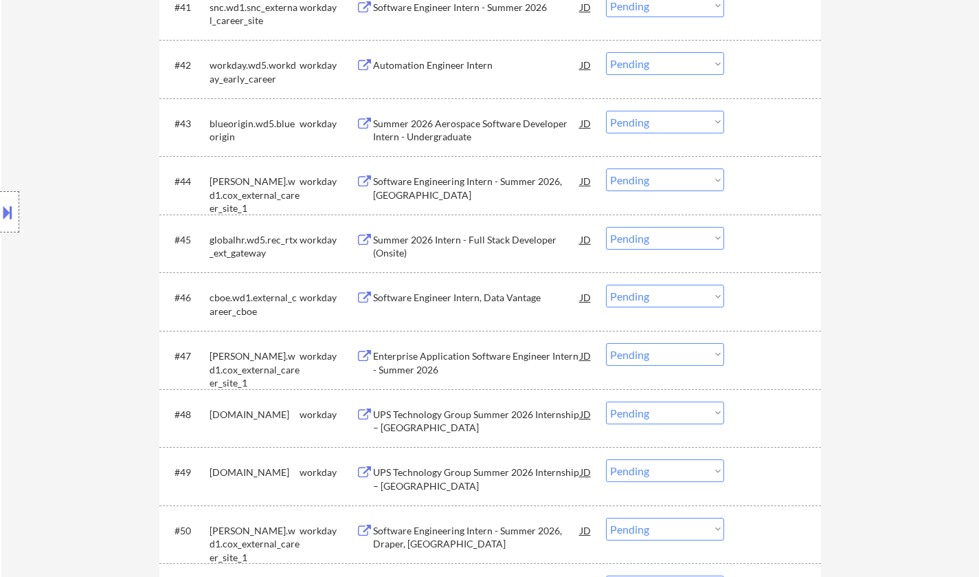
click at [659, 234] on select "Choose an option... Pending Applied Excluded (Questions) Excluded (Expired) Exc…" at bounding box center [665, 238] width 118 height 23
click at [606, 227] on select "Choose an option... Pending Applied Excluded (Questions) Excluded (Expired) Exc…" at bounding box center [665, 238] width 118 height 23
select select ""pending""
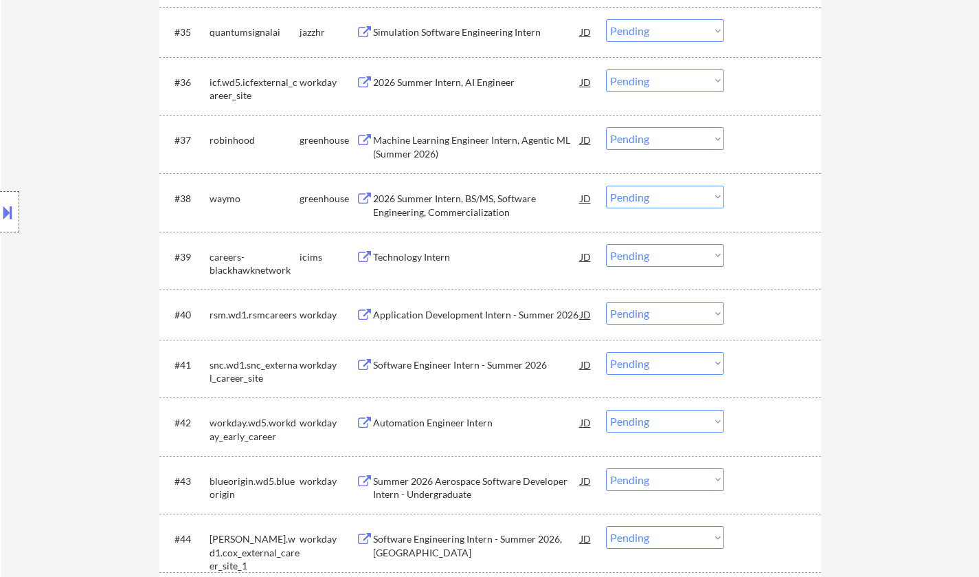
scroll to position [2474, 0]
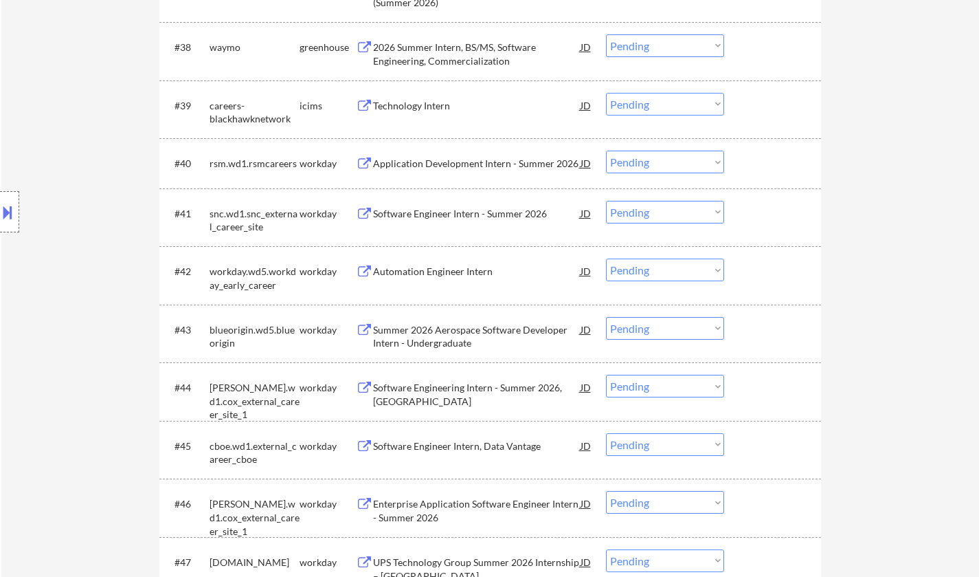
click at [462, 210] on div "Software Engineer Intern - Summer 2026" at bounding box center [477, 214] width 208 height 14
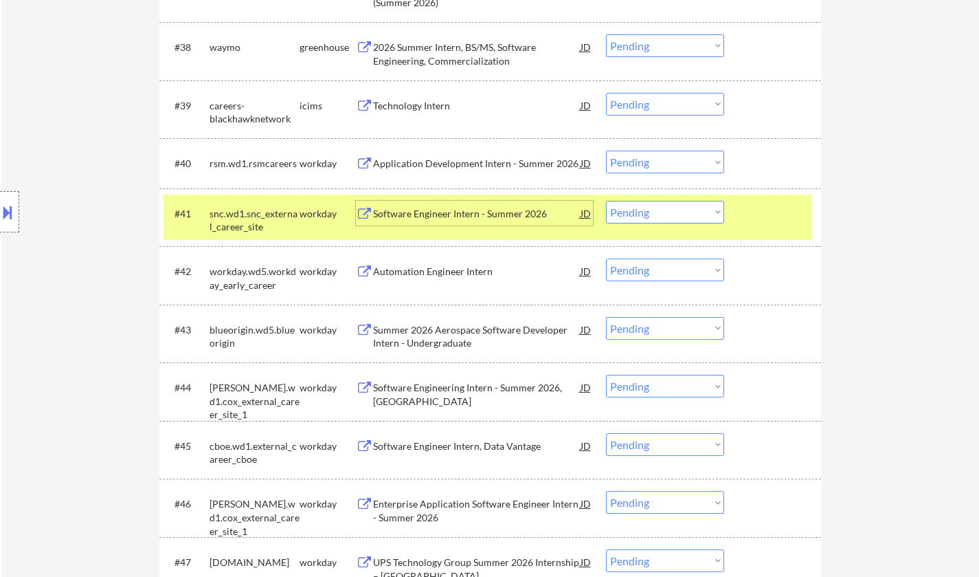
click at [651, 215] on select "Choose an option... Pending Applied Excluded (Questions) Excluded (Expired) Exc…" at bounding box center [665, 212] width 118 height 23
click at [606, 201] on select "Choose an option... Pending Applied Excluded (Questions) Excluded (Expired) Exc…" at bounding box center [665, 212] width 118 height 23
select select ""pending""
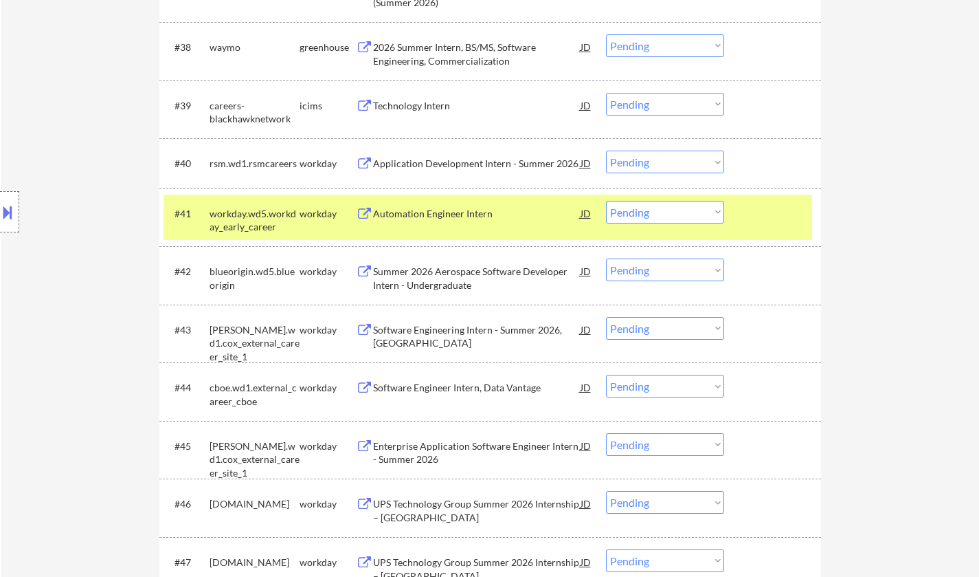
click at [440, 333] on div "Software Engineering Intern - Summer 2026, [GEOGRAPHIC_DATA]" at bounding box center [477, 336] width 208 height 27
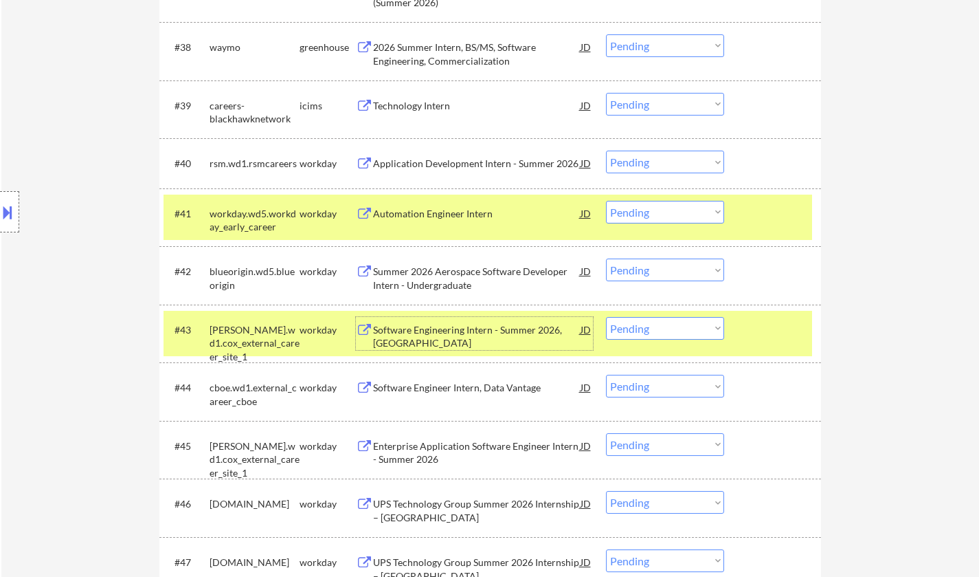
drag, startPoint x: 665, startPoint y: 325, endPoint x: 682, endPoint y: 335, distance: 19.5
click at [665, 325] on select "Choose an option... Pending Applied Excluded (Questions) Excluded (Expired) Exc…" at bounding box center [665, 328] width 118 height 23
click at [606, 317] on select "Choose an option... Pending Applied Excluded (Questions) Excluded (Expired) Exc…" at bounding box center [665, 328] width 118 height 23
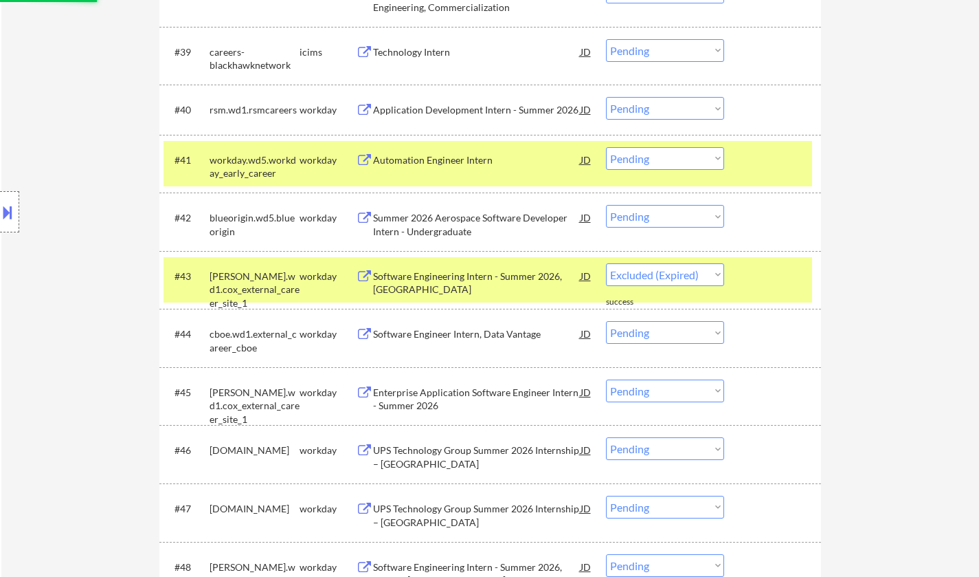
select select ""pending""
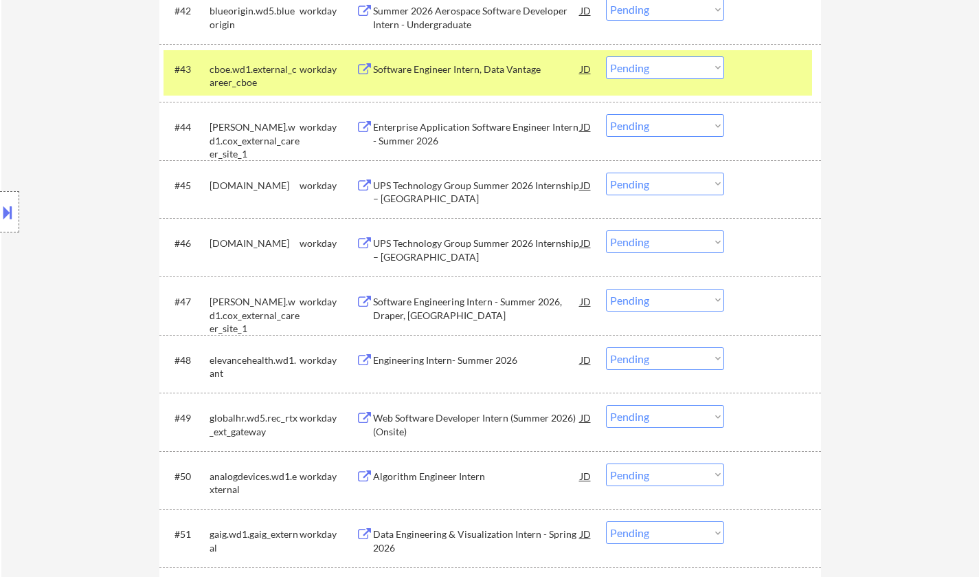
scroll to position [2818, 0]
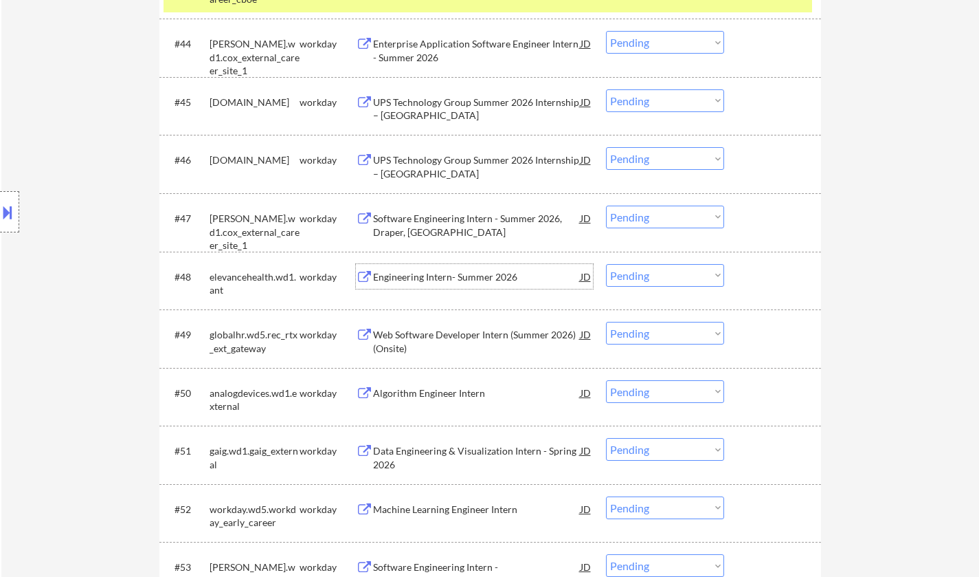
click at [456, 274] on div "Engineering Intern- Summer 2026" at bounding box center [477, 277] width 208 height 14
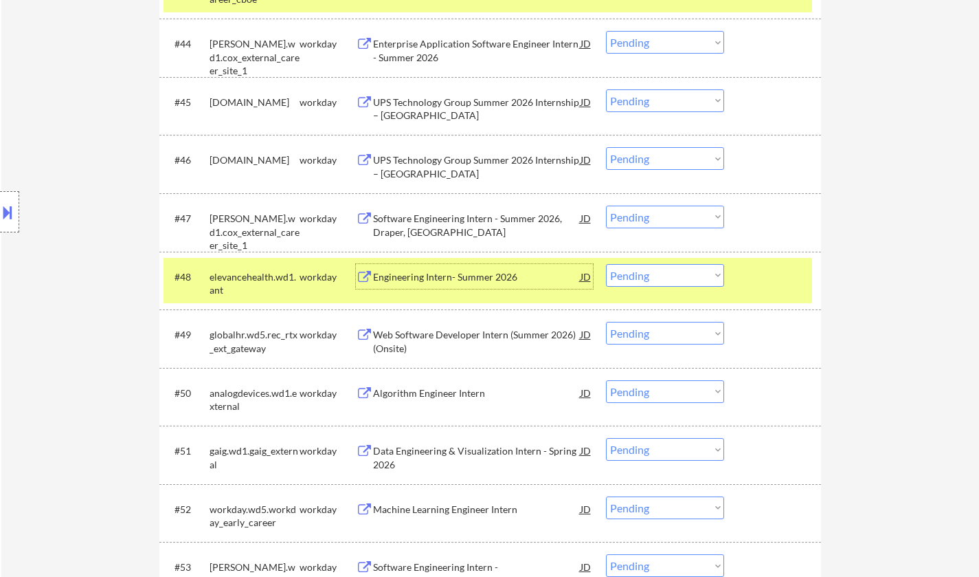
drag, startPoint x: 644, startPoint y: 269, endPoint x: 656, endPoint y: 278, distance: 14.3
click at [647, 271] on select "Choose an option... Pending Applied Excluded (Questions) Excluded (Expired) Exc…" at bounding box center [665, 275] width 118 height 23
click at [606, 264] on select "Choose an option... Pending Applied Excluded (Questions) Excluded (Expired) Exc…" at bounding box center [665, 275] width 118 height 23
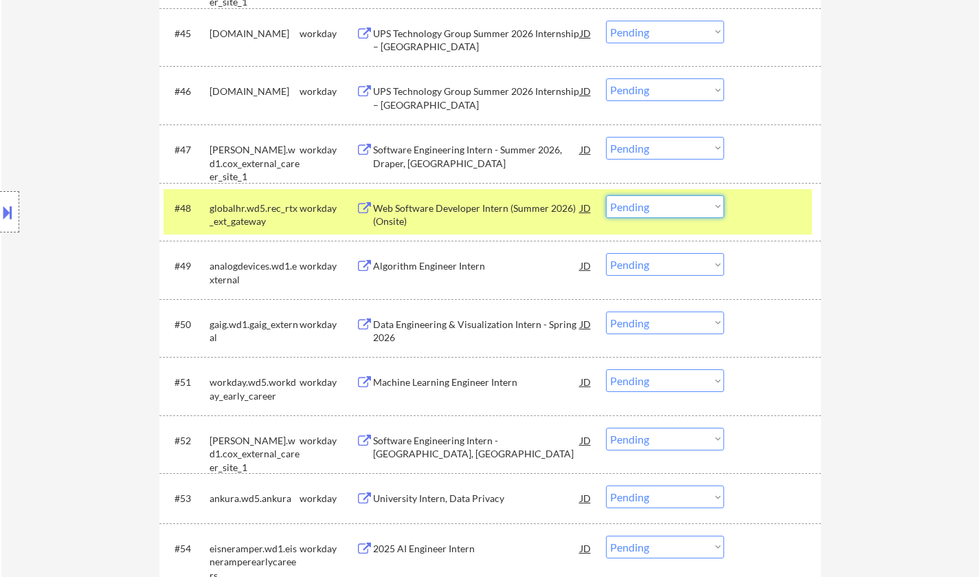
click at [671, 211] on select "Choose an option... Pending Applied Excluded (Questions) Excluded (Expired) Exc…" at bounding box center [665, 206] width 118 height 23
click at [606, 195] on select "Choose an option... Pending Applied Excluded (Questions) Excluded (Expired) Exc…" at bounding box center [665, 206] width 118 height 23
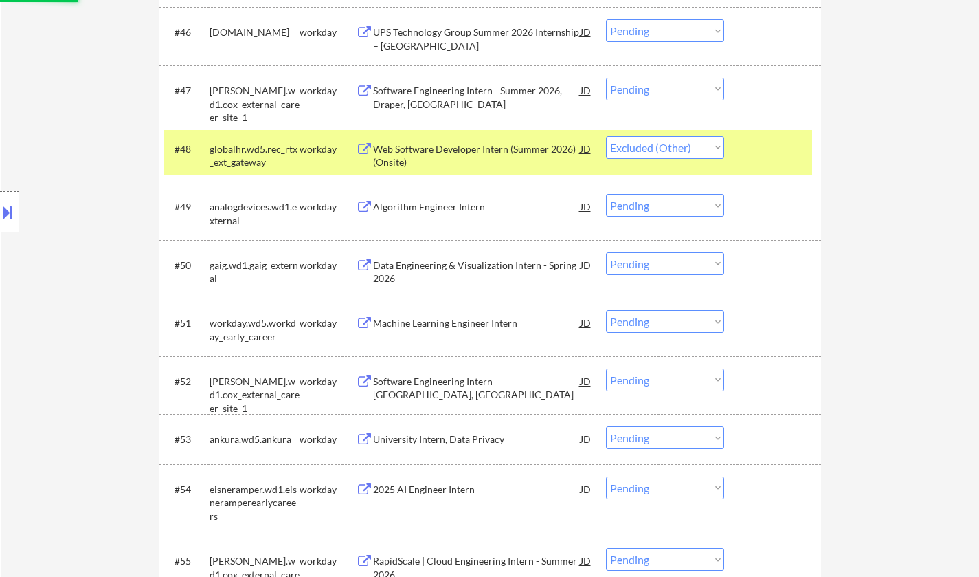
scroll to position [3024, 0]
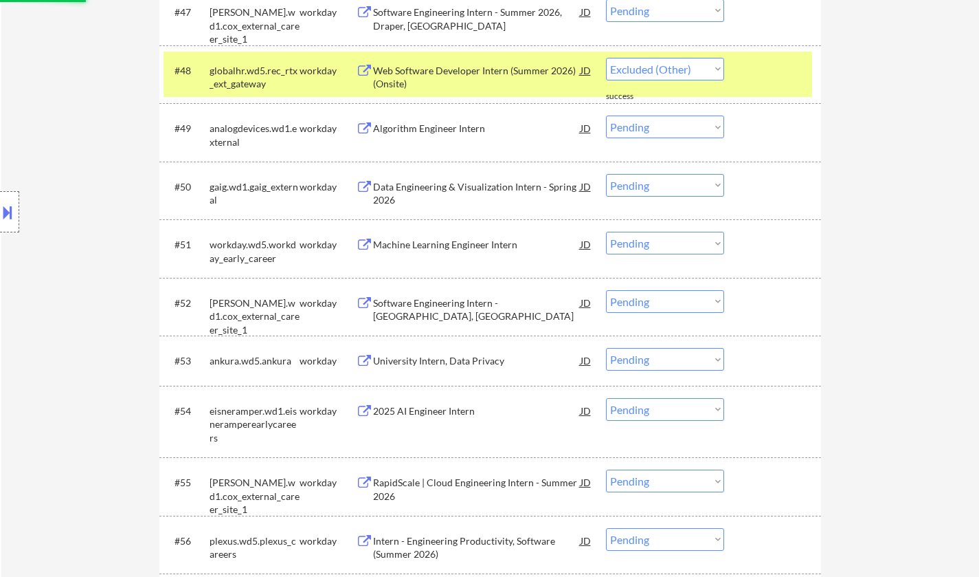
select select ""pending""
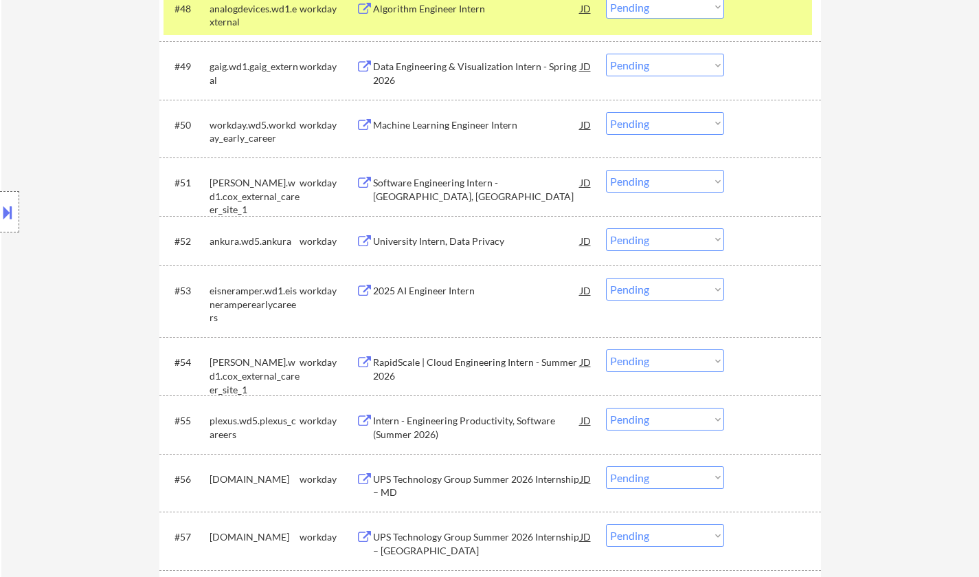
scroll to position [3161, 0]
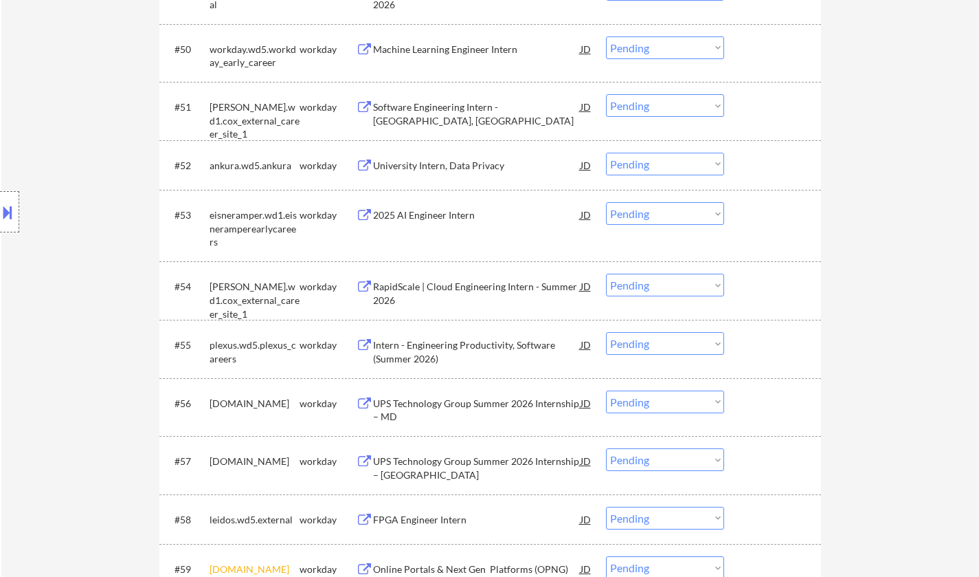
click at [421, 215] on div "2025 AI Engineer Intern" at bounding box center [477, 215] width 208 height 14
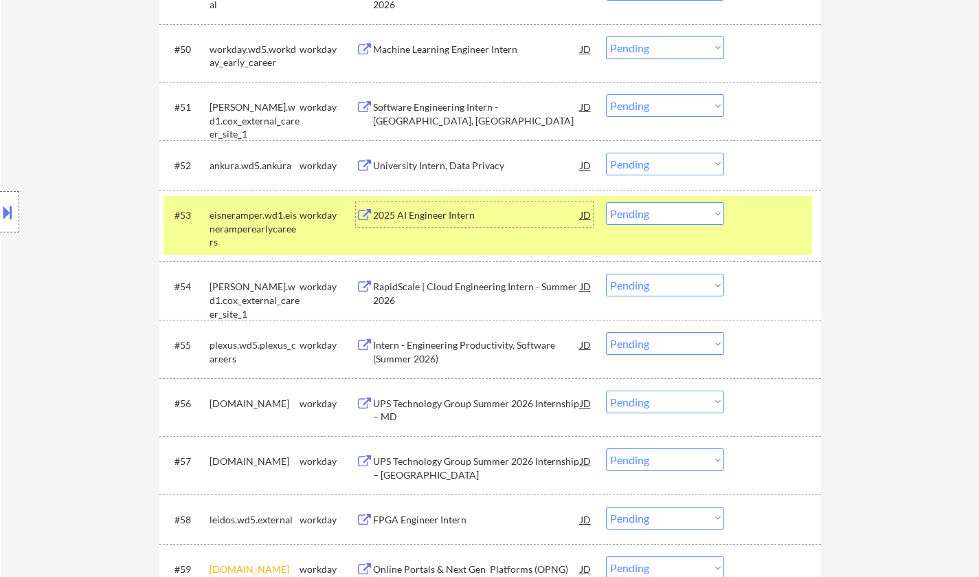
click at [677, 218] on select "Choose an option... Pending Applied Excluded (Questions) Excluded (Expired) Exc…" at bounding box center [665, 213] width 118 height 23
click at [606, 202] on select "Choose an option... Pending Applied Excluded (Questions) Excluded (Expired) Exc…" at bounding box center [665, 213] width 118 height 23
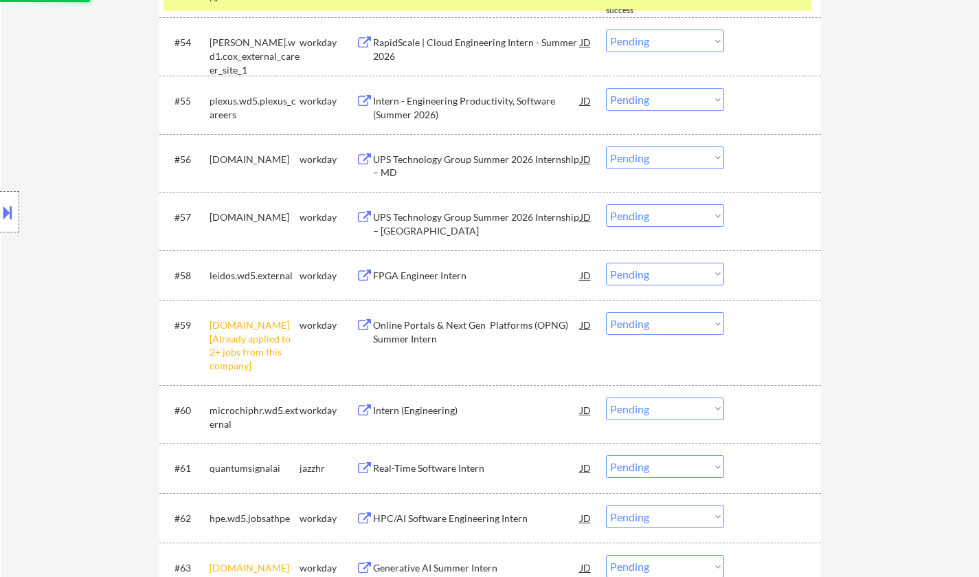
scroll to position [3505, 0]
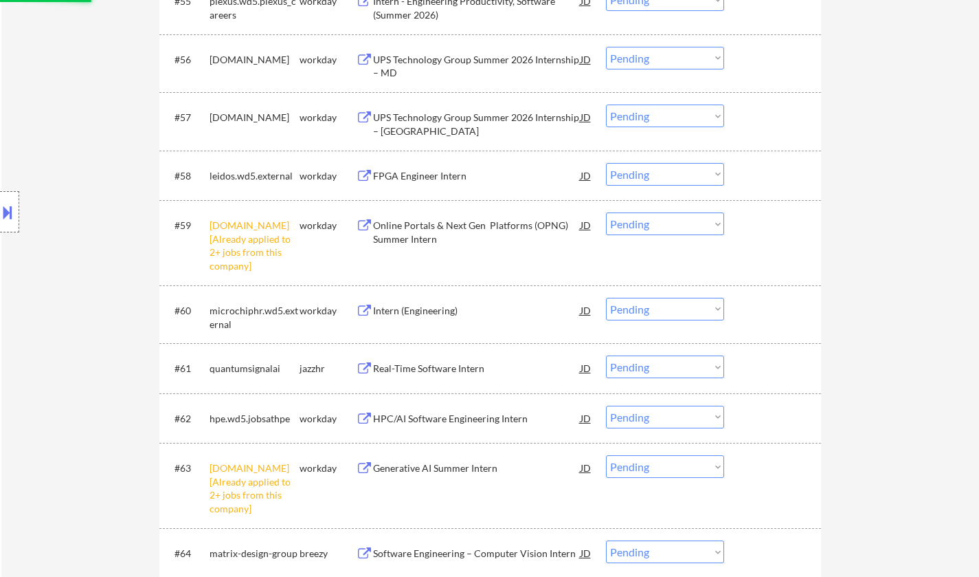
select select ""pending""
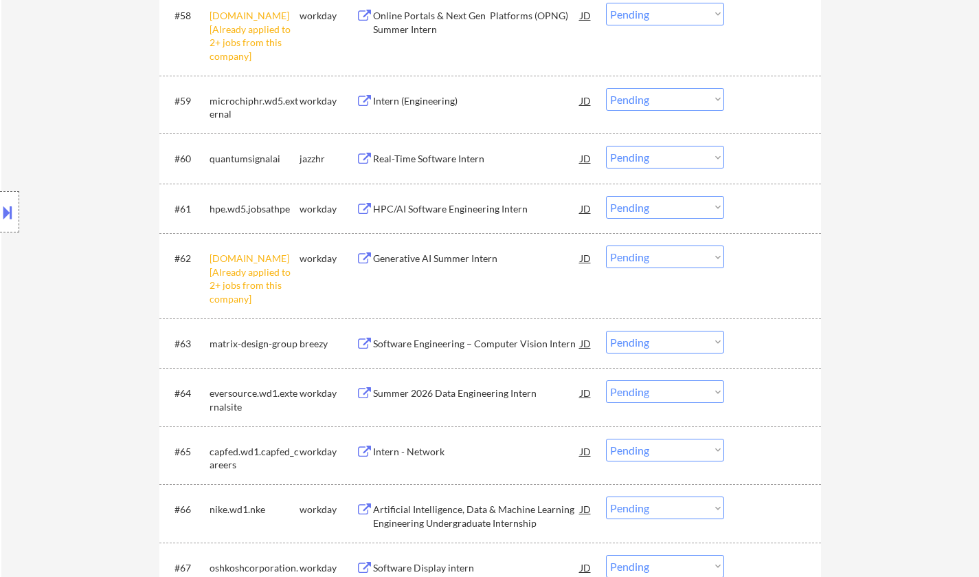
scroll to position [3711, 0]
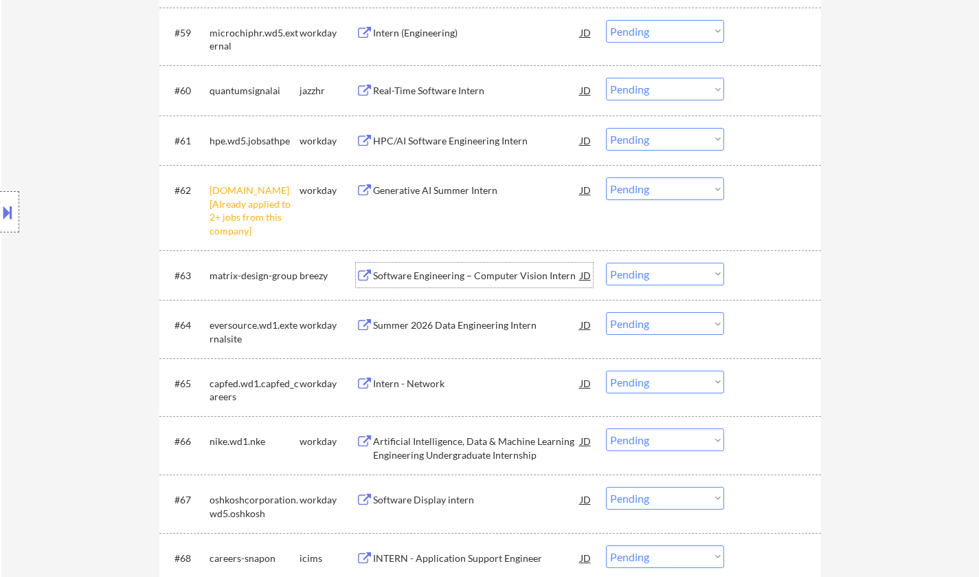
click at [451, 284] on div "Software Engineering – Computer Vision Intern" at bounding box center [477, 275] width 208 height 25
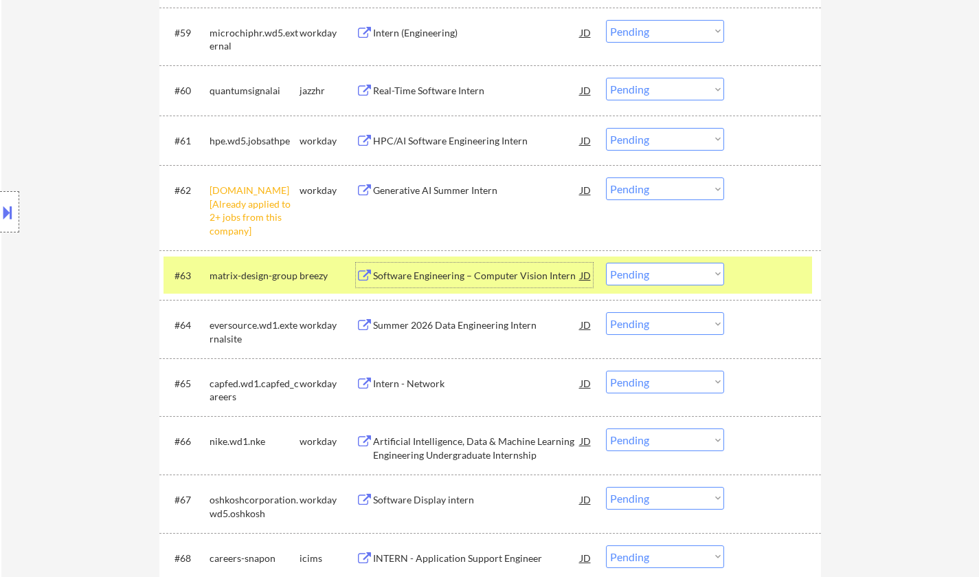
click at [669, 275] on select "Choose an option... Pending Applied Excluded (Questions) Excluded (Expired) Exc…" at bounding box center [665, 274] width 118 height 23
select select ""excluded__other_""
click at [606, 263] on select "Choose an option... Pending Applied Excluded (Questions) Excluded (Expired) Exc…" at bounding box center [665, 274] width 118 height 23
drag, startPoint x: 667, startPoint y: 188, endPoint x: 675, endPoint y: 196, distance: 10.7
click at [667, 188] on select "Choose an option... Pending Applied Excluded (Questions) Excluded (Expired) Exc…" at bounding box center [665, 188] width 118 height 23
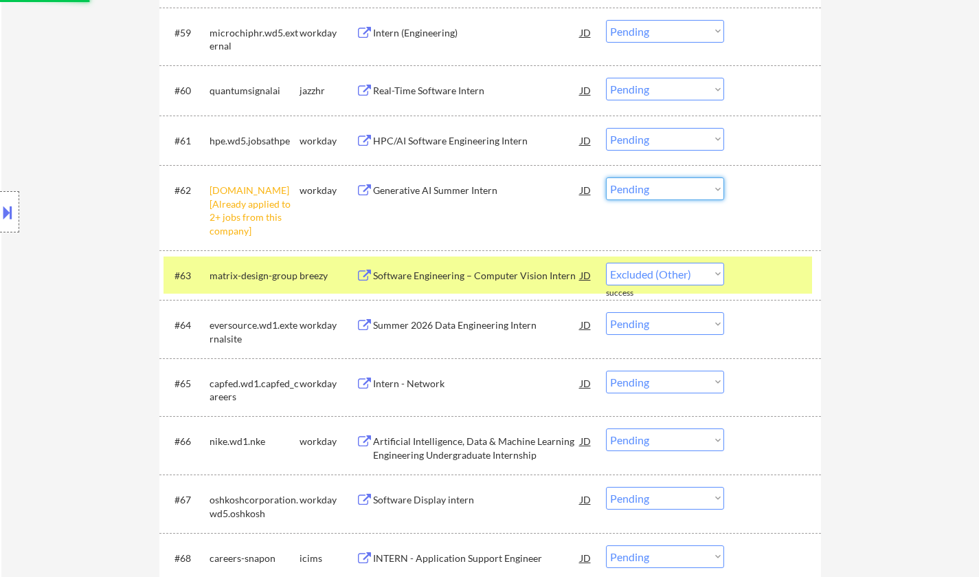
select select ""excluded__other_""
click at [606, 177] on select "Choose an option... Pending Applied Excluded (Questions) Excluded (Expired) Exc…" at bounding box center [665, 188] width 118 height 23
select select ""pending""
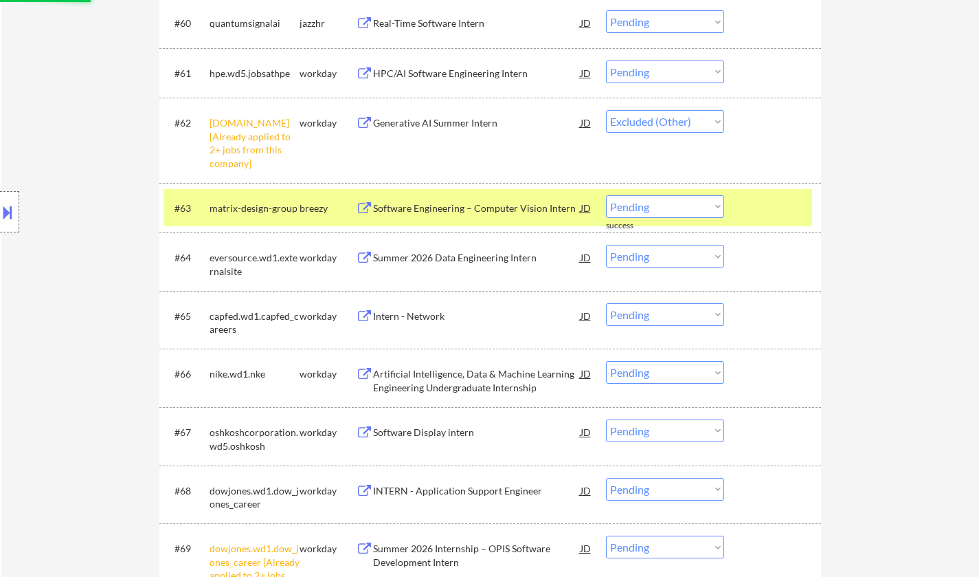
scroll to position [3780, 0]
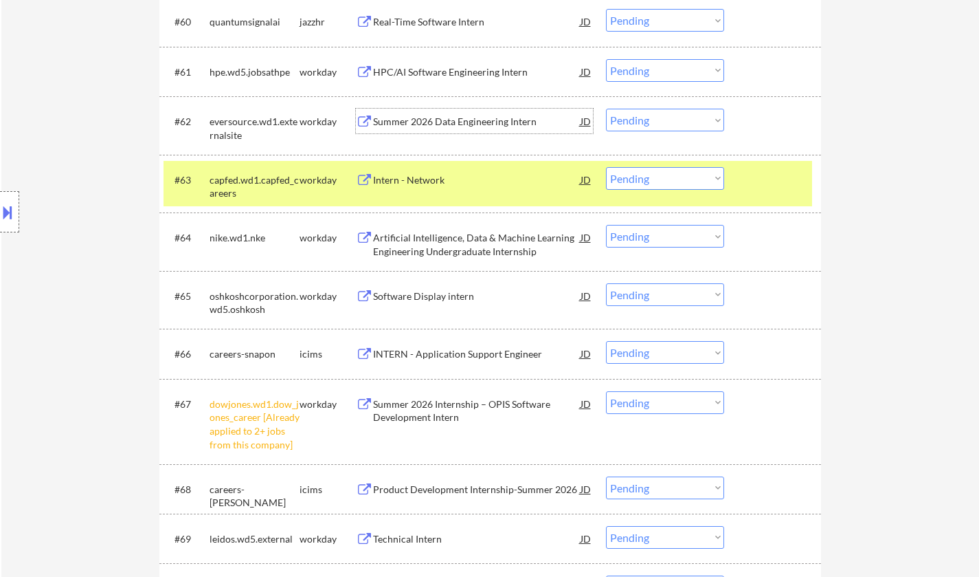
click at [462, 121] on div "Summer 2026 Data Engineering Intern" at bounding box center [477, 122] width 208 height 14
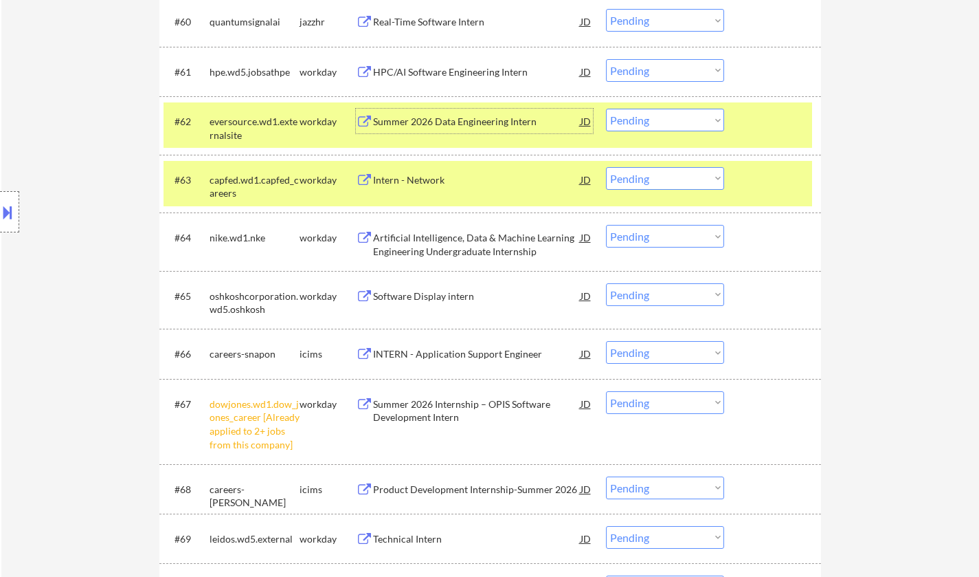
click at [701, 122] on select "Choose an option... Pending Applied Excluded (Questions) Excluded (Expired) Exc…" at bounding box center [665, 120] width 118 height 23
click at [606, 109] on select "Choose an option... Pending Applied Excluded (Questions) Excluded (Expired) Exc…" at bounding box center [665, 120] width 118 height 23
select select ""pending""
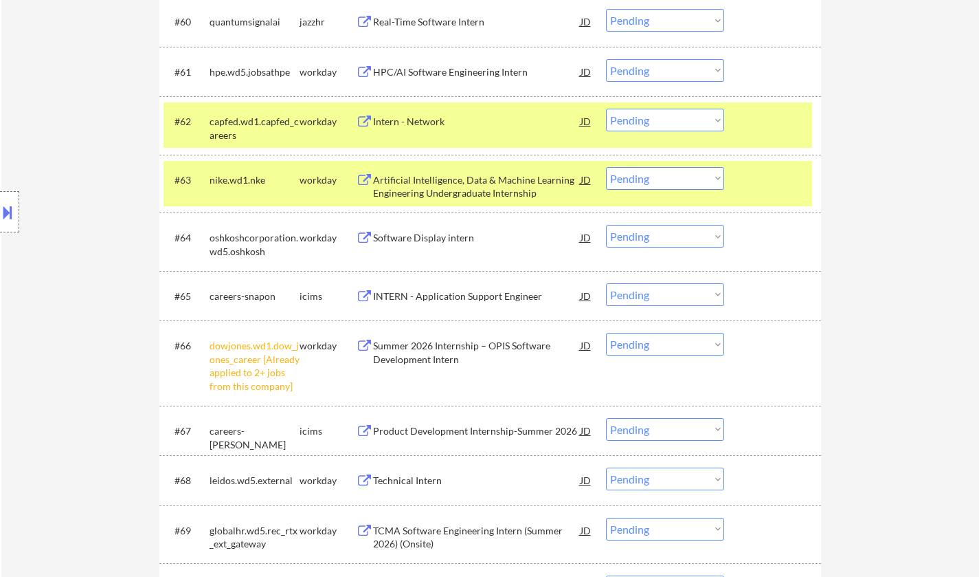
click at [457, 296] on div "INTERN - Application Support Engineer" at bounding box center [477, 296] width 208 height 14
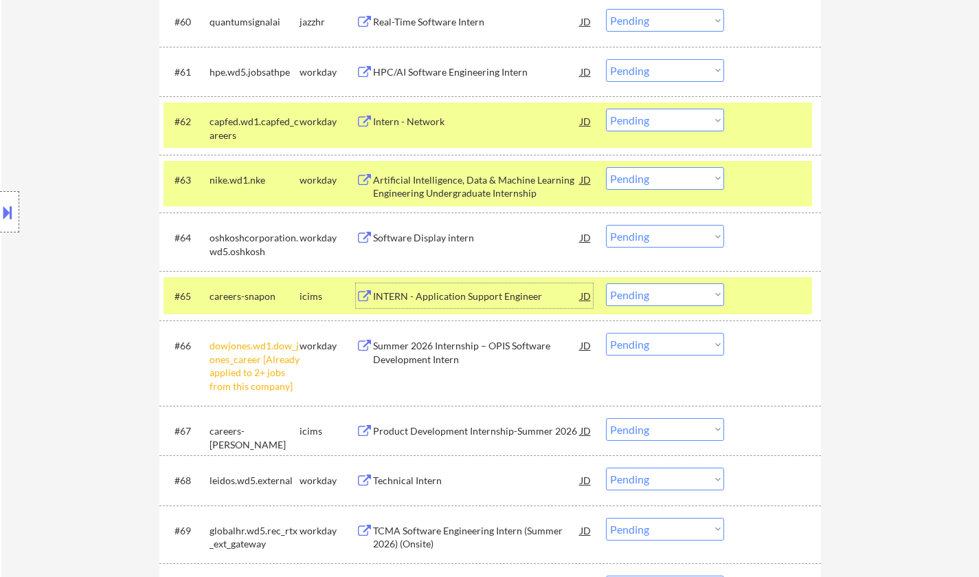
click at [691, 294] on select "Choose an option... Pending Applied Excluded (Questions) Excluded (Expired) Exc…" at bounding box center [665, 294] width 118 height 23
select select ""excluded__other_""
click at [606, 283] on select "Choose an option... Pending Applied Excluded (Questions) Excluded (Expired) Exc…" at bounding box center [665, 294] width 118 height 23
click at [670, 339] on select "Choose an option... Pending Applied Excluded (Questions) Excluded (Expired) Exc…" at bounding box center [665, 344] width 118 height 23
select select ""excluded__other_""
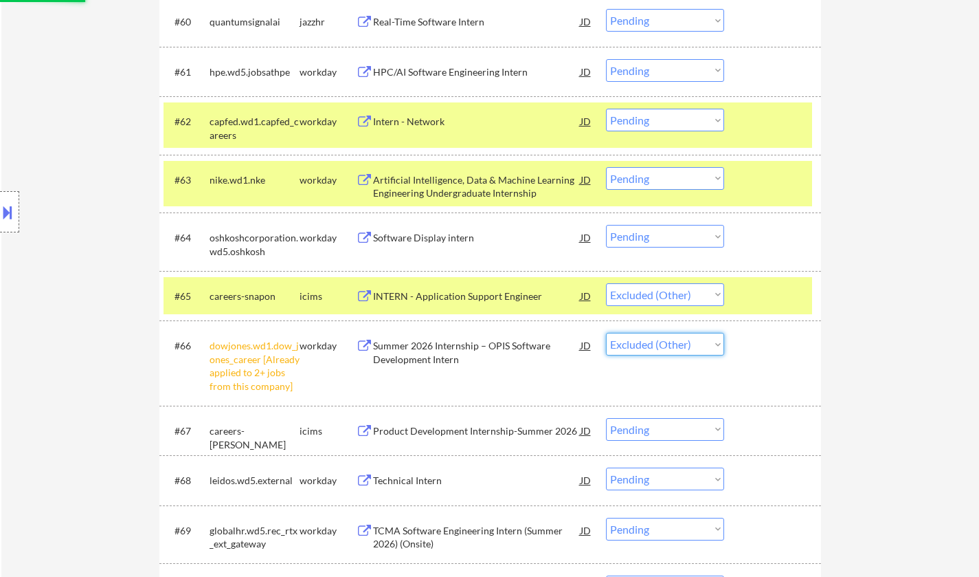
click at [606, 333] on select "Choose an option... Pending Applied Excluded (Questions) Excluded (Expired) Exc…" at bounding box center [665, 344] width 118 height 23
select select ""pending""
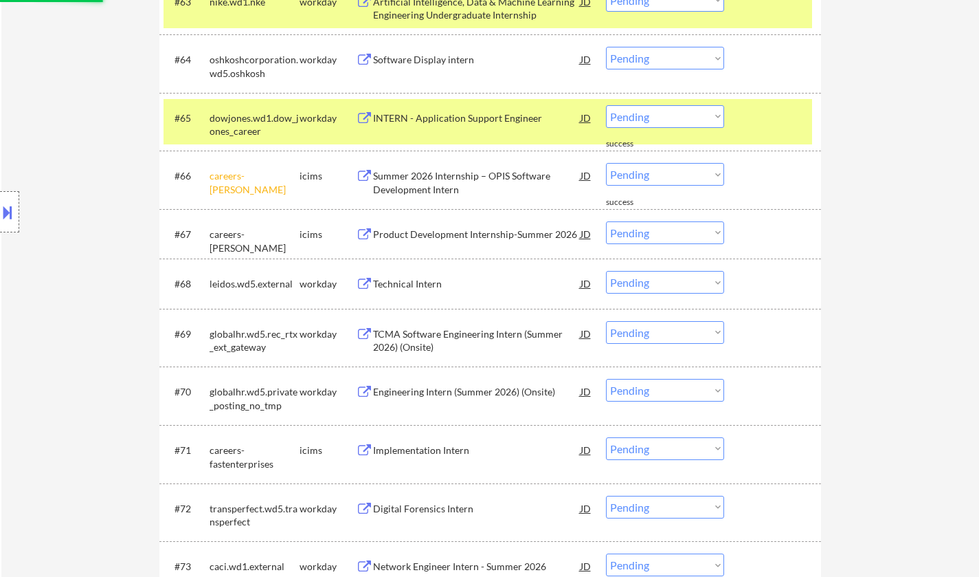
scroll to position [3986, 0]
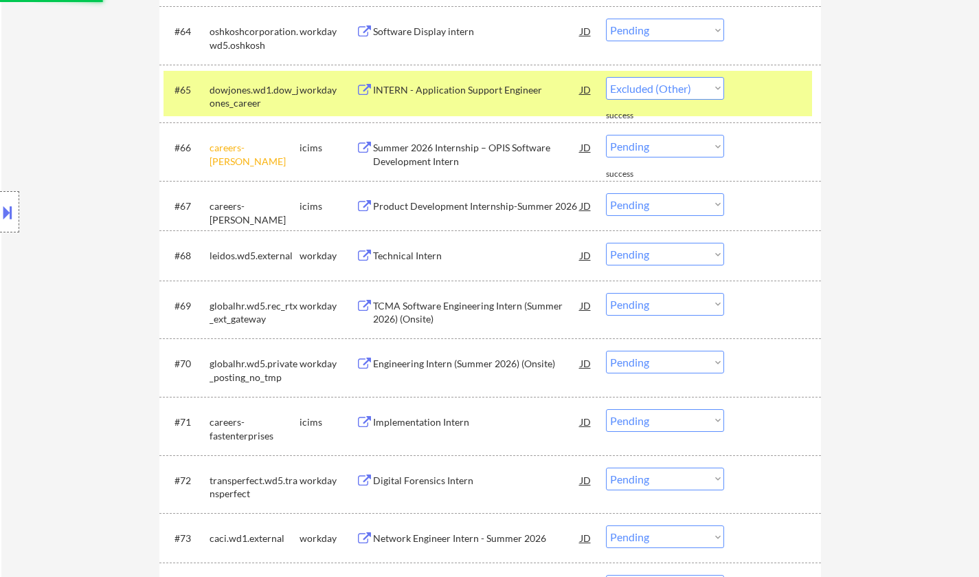
select select ""pending""
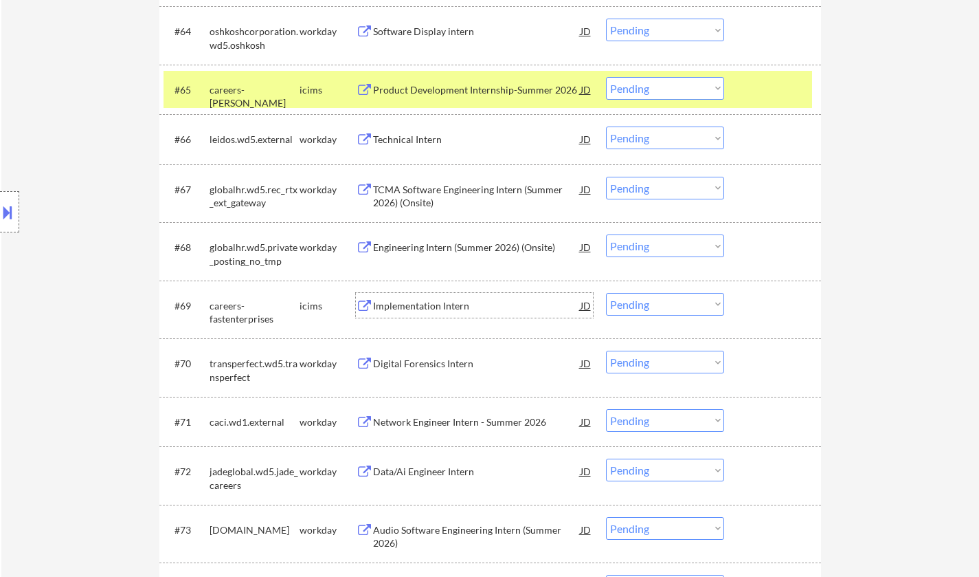
click at [436, 304] on div "Implementation Intern" at bounding box center [477, 306] width 208 height 14
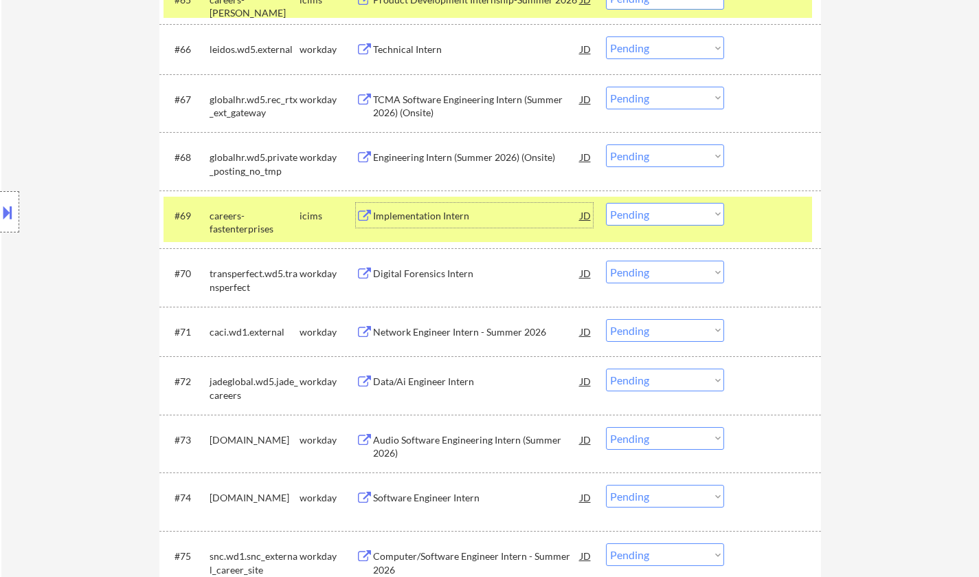
scroll to position [4123, 0]
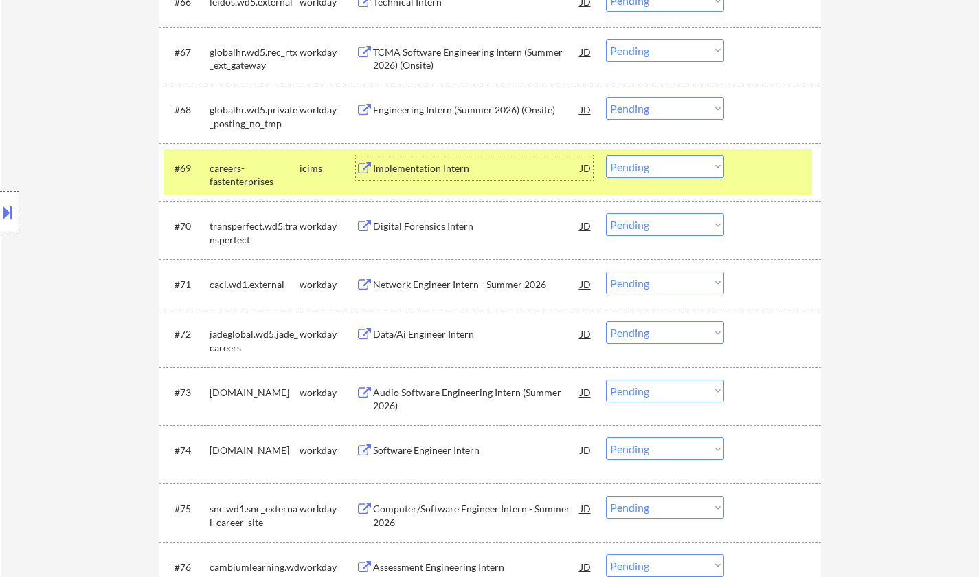
click at [414, 333] on div "Data/Ai Engineer Intern" at bounding box center [477, 334] width 208 height 14
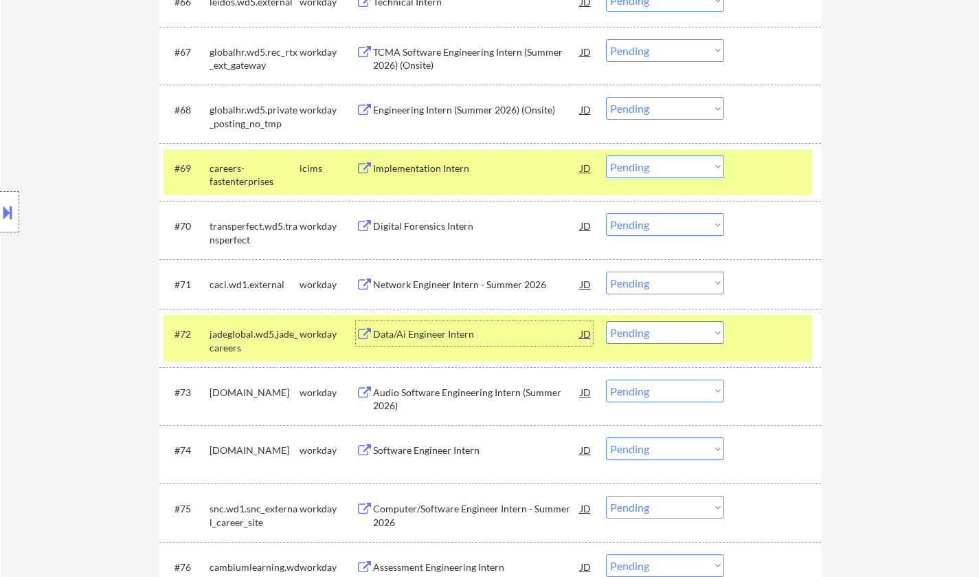
click at [678, 166] on select "Choose an option... Pending Applied Excluded (Questions) Excluded (Expired) Exc…" at bounding box center [665, 166] width 118 height 23
click at [606, 155] on select "Choose an option... Pending Applied Excluded (Questions) Excluded (Expired) Exc…" at bounding box center [665, 166] width 118 height 23
select select ""pending""
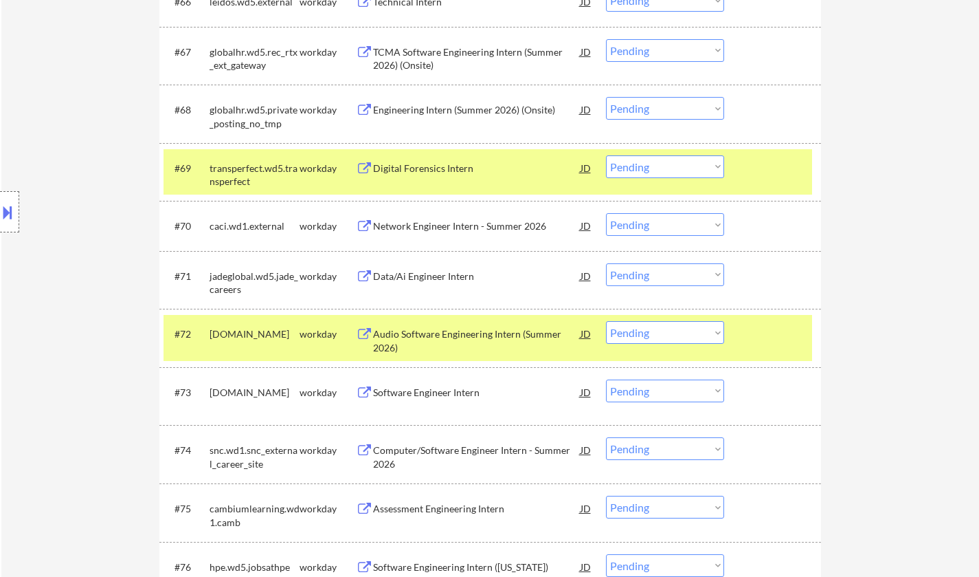
click at [669, 273] on select "Choose an option... Pending Applied Excluded (Questions) Excluded (Expired) Exc…" at bounding box center [665, 274] width 118 height 23
click at [606, 263] on select "Choose an option... Pending Applied Excluded (Questions) Excluded (Expired) Exc…" at bounding box center [665, 274] width 118 height 23
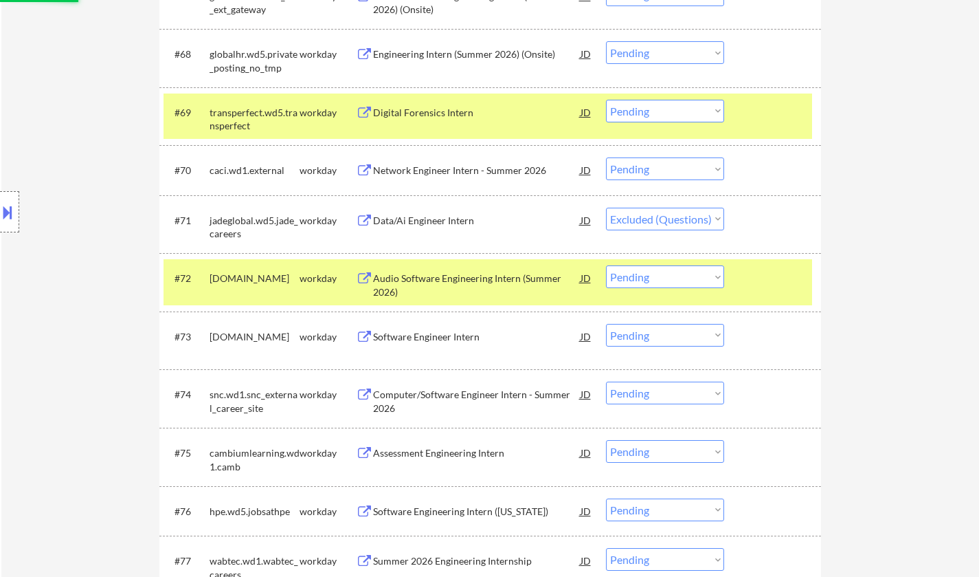
scroll to position [4261, 0]
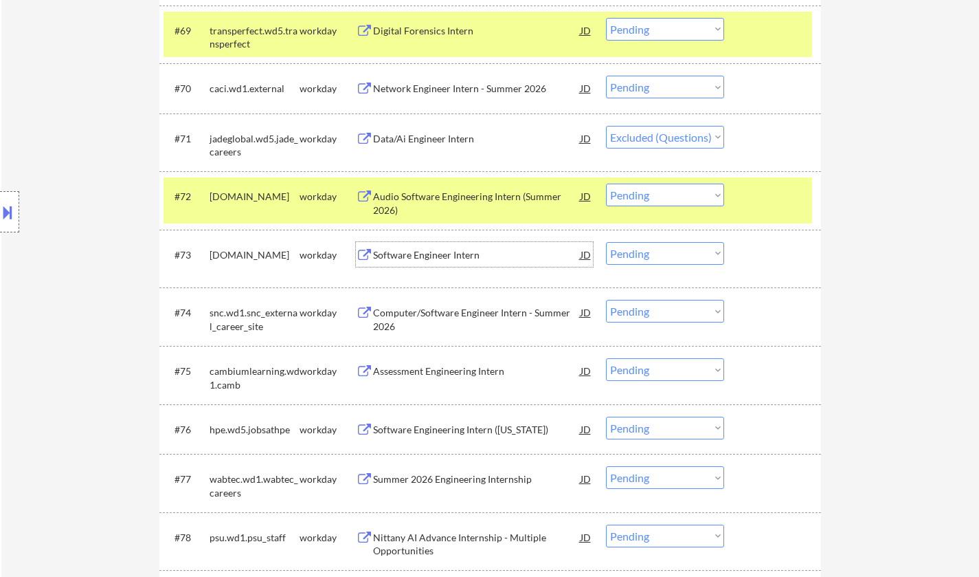
click at [445, 260] on div "Software Engineer Intern" at bounding box center [477, 255] width 208 height 14
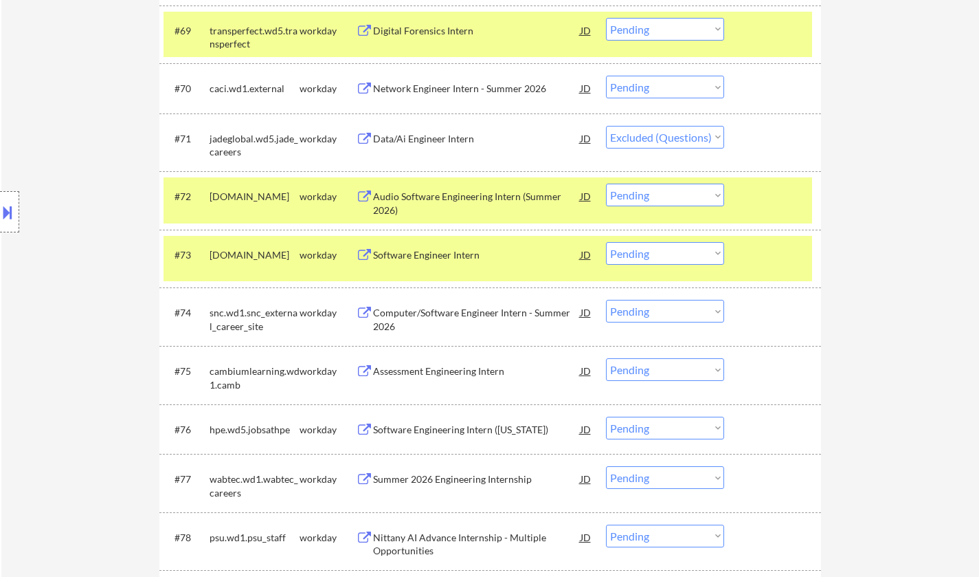
select select ""pending""
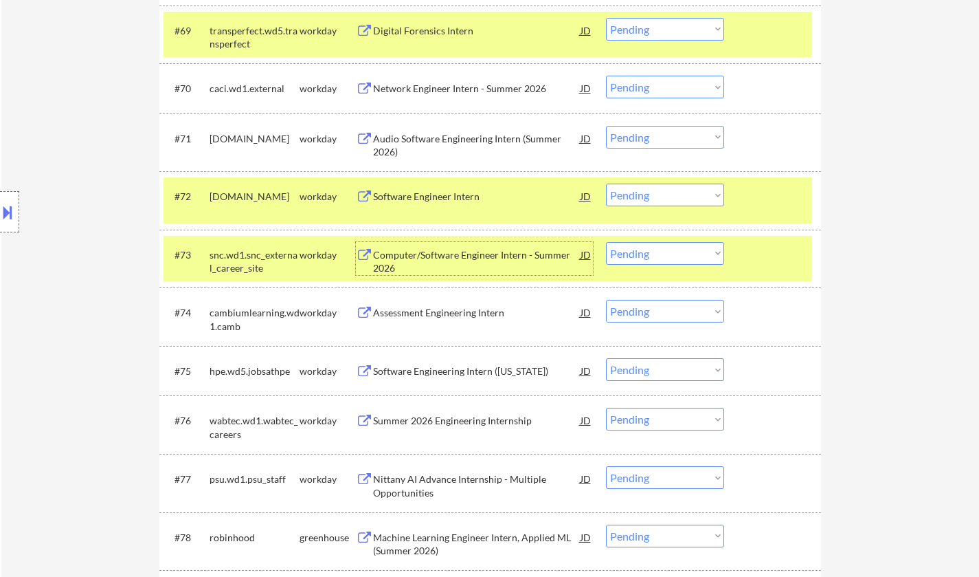
click at [669, 192] on select "Choose an option... Pending Applied Excluded (Questions) Excluded (Expired) Exc…" at bounding box center [665, 194] width 118 height 23
click at [606, 183] on select "Choose an option... Pending Applied Excluded (Questions) Excluded (Expired) Exc…" at bounding box center [665, 194] width 118 height 23
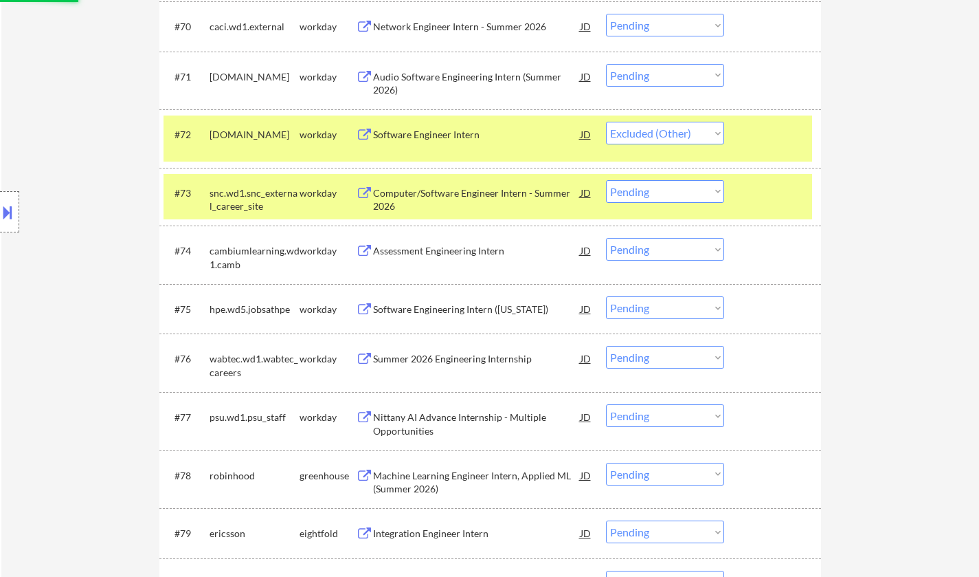
scroll to position [4398, 0]
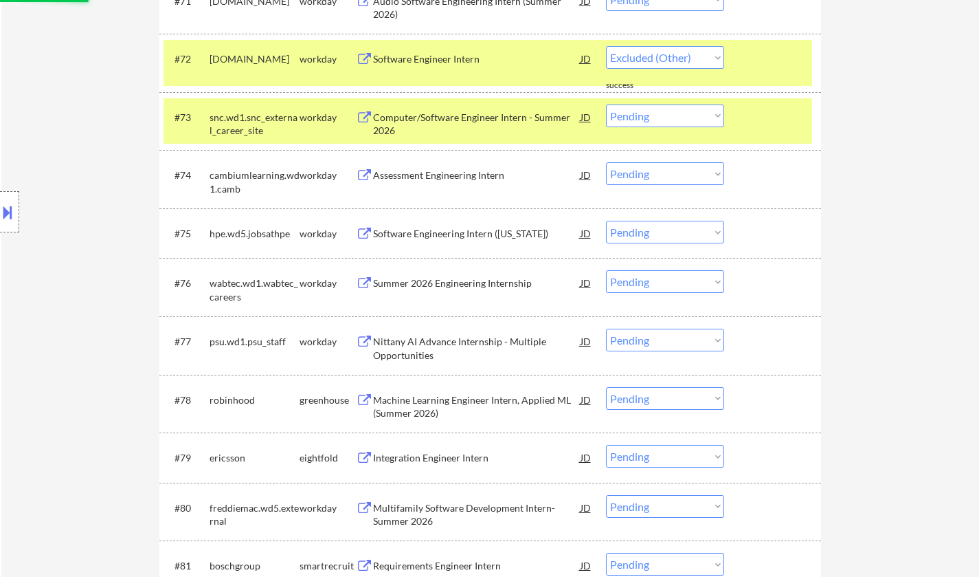
select select ""pending""
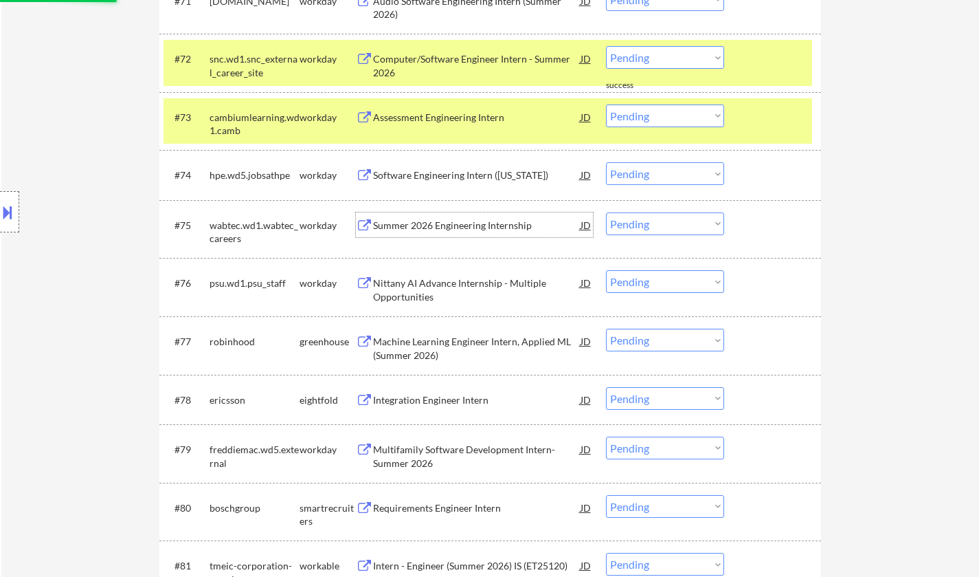
click at [480, 229] on div "Summer 2026 Engineering Internship" at bounding box center [477, 226] width 208 height 14
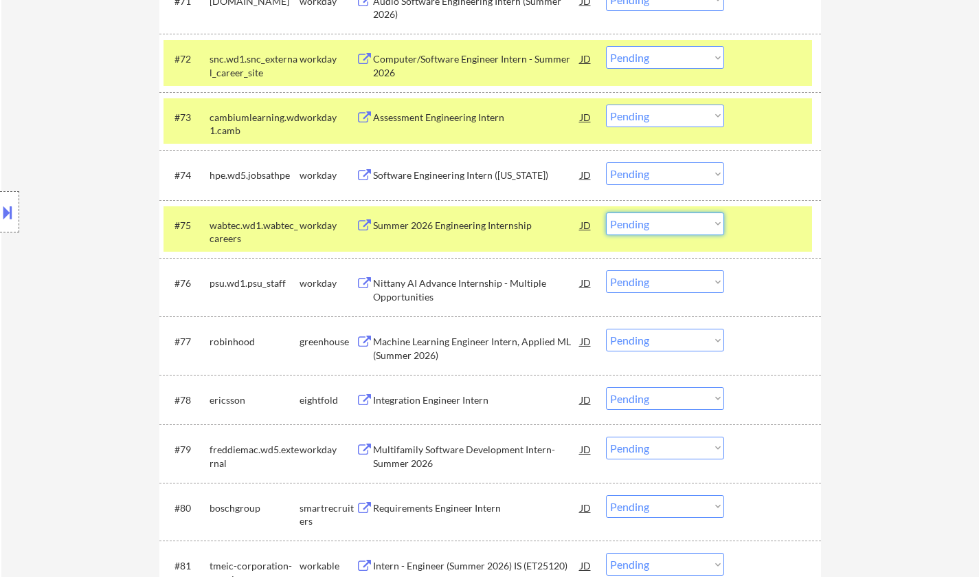
click at [641, 227] on select "Choose an option... Pending Applied Excluded (Questions) Excluded (Expired) Exc…" at bounding box center [665, 223] width 118 height 23
click at [606, 212] on select "Choose an option... Pending Applied Excluded (Questions) Excluded (Expired) Exc…" at bounding box center [665, 223] width 118 height 23
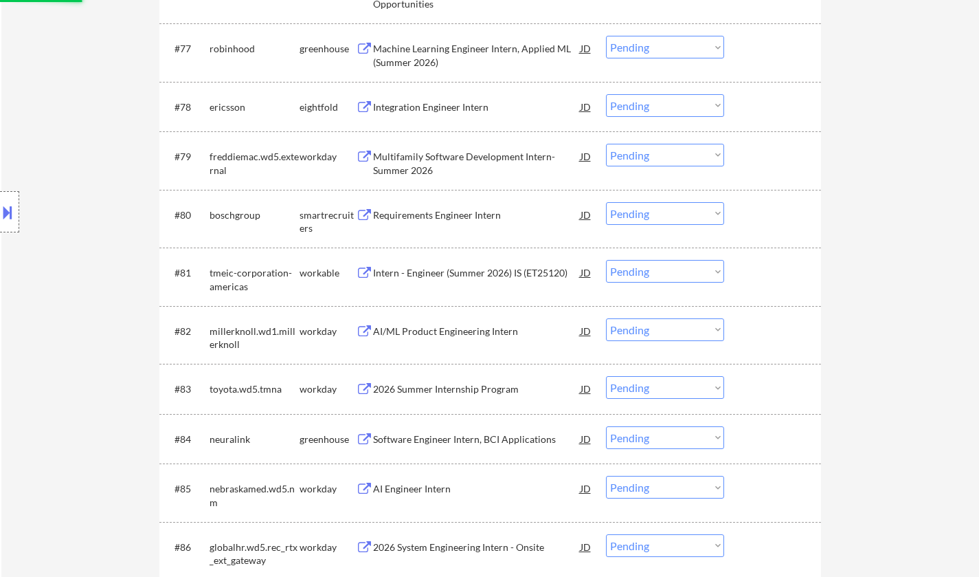
select select ""pending""
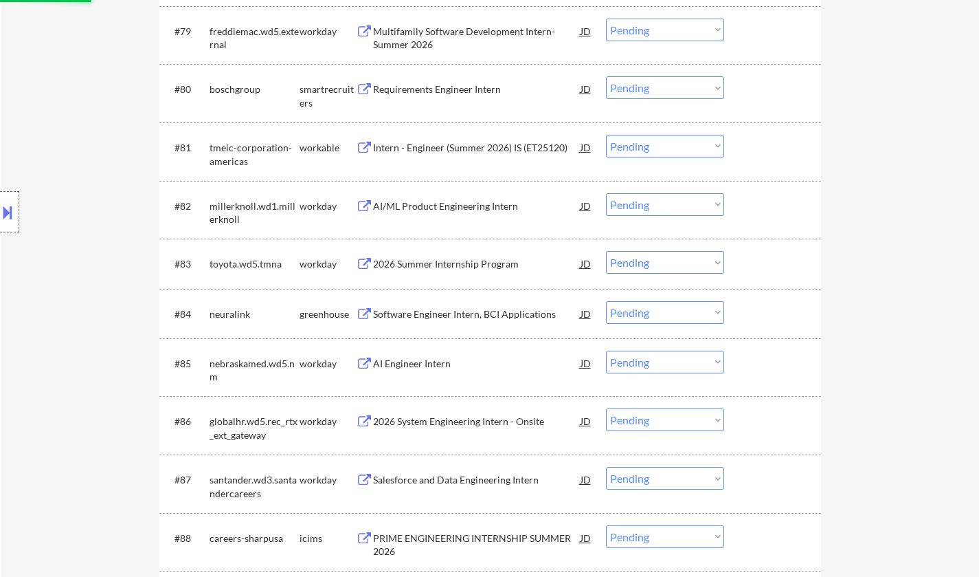
scroll to position [4811, 0]
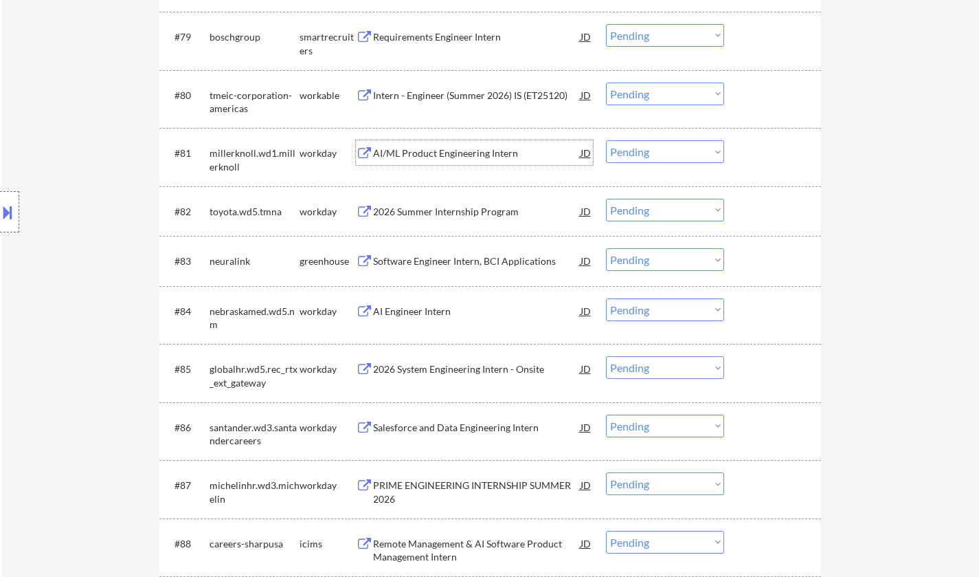
click at [454, 155] on div "AI/ML Product Engineering Intern" at bounding box center [477, 153] width 208 height 14
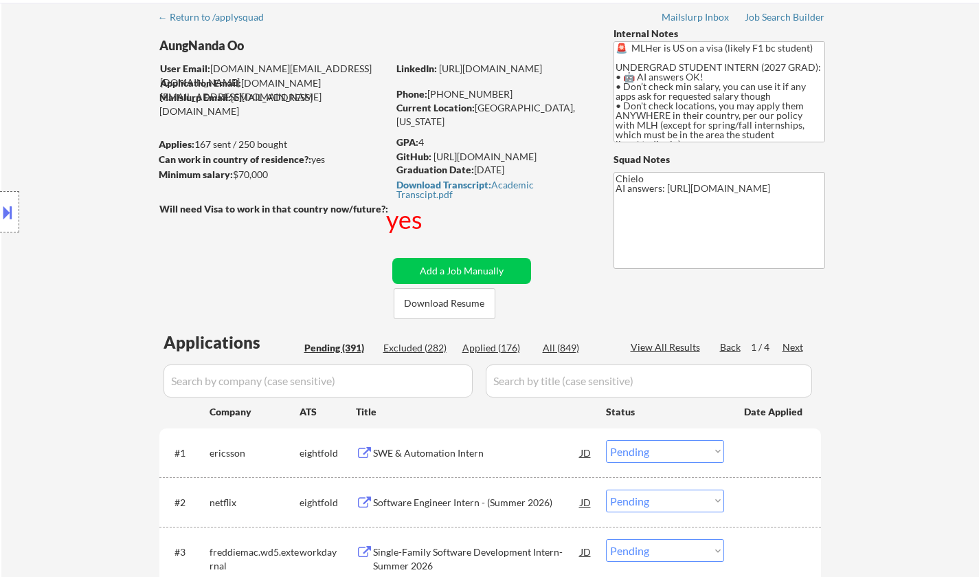
scroll to position [0, 0]
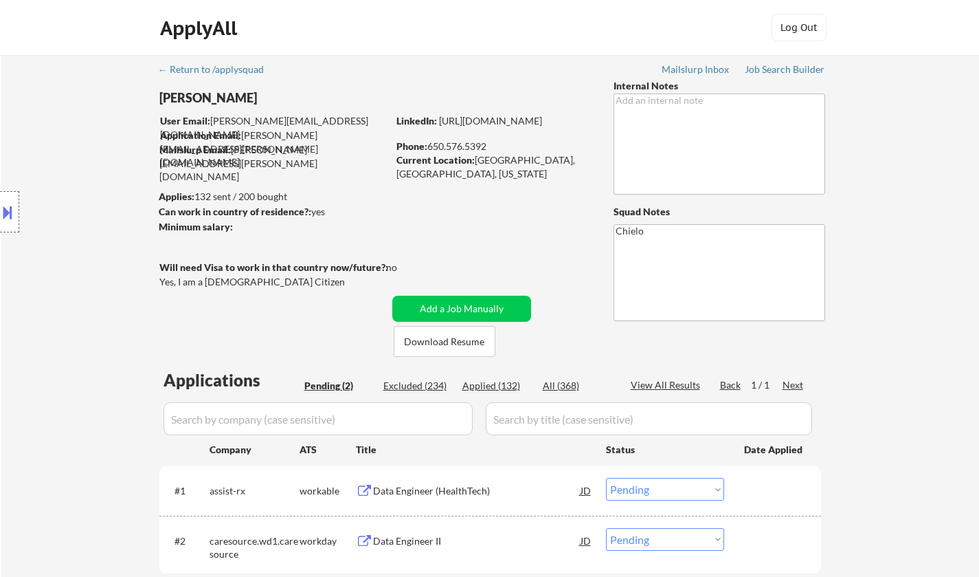
select select ""pending""
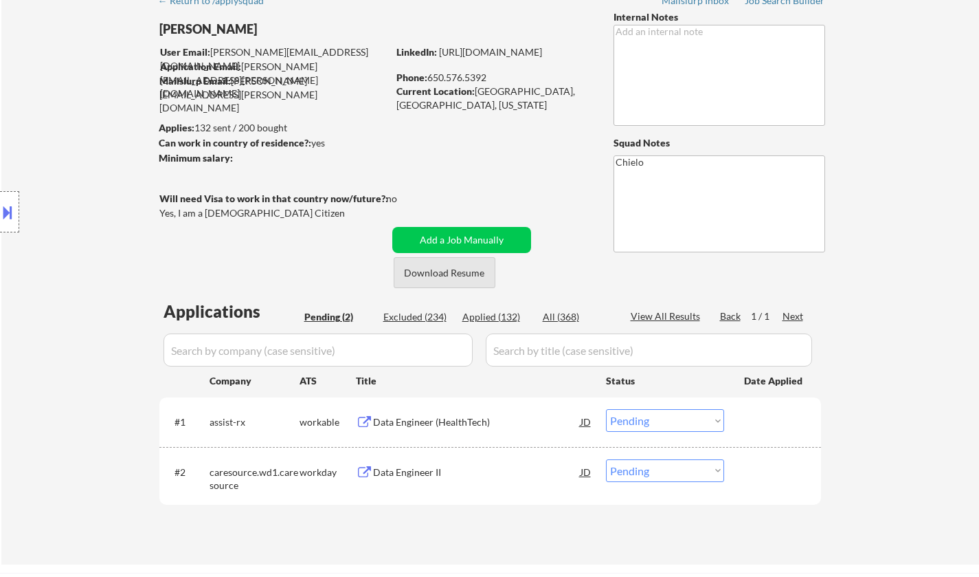
click at [462, 273] on button "Download Resume" at bounding box center [445, 272] width 102 height 31
click at [420, 425] on div "Data Engineer (HealthTech)" at bounding box center [477, 422] width 208 height 14
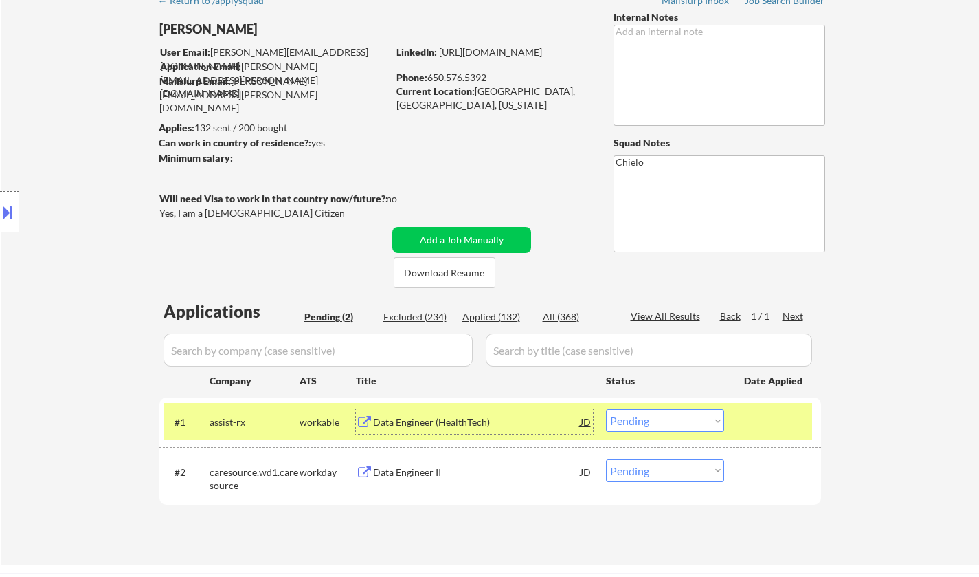
click at [667, 424] on select "Choose an option... Pending Applied Excluded (Questions) Excluded (Expired) Exc…" at bounding box center [665, 420] width 118 height 23
click at [606, 409] on select "Choose an option... Pending Applied Excluded (Questions) Excluded (Expired) Exc…" at bounding box center [665, 420] width 118 height 23
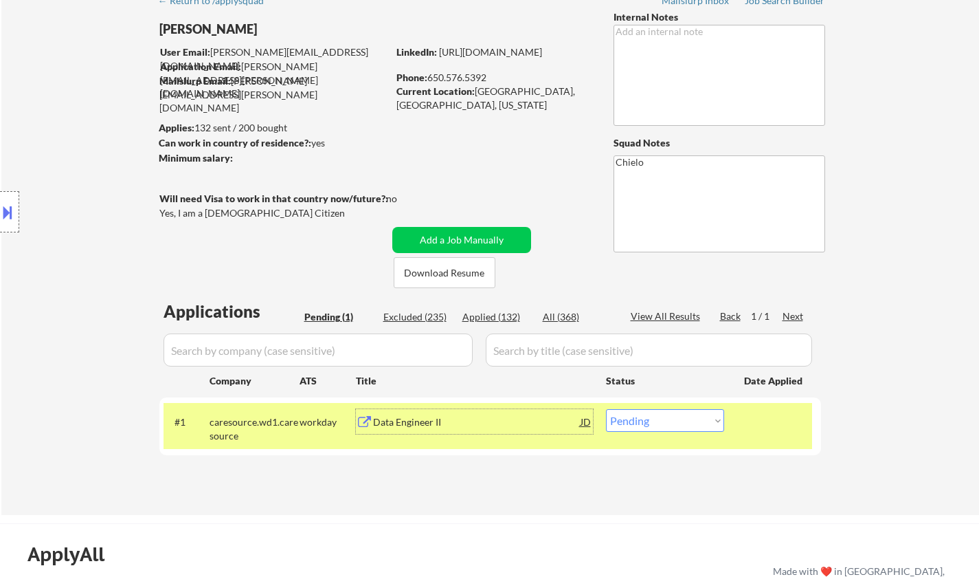
click at [413, 421] on div "Data Engineer II" at bounding box center [477, 422] width 208 height 14
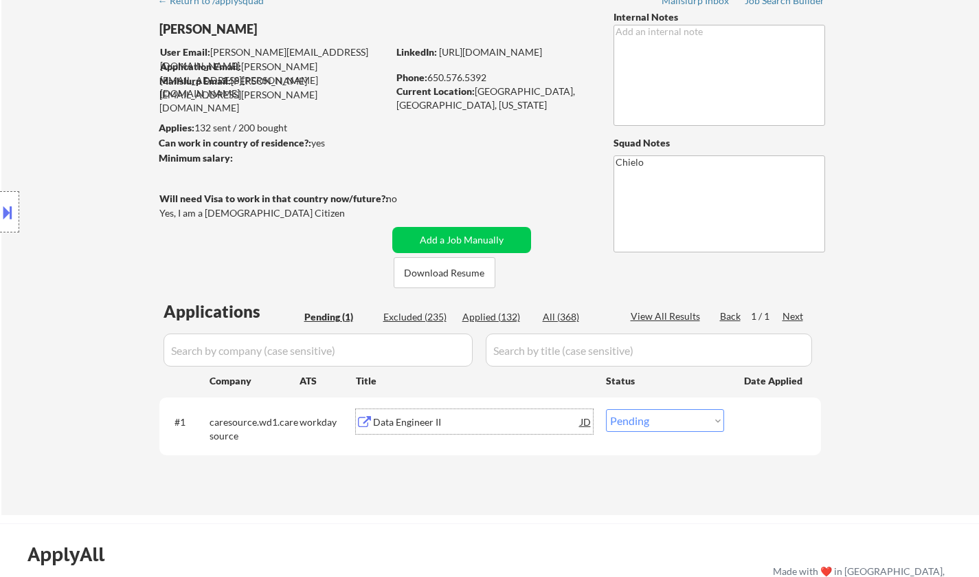
click at [422, 412] on div "Data Engineer II" at bounding box center [477, 421] width 208 height 25
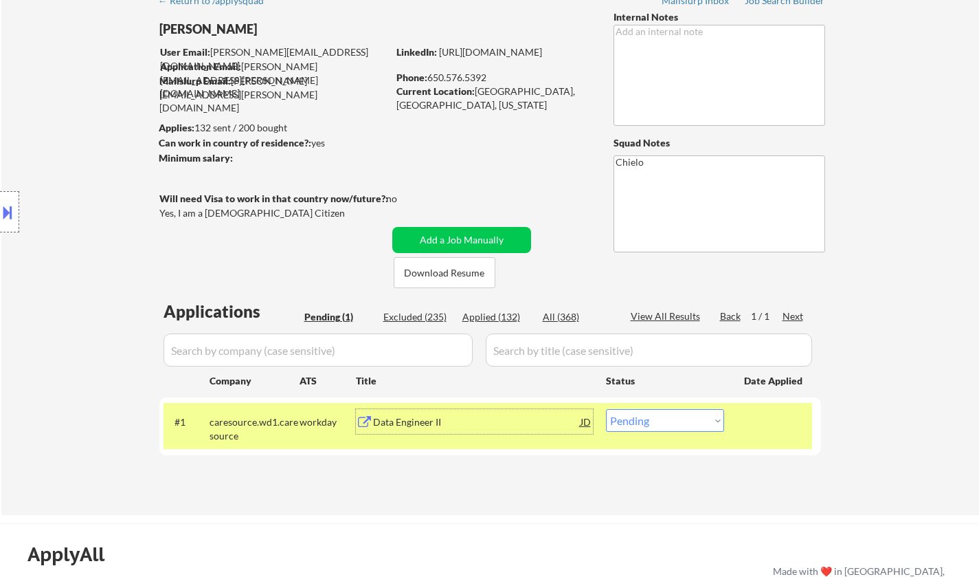
scroll to position [275, 0]
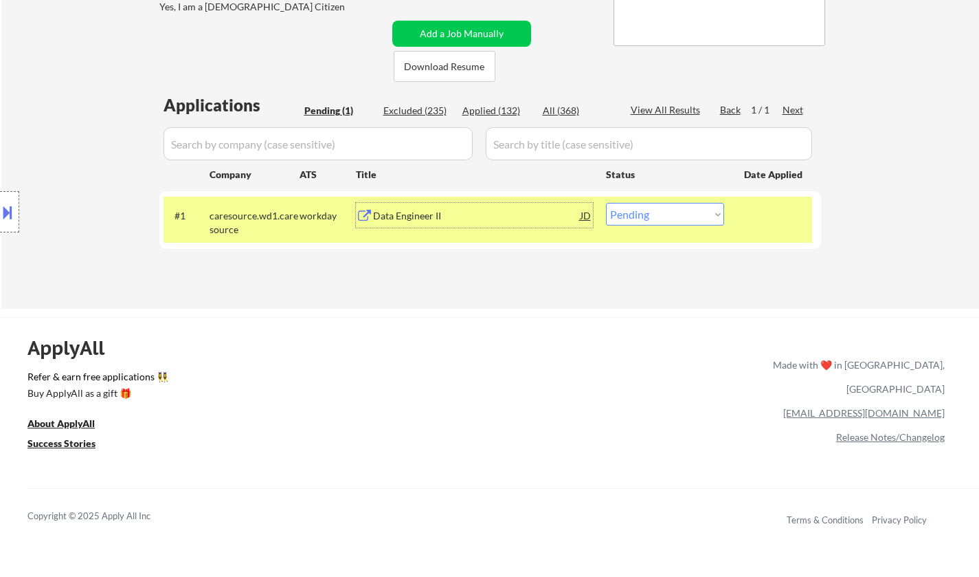
click at [697, 214] on select "Choose an option... Pending Applied Excluded (Questions) Excluded (Expired) Exc…" at bounding box center [665, 214] width 118 height 23
select select ""applied""
click at [606, 203] on select "Choose an option... Pending Applied Excluded (Questions) Excluded (Expired) Exc…" at bounding box center [665, 214] width 118 height 23
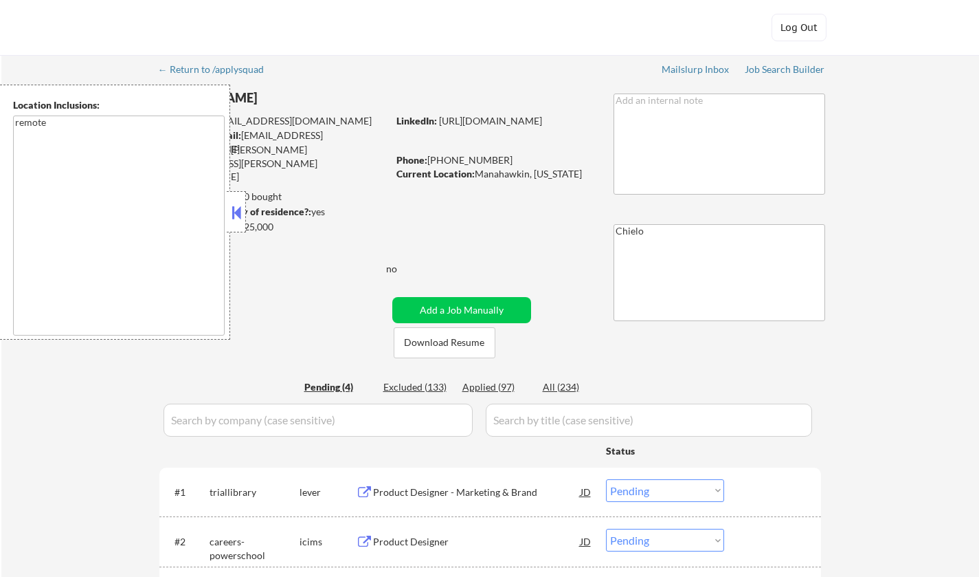
select select ""pending""
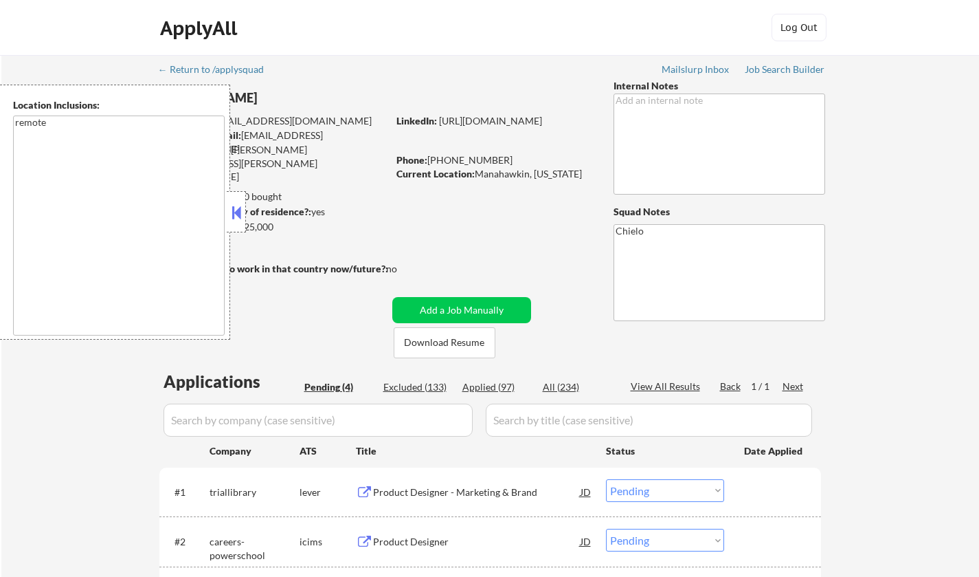
click at [237, 212] on button at bounding box center [236, 212] width 15 height 21
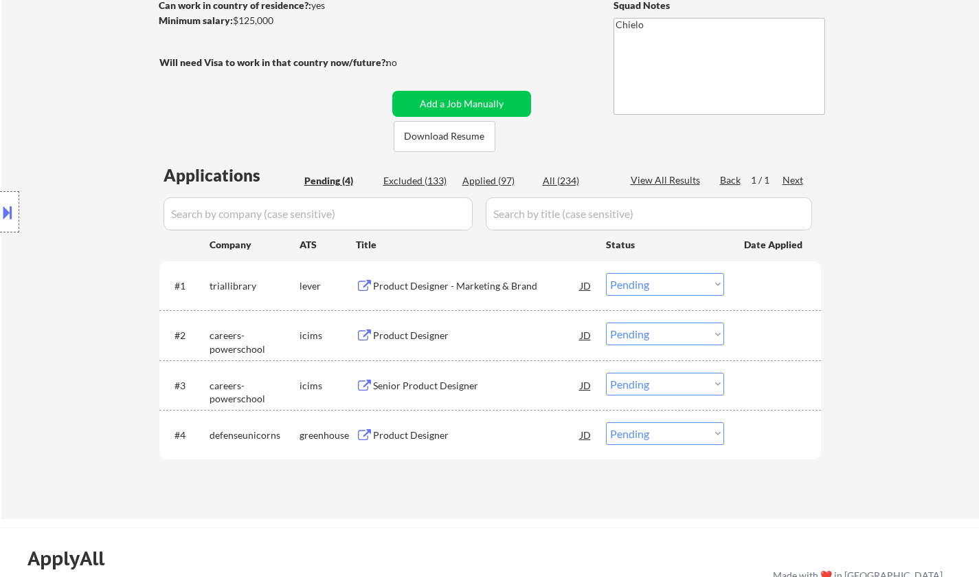
scroll to position [69, 0]
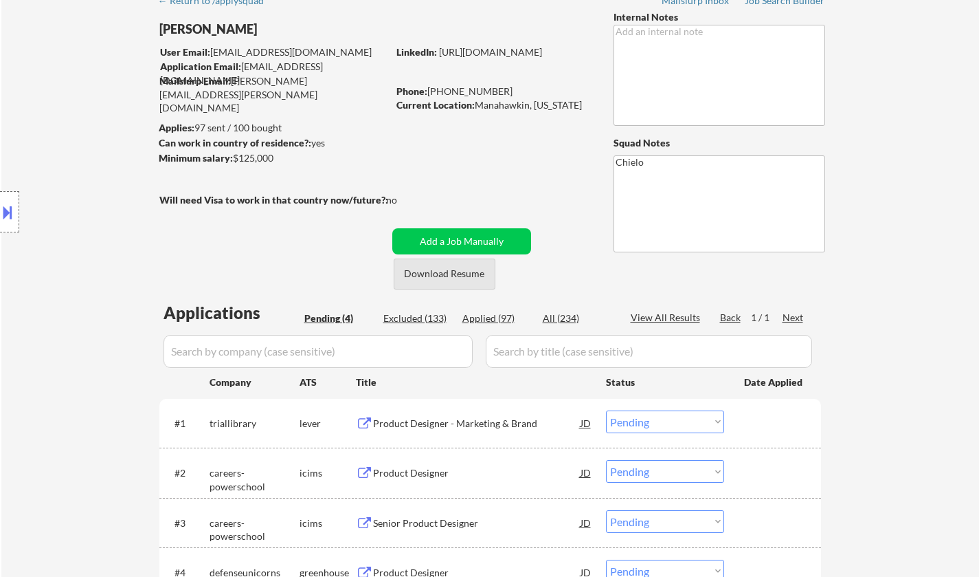
click at [456, 272] on button "Download Resume" at bounding box center [445, 273] width 102 height 31
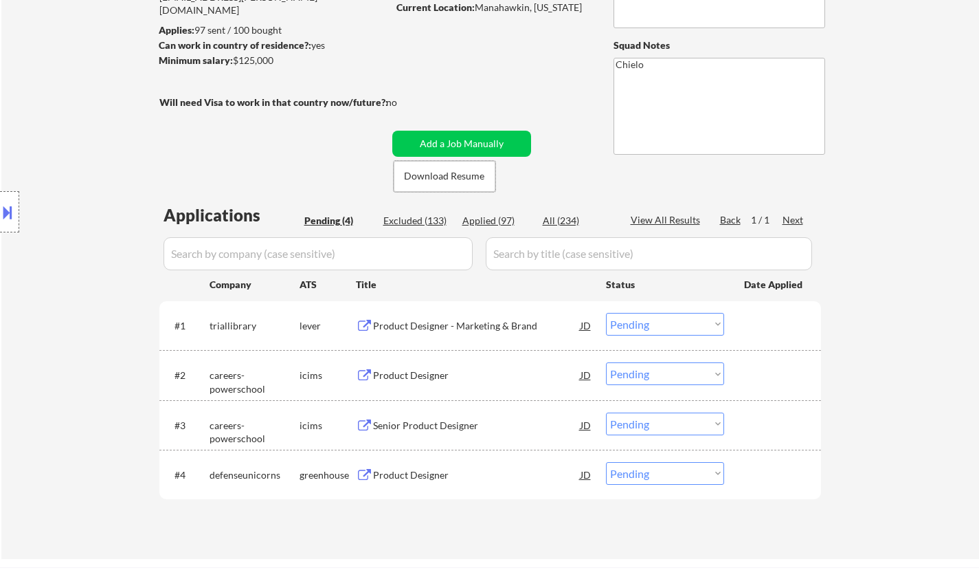
scroll to position [206, 0]
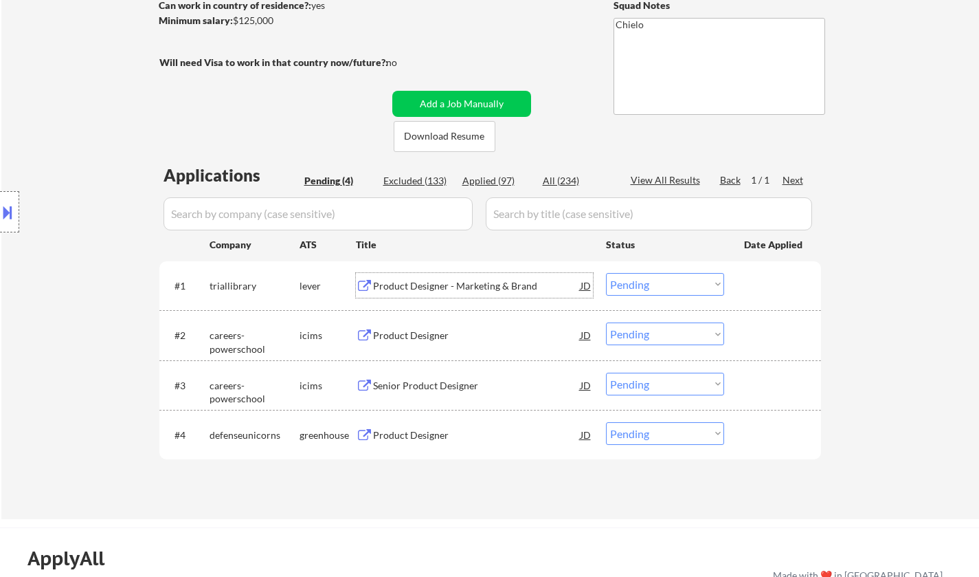
click at [449, 283] on div "Product Designer - Marketing & Brand" at bounding box center [477, 286] width 208 height 14
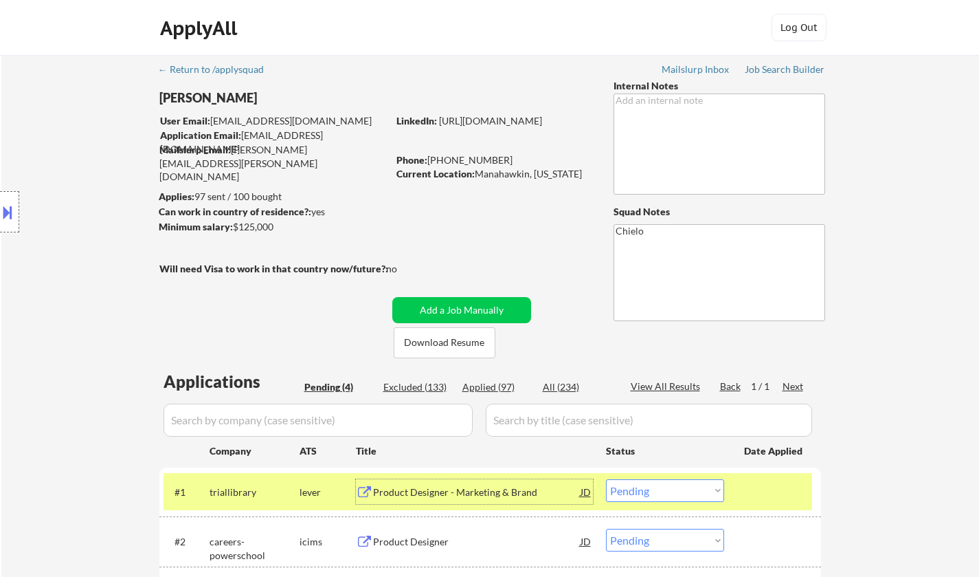
scroll to position [275, 0]
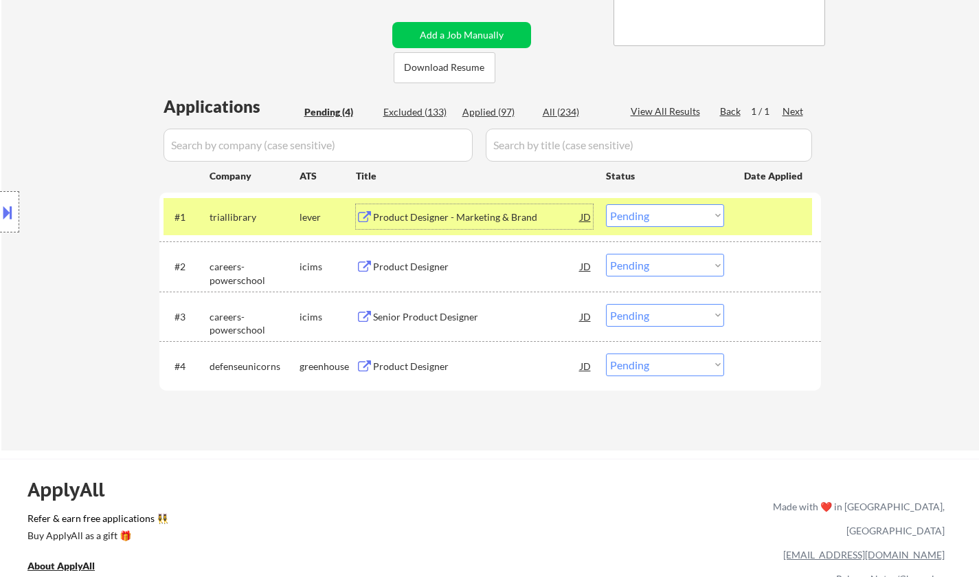
click at [667, 216] on select "Choose an option... Pending Applied Excluded (Questions) Excluded (Expired) Exc…" at bounding box center [665, 215] width 118 height 23
click at [606, 204] on select "Choose an option... Pending Applied Excluded (Questions) Excluded (Expired) Exc…" at bounding box center [665, 215] width 118 height 23
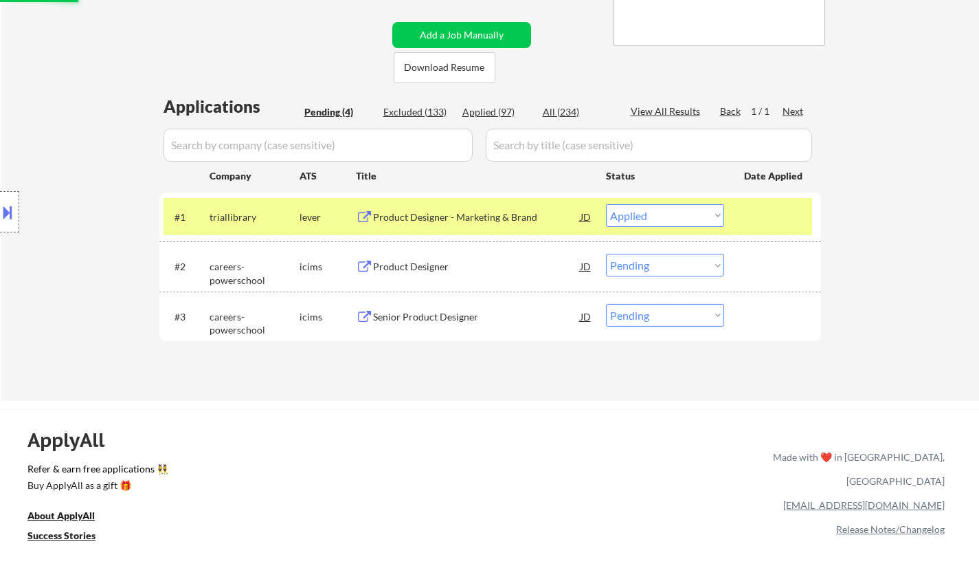
select select ""pending""
click at [423, 315] on div "Product Designer" at bounding box center [477, 317] width 208 height 14
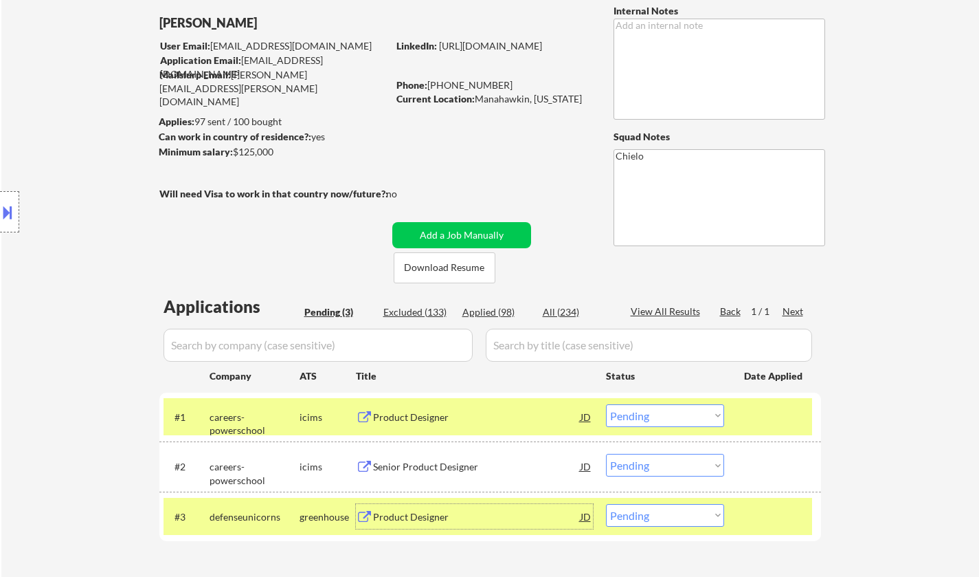
scroll to position [206, 0]
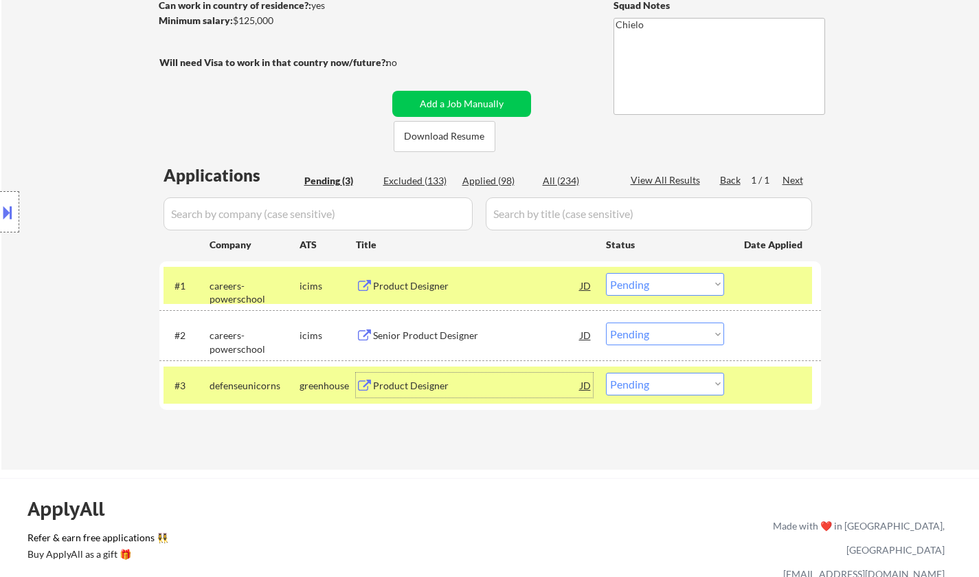
click at [650, 384] on select "Choose an option... Pending Applied Excluded (Questions) Excluded (Expired) Exc…" at bounding box center [665, 383] width 118 height 23
select select ""applied""
click at [606, 372] on select "Choose an option... Pending Applied Excluded (Questions) Excluded (Expired) Exc…" at bounding box center [665, 383] width 118 height 23
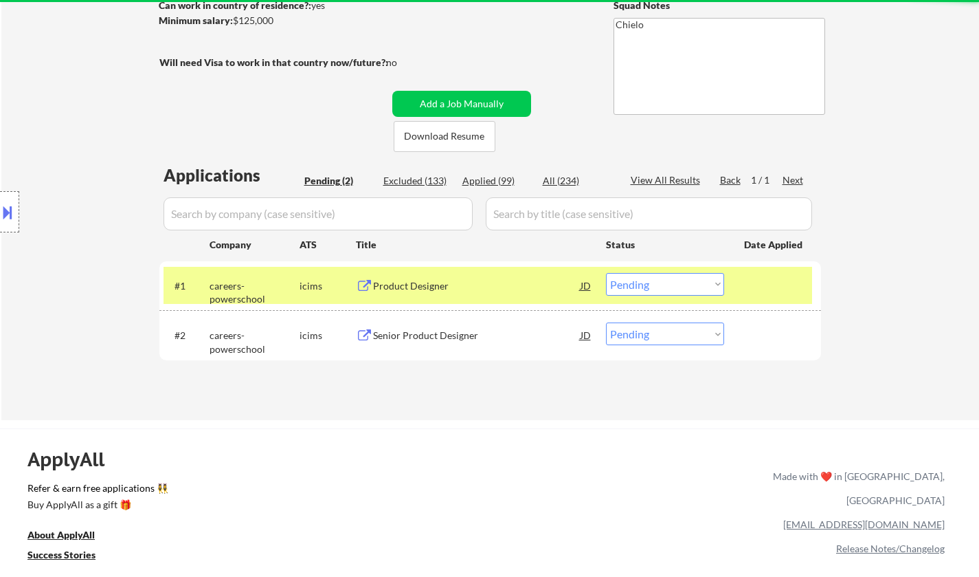
click at [414, 267] on div "#1 careers-powerschool icims Product Designer JD Choose an option... Pending Ap…" at bounding box center [488, 285] width 649 height 37
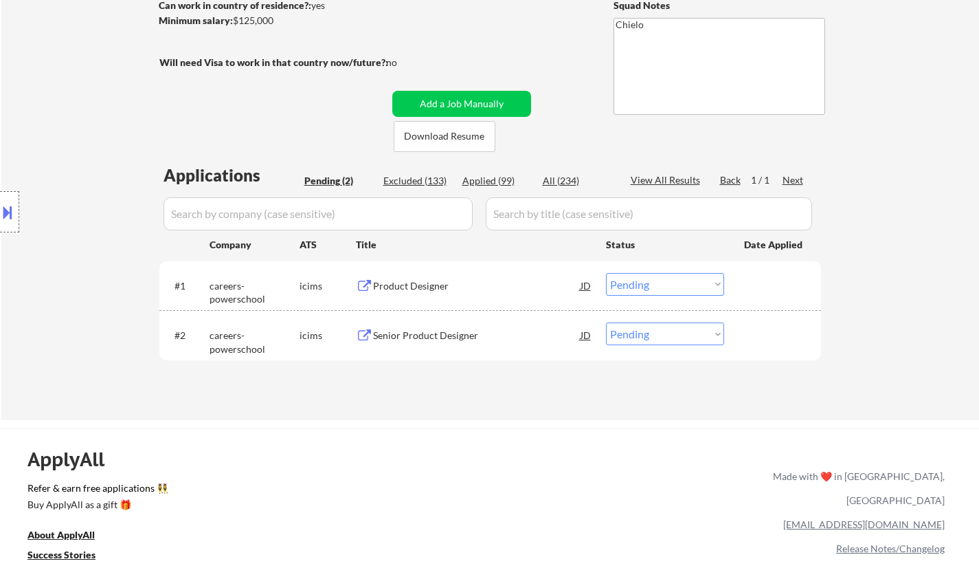
click at [427, 331] on div "Senior Product Designer" at bounding box center [477, 336] width 208 height 14
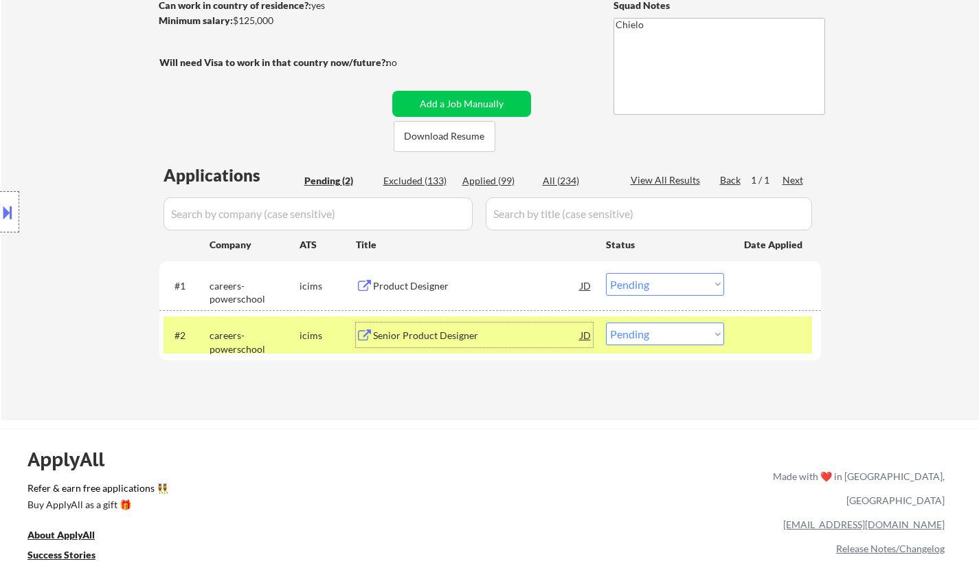
click at [674, 332] on select "Choose an option... Pending Applied Excluded (Questions) Excluded (Expired) Exc…" at bounding box center [665, 333] width 118 height 23
select select ""applied""
click at [606, 322] on select "Choose an option... Pending Applied Excluded (Questions) Excluded (Expired) Exc…" at bounding box center [665, 333] width 118 height 23
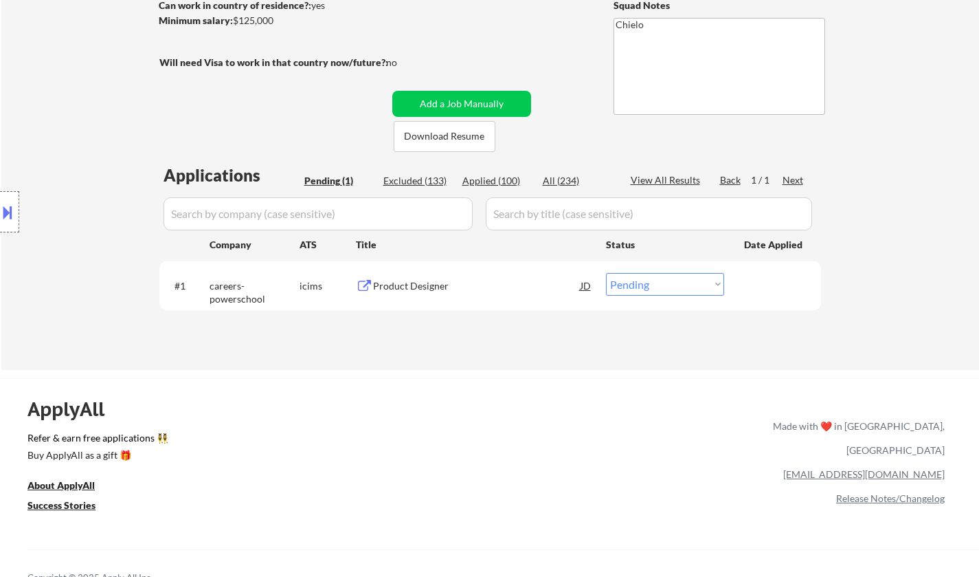
scroll to position [137, 0]
